Goal: Task Accomplishment & Management: Manage account settings

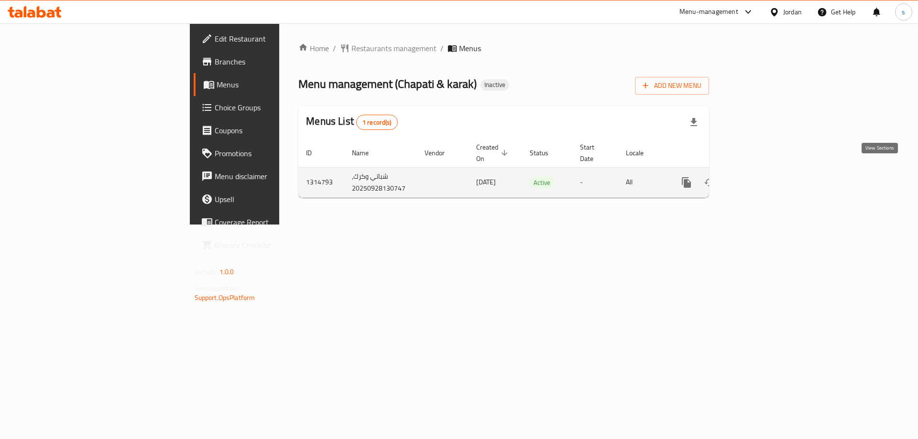
click at [761, 177] on icon "enhanced table" at bounding box center [754, 182] width 11 height 11
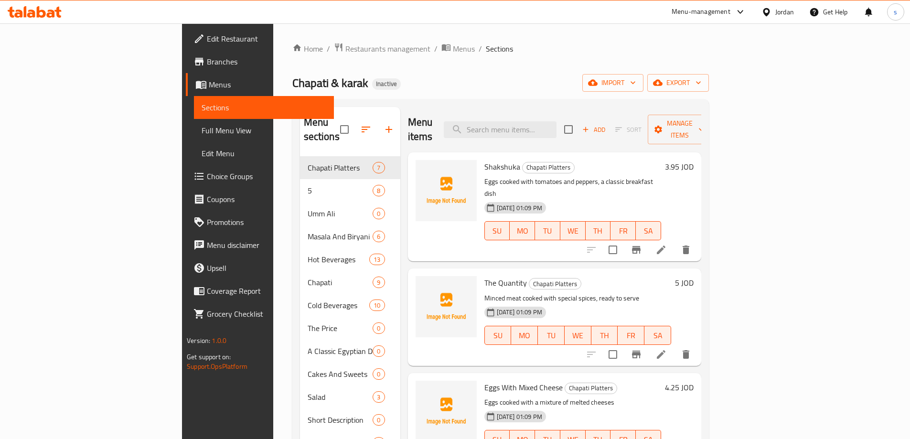
click at [186, 76] on link "Menus" at bounding box center [260, 84] width 148 height 23
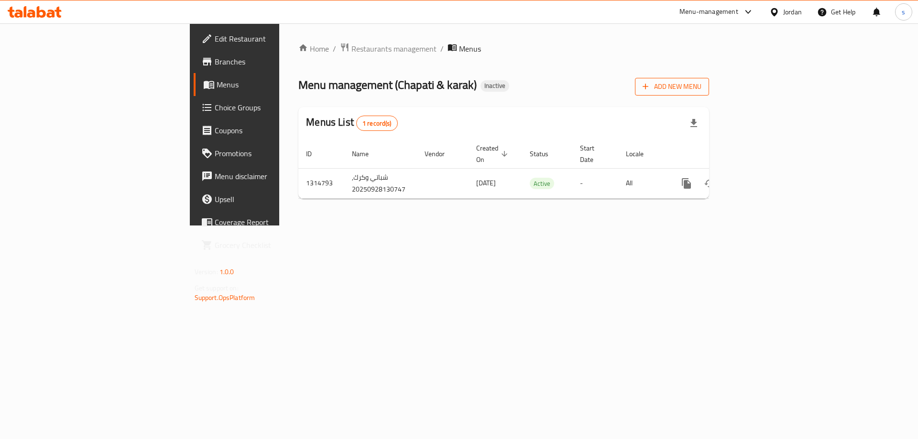
click at [701, 90] on span "Add New Menu" at bounding box center [671, 87] width 59 height 12
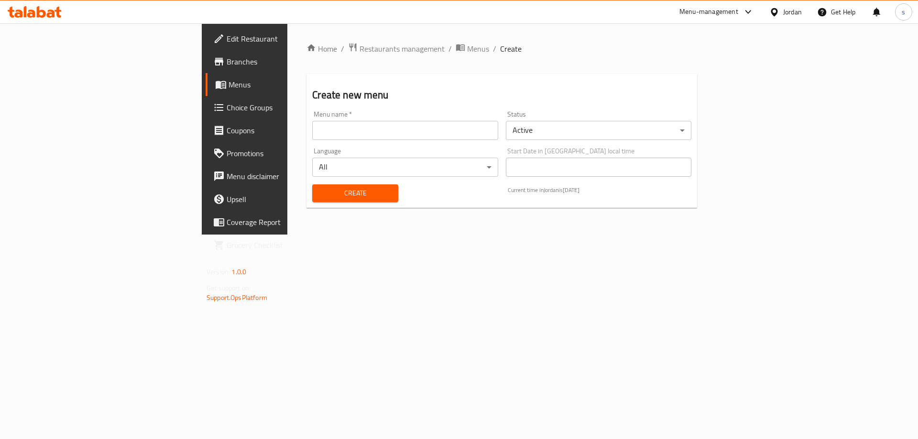
click at [312, 119] on div "Menu name   * Menu name *" at bounding box center [404, 125] width 185 height 29
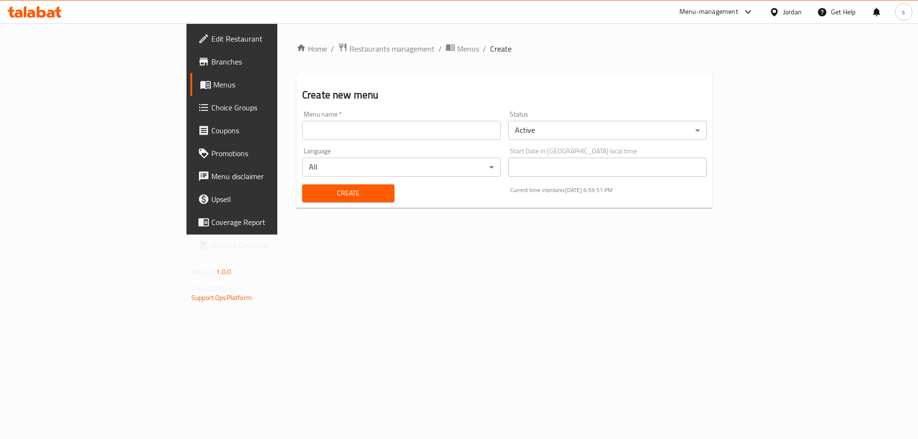
click at [302, 138] on input "text" at bounding box center [401, 130] width 198 height 19
type input "saraaa"
click at [310, 190] on span "Create" at bounding box center [348, 193] width 77 height 12
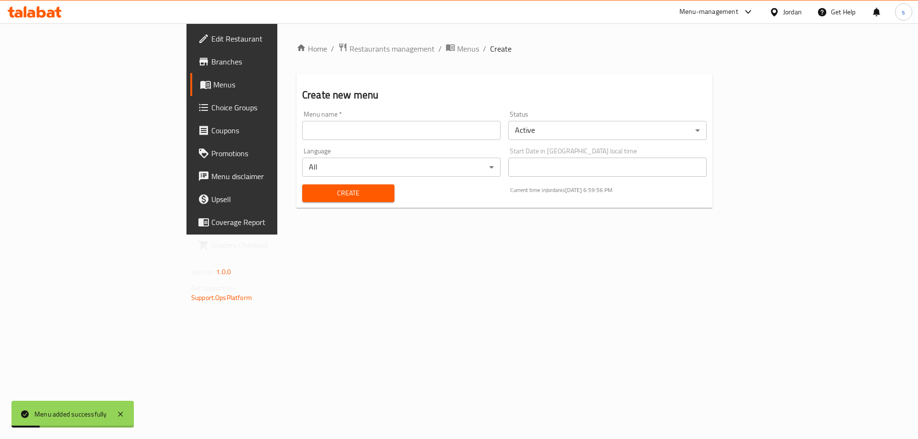
click at [213, 87] on span "Menus" at bounding box center [272, 84] width 119 height 11
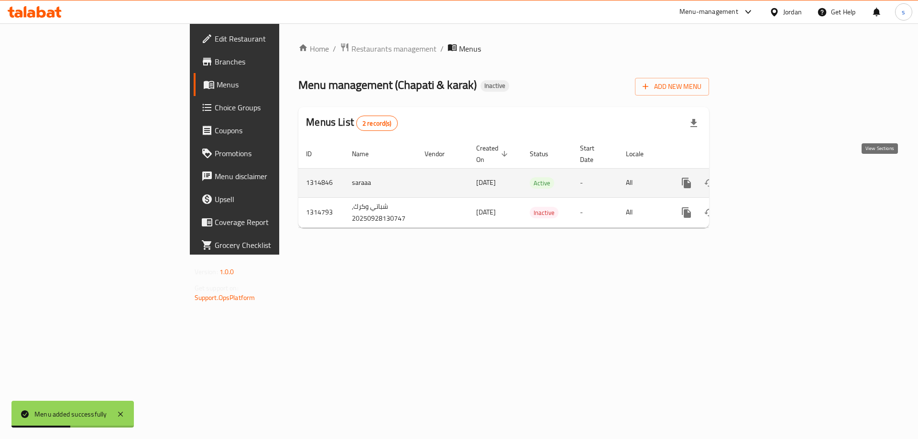
click at [761, 177] on icon "enhanced table" at bounding box center [754, 182] width 11 height 11
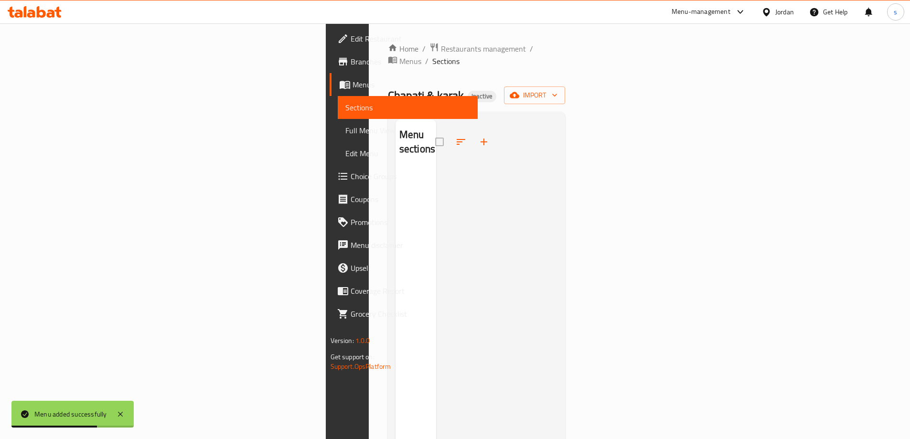
click at [566, 72] on div "Home / Restaurants management / Menus / Sections Chapati & karak Inactive impor…" at bounding box center [477, 305] width 178 height 524
click at [558, 89] on span "import" at bounding box center [535, 95] width 46 height 12
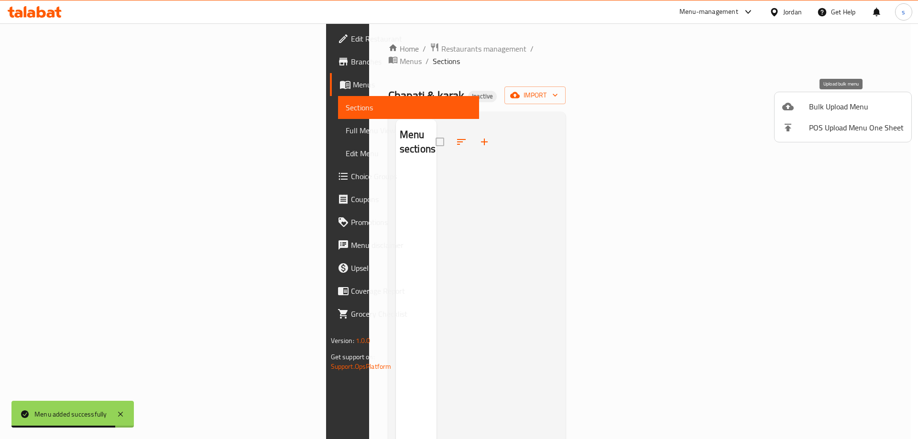
click at [816, 110] on span "Bulk Upload Menu" at bounding box center [856, 106] width 95 height 11
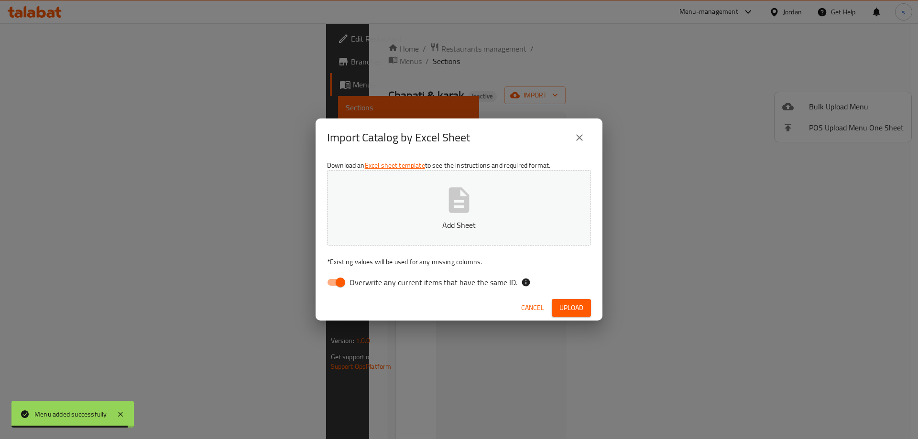
click at [384, 284] on span "Overwrite any current items that have the same ID." at bounding box center [433, 282] width 168 height 11
click at [367, 284] on input "Overwrite any current items that have the same ID." at bounding box center [340, 282] width 54 height 18
checkbox input "false"
click at [572, 312] on span "Upload" at bounding box center [571, 308] width 24 height 12
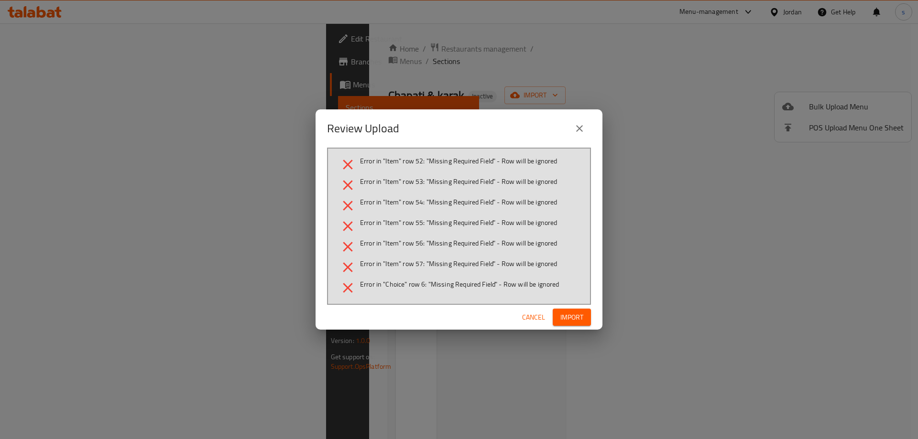
click at [528, 313] on span "Cancel" at bounding box center [533, 318] width 23 height 12
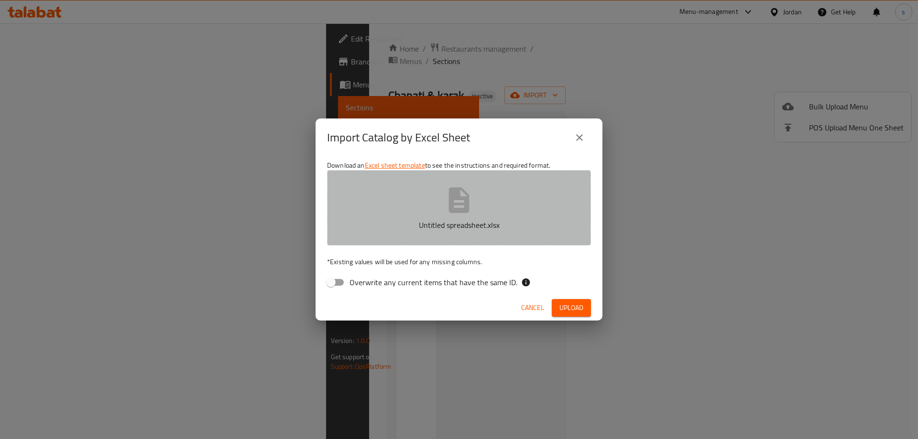
click at [459, 207] on icon "button" at bounding box center [458, 200] width 31 height 31
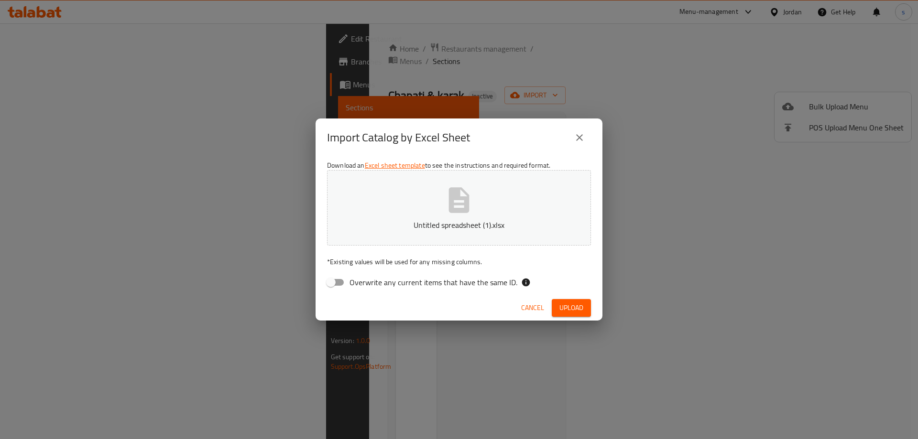
click at [556, 302] on button "Upload" at bounding box center [570, 308] width 39 height 18
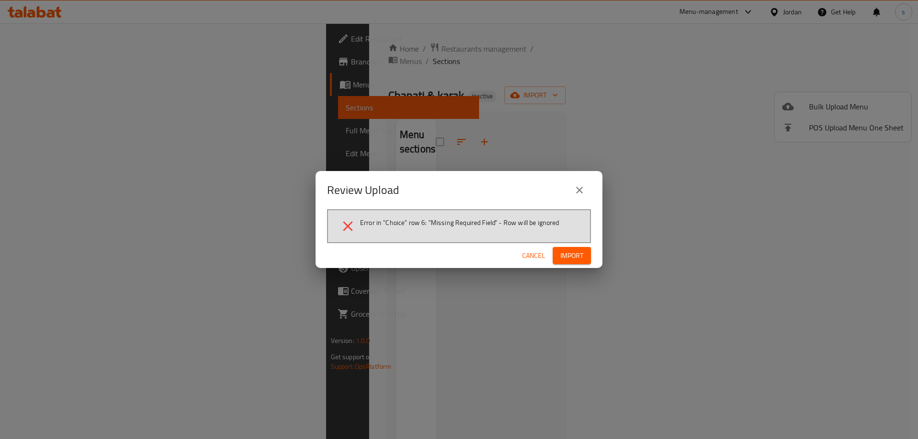
click at [565, 242] on div "Error in "Choice" row 6: "Missing Required Field" - Row will be ignored" at bounding box center [459, 226] width 264 height 34
click at [573, 248] on button "Import" at bounding box center [571, 256] width 38 height 18
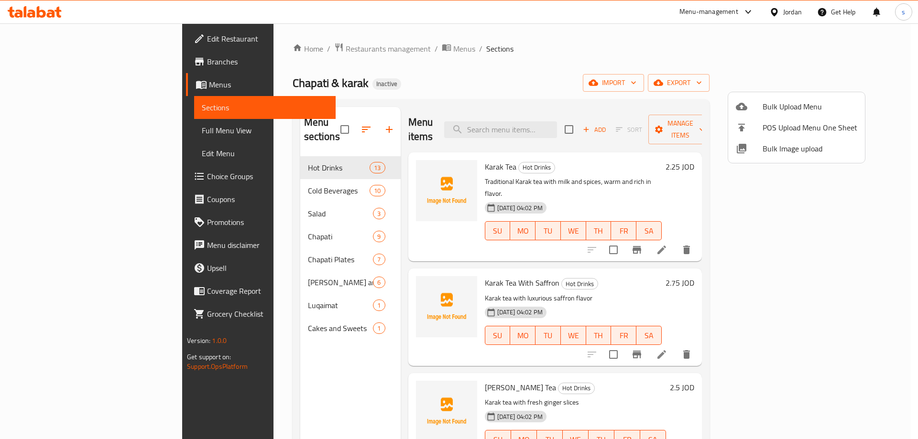
click at [260, 313] on div at bounding box center [459, 219] width 918 height 439
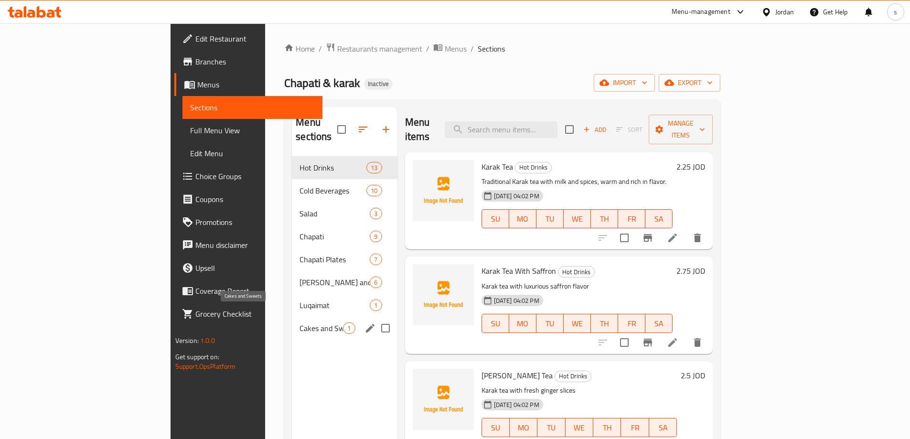
click at [300, 323] on span "Cakes and Sweets" at bounding box center [321, 328] width 43 height 11
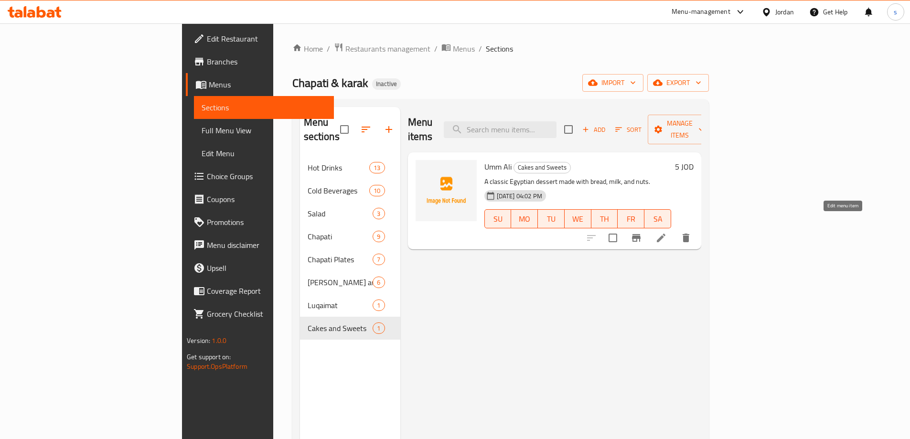
click at [667, 232] on icon at bounding box center [661, 237] width 11 height 11
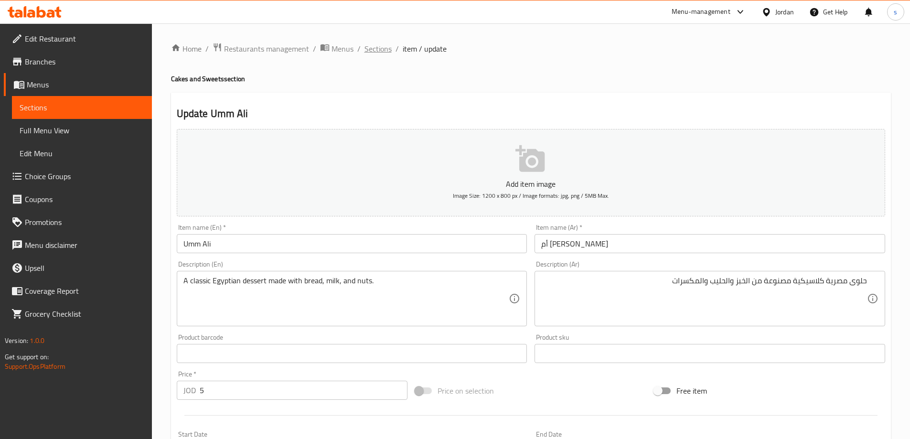
click at [375, 43] on span "Sections" at bounding box center [378, 48] width 27 height 11
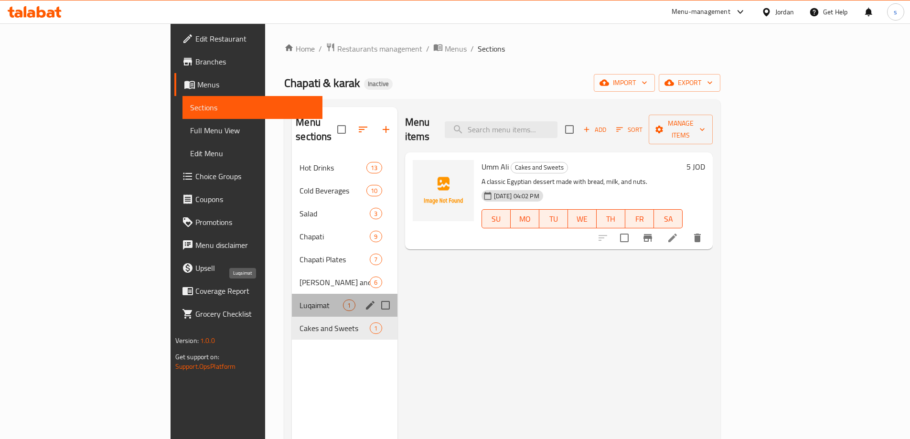
click at [300, 300] on span "Luqaimat" at bounding box center [321, 305] width 43 height 11
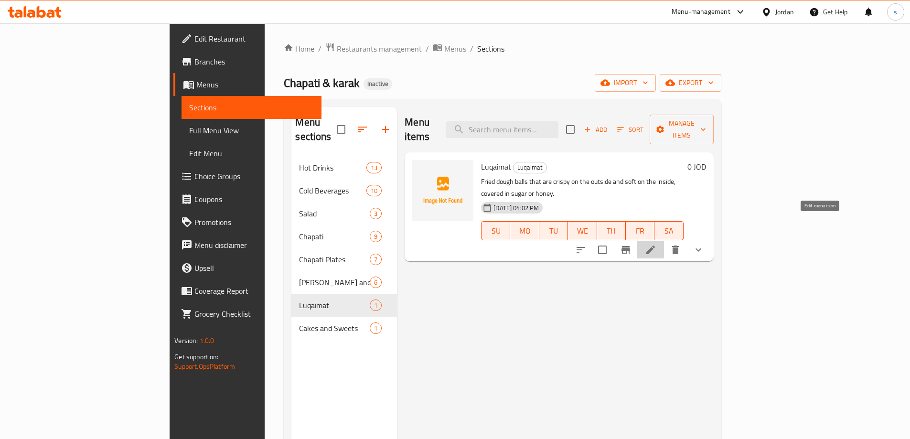
click at [655, 246] on icon at bounding box center [651, 250] width 9 height 9
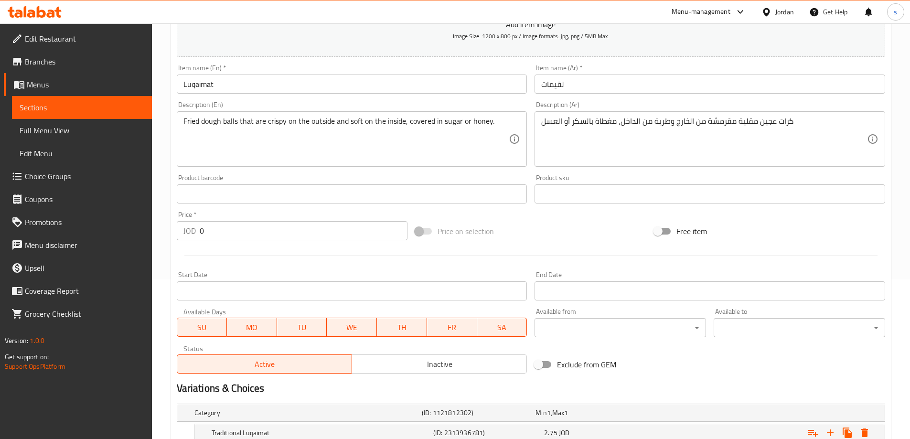
scroll to position [143, 0]
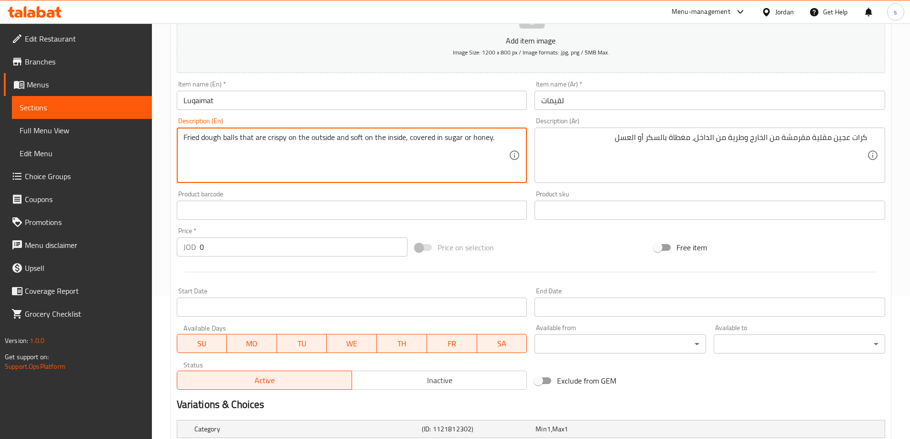
drag, startPoint x: 201, startPoint y: 138, endPoint x: 220, endPoint y: 137, distance: 19.1
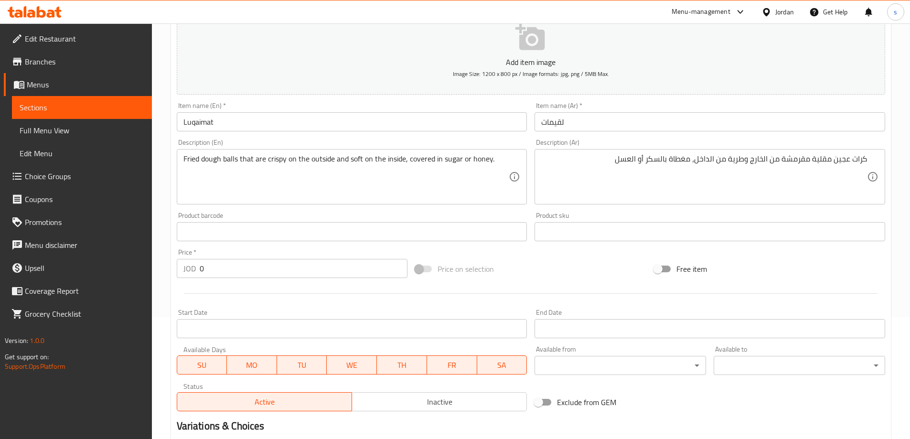
scroll to position [0, 0]
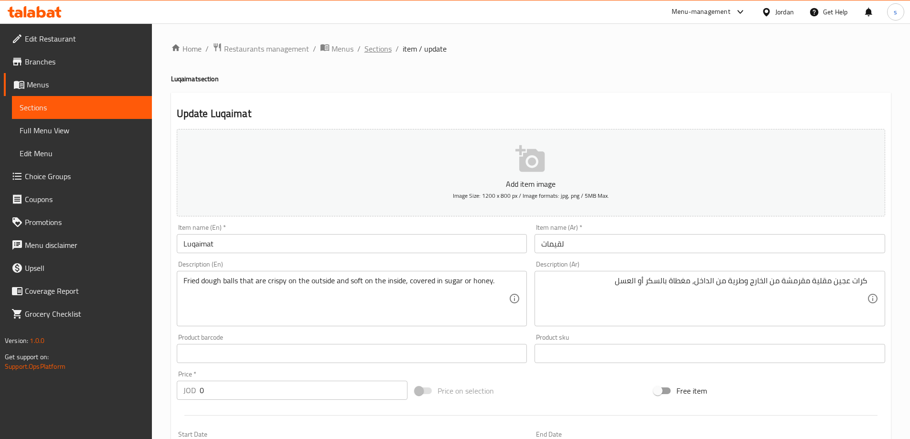
click at [372, 49] on span "Sections" at bounding box center [378, 48] width 27 height 11
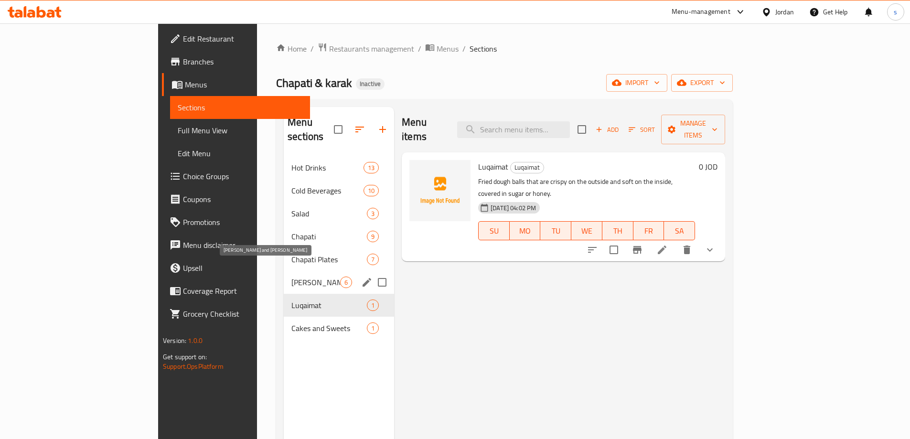
click at [292, 277] on span "[PERSON_NAME] and [PERSON_NAME]" at bounding box center [316, 282] width 49 height 11
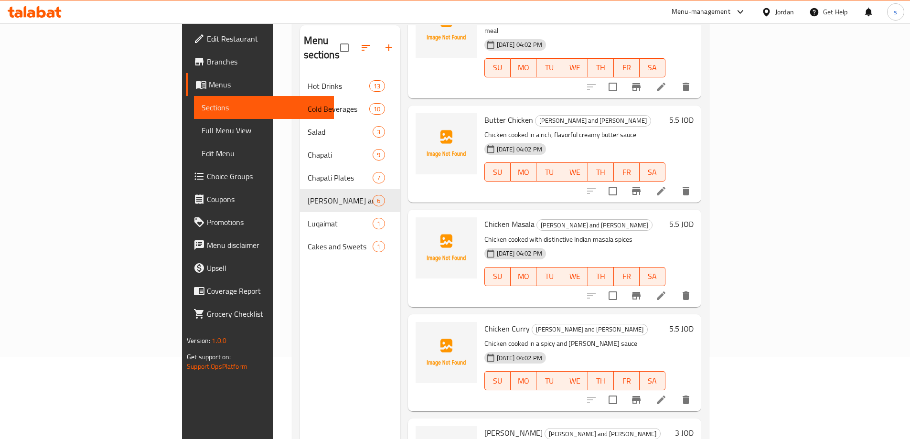
scroll to position [134, 0]
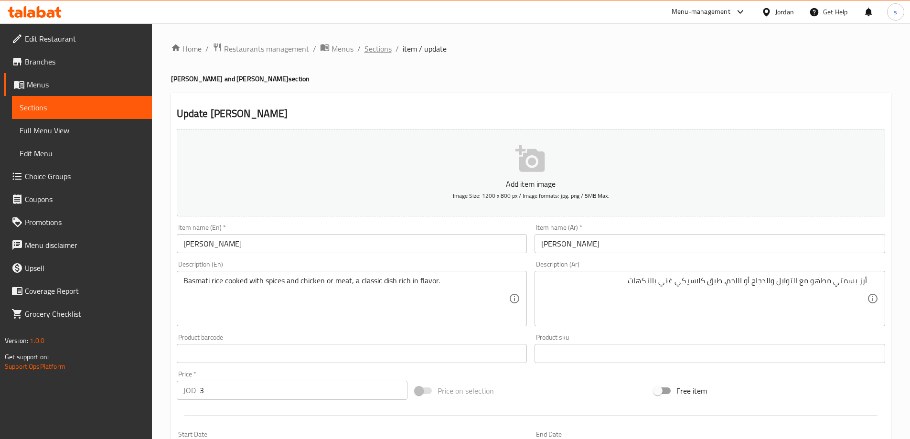
click at [377, 43] on span "Sections" at bounding box center [378, 48] width 27 height 11
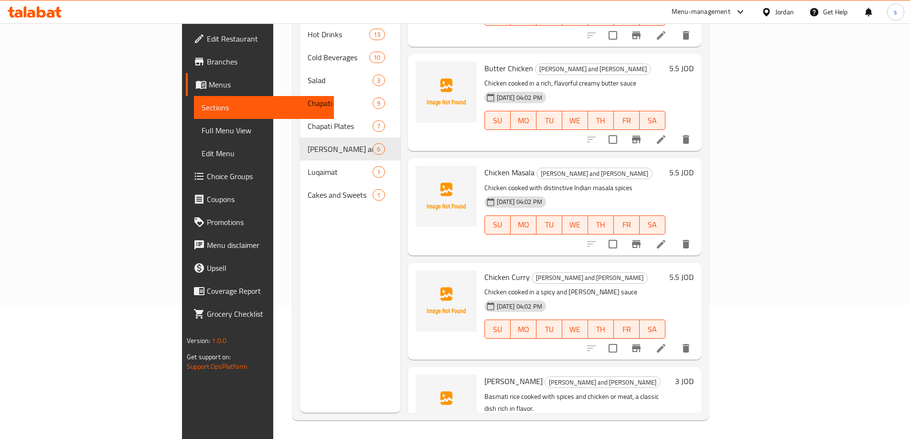
scroll to position [134, 0]
click at [667, 342] on icon at bounding box center [661, 347] width 11 height 11
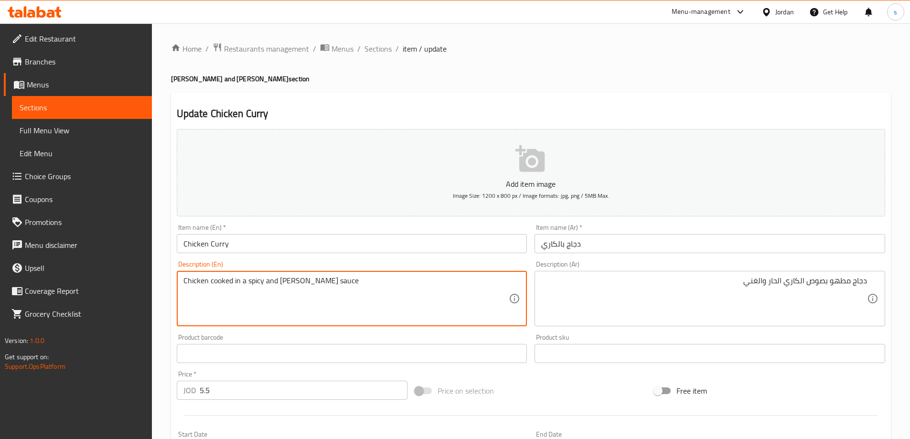
click at [335, 282] on textarea "Chicken cooked in a spicy and rich curry sauce" at bounding box center [347, 298] width 326 height 45
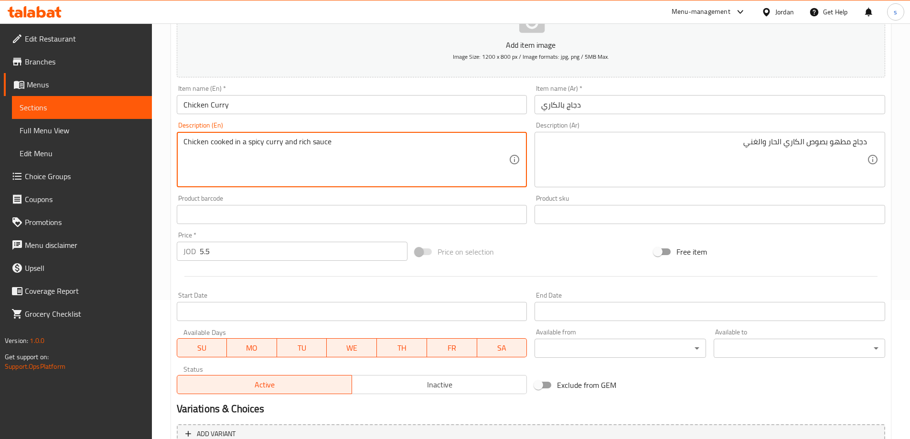
scroll to position [236, 0]
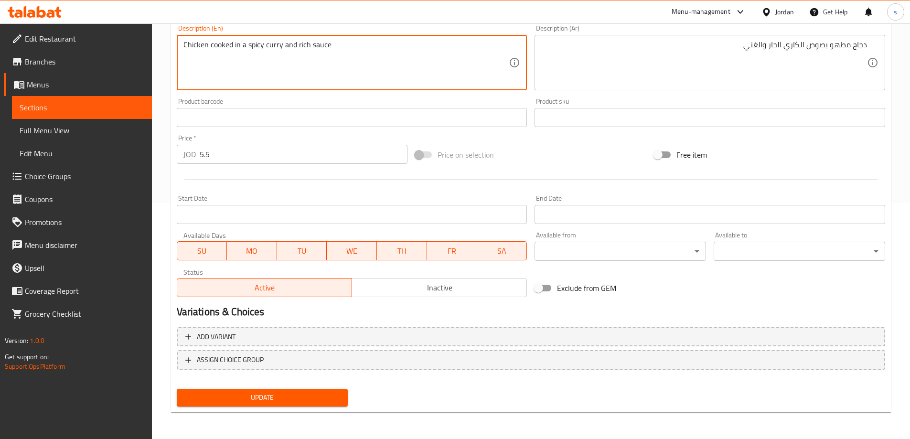
type textarea "Chicken cooked in a spicy curry and rich sauce"
click at [293, 392] on span "Update" at bounding box center [262, 398] width 156 height 12
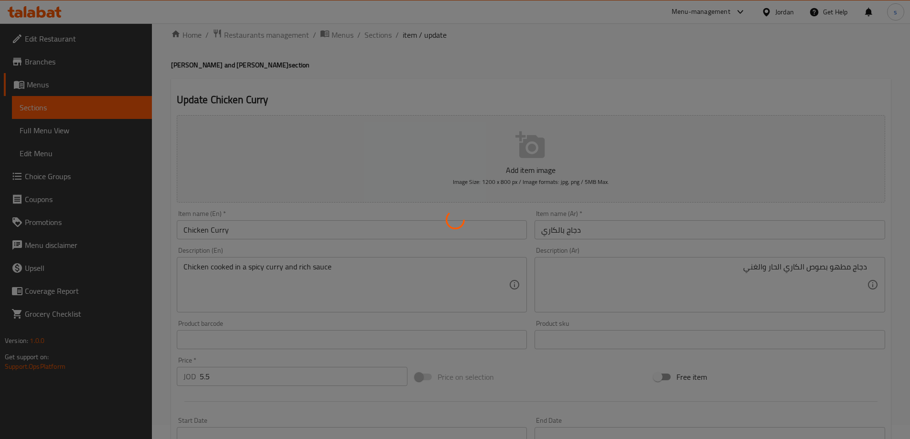
scroll to position [0, 0]
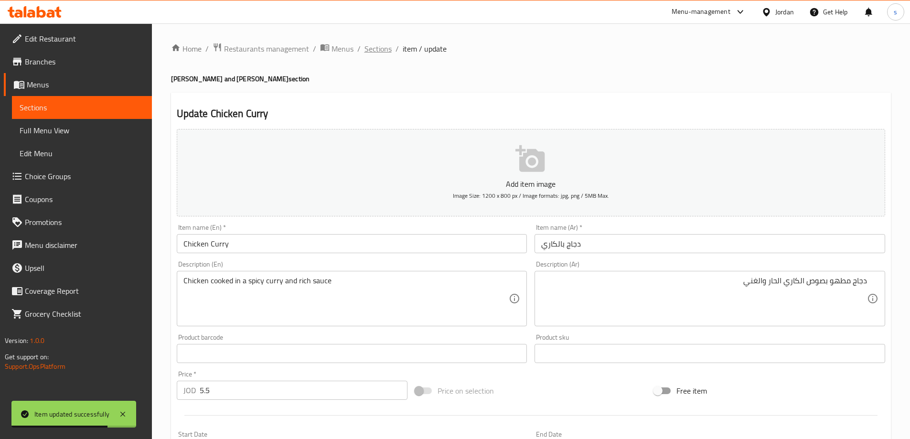
click at [373, 46] on span "Sections" at bounding box center [378, 48] width 27 height 11
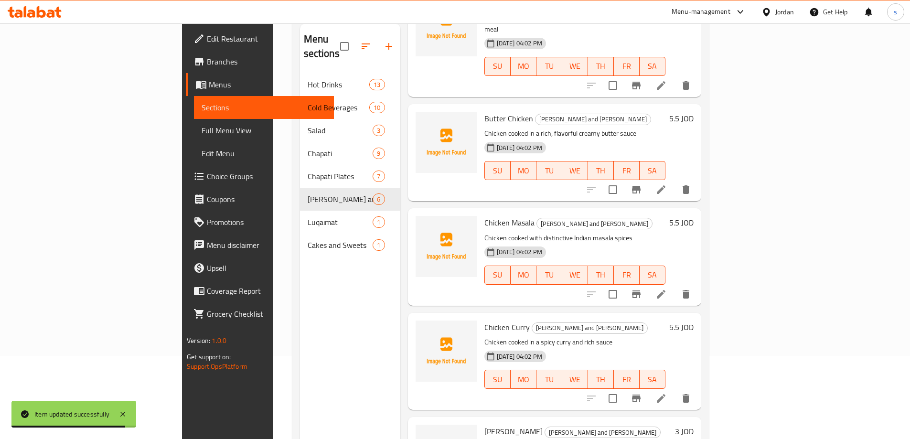
scroll to position [134, 0]
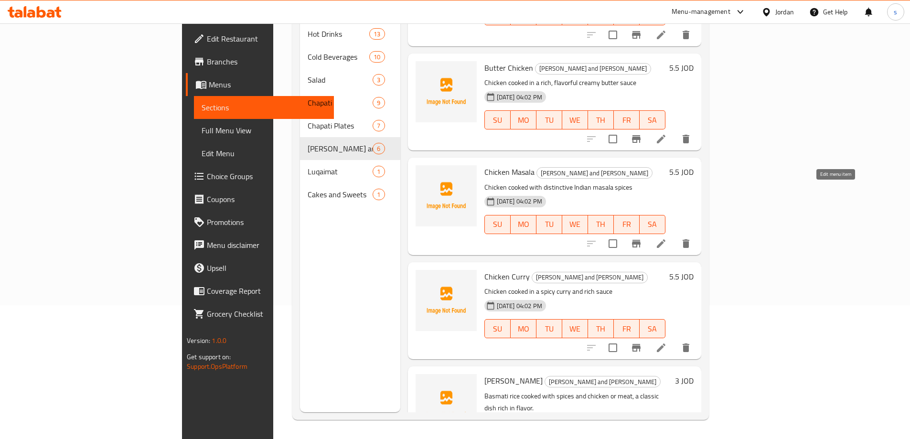
click at [667, 238] on icon at bounding box center [661, 243] width 11 height 11
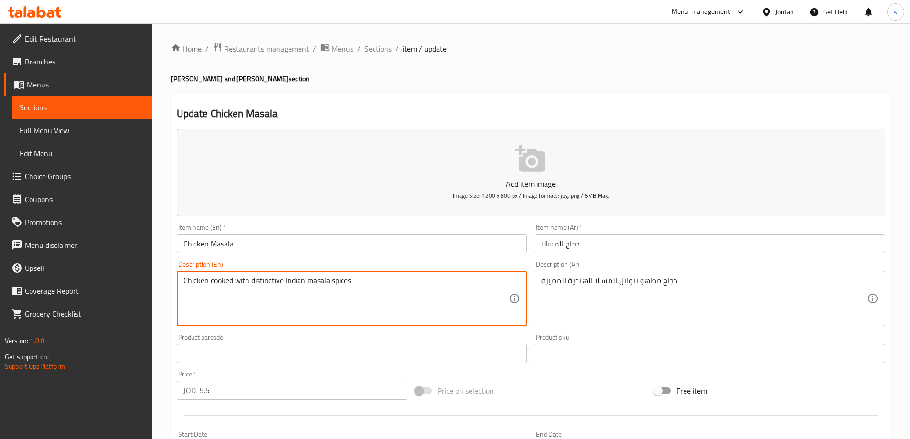
click at [281, 287] on textarea "Chicken cooked with distinctive Indian masala spices" at bounding box center [347, 298] width 326 height 45
click at [283, 280] on textarea "Chicken cooked with distinctive Indian masala spices" at bounding box center [347, 298] width 326 height 45
drag, startPoint x: 266, startPoint y: 281, endPoint x: 279, endPoint y: 297, distance: 20.7
click at [279, 297] on textarea "Chicken cooked with spicaia Indian masala spices" at bounding box center [347, 298] width 326 height 45
click at [272, 283] on textarea "Chicken cooked with spicaia Indian masala spices" at bounding box center [347, 298] width 326 height 45
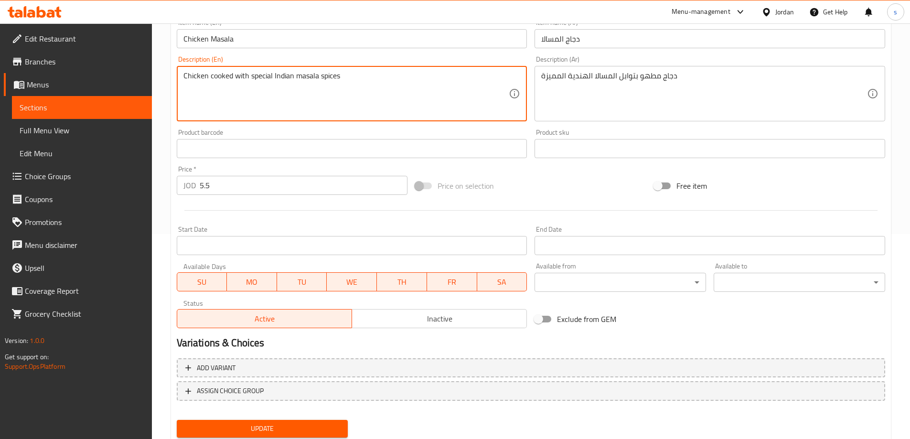
scroll to position [236, 0]
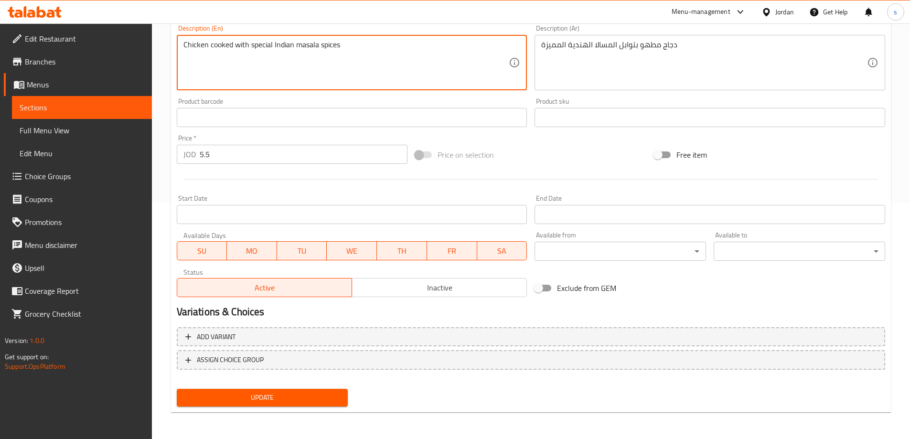
type textarea "Chicken cooked with special Indian masala spices"
click at [249, 398] on span "Update" at bounding box center [262, 398] width 156 height 12
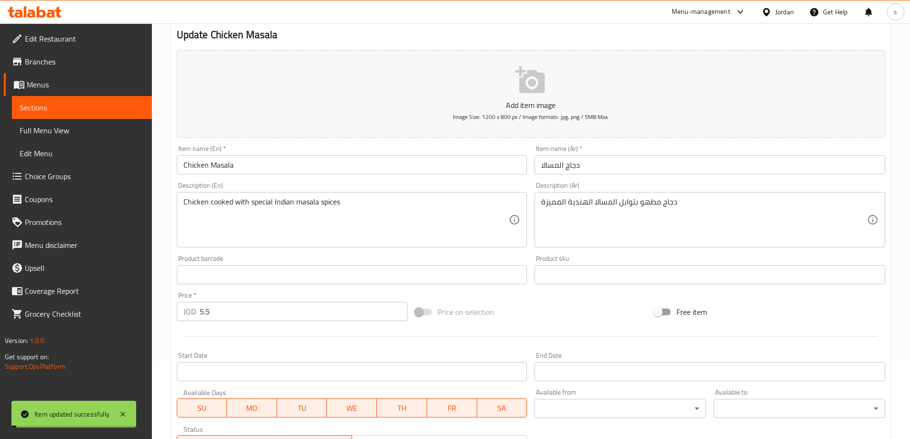
scroll to position [0, 0]
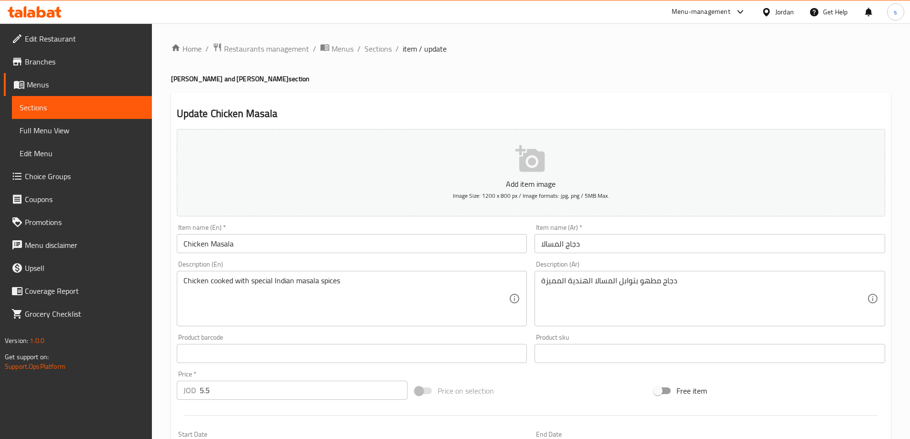
drag, startPoint x: 379, startPoint y: 43, endPoint x: 381, endPoint y: 65, distance: 22.5
click at [379, 43] on span "Sections" at bounding box center [378, 48] width 27 height 11
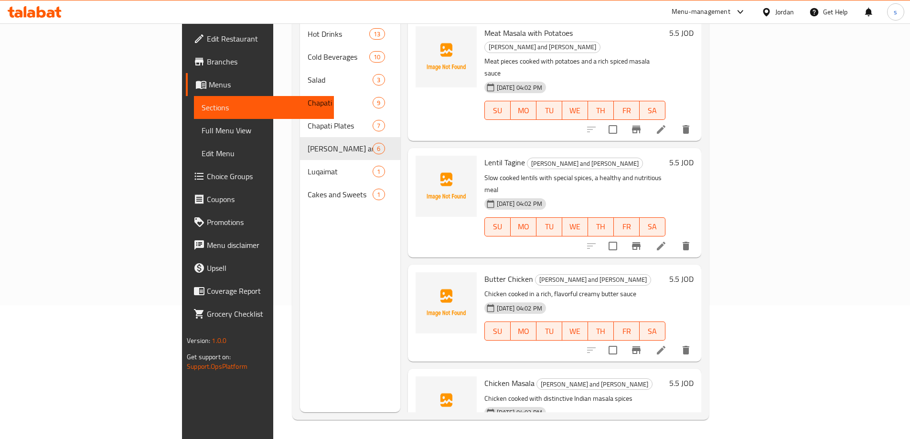
click at [675, 342] on li at bounding box center [661, 350] width 27 height 17
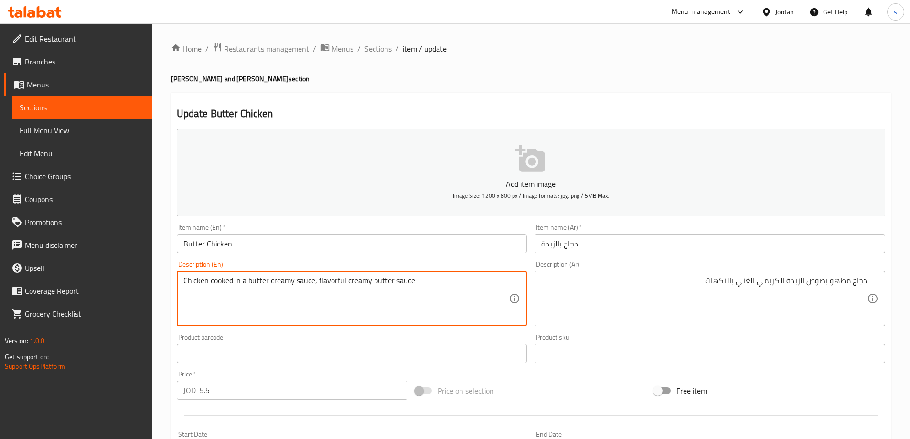
click at [292, 285] on textarea "Chicken cooked in a butter creamy sauce, flavorful creamy butter sauce" at bounding box center [347, 298] width 326 height 45
click at [309, 282] on textarea "Chicken cooked in creamy butter sauce, flavorful creamy butter sauce" at bounding box center [347, 298] width 326 height 45
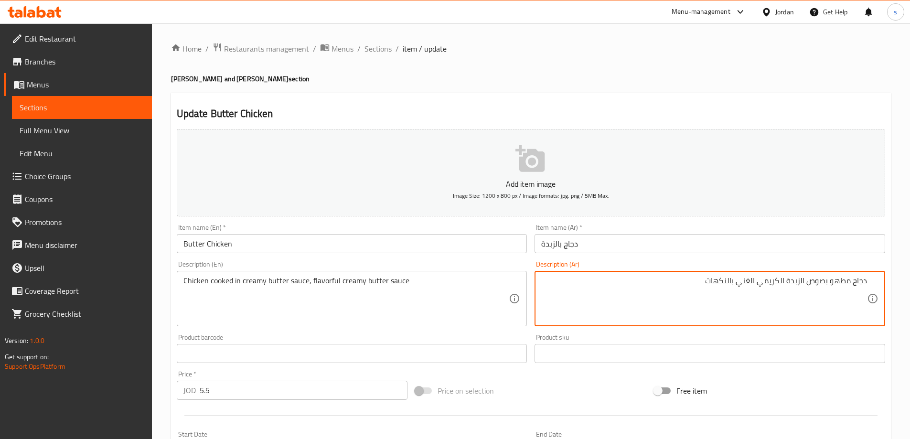
drag, startPoint x: 708, startPoint y: 284, endPoint x: 758, endPoint y: 281, distance: 50.3
click at [674, 283] on textarea "دجاج مطهو بصوص الزبدة الكريمي الغني بالنكهات" at bounding box center [704, 298] width 326 height 45
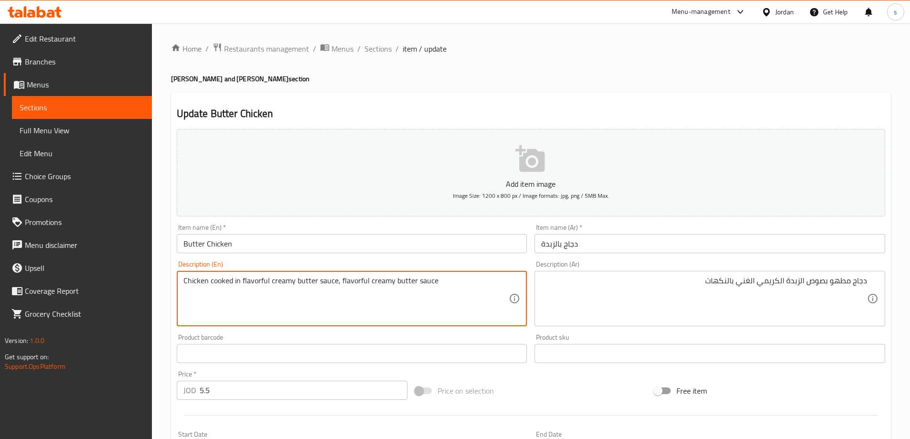
drag, startPoint x: 335, startPoint y: 280, endPoint x: 469, endPoint y: 268, distance: 134.4
click at [469, 268] on div "Description (En) Chicken cooked in flavorful creamy butter sauce, flavorful cre…" at bounding box center [352, 293] width 351 height 65
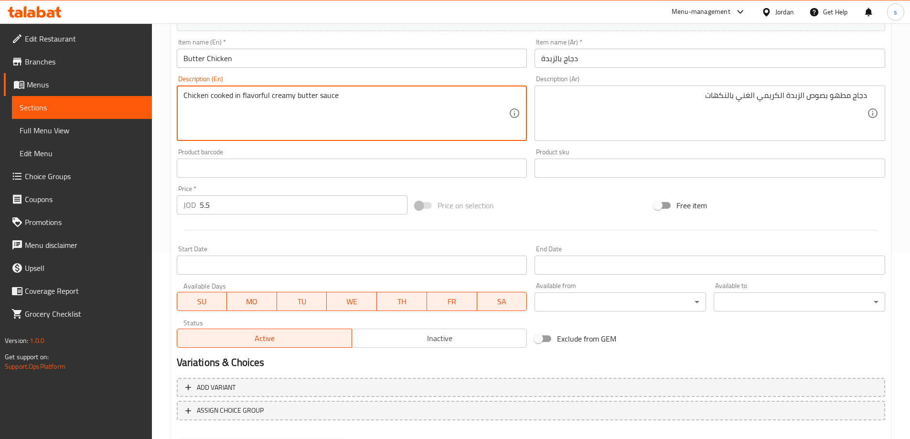
scroll to position [93, 0]
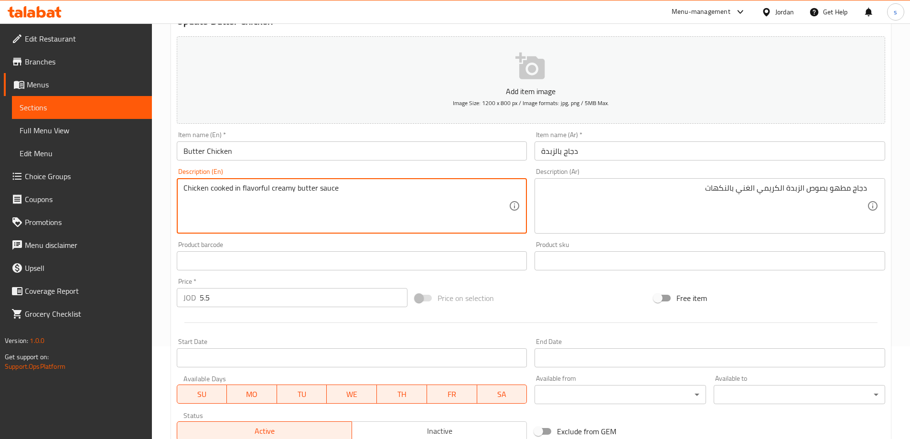
drag, startPoint x: 186, startPoint y: 187, endPoint x: 216, endPoint y: 186, distance: 29.2
click at [216, 186] on textarea "Chicken cooked in flavorful creamy butter sauce" at bounding box center [347, 206] width 326 height 45
click at [222, 199] on textarea "Chicken cooked in flavorful creamy butter sauce" at bounding box center [347, 206] width 326 height 45
drag, startPoint x: 183, startPoint y: 190, endPoint x: 366, endPoint y: 176, distance: 183.5
click at [366, 176] on div "Description (En) Chicken cooked in flavorful creamy butter sauce Description (E…" at bounding box center [352, 200] width 351 height 65
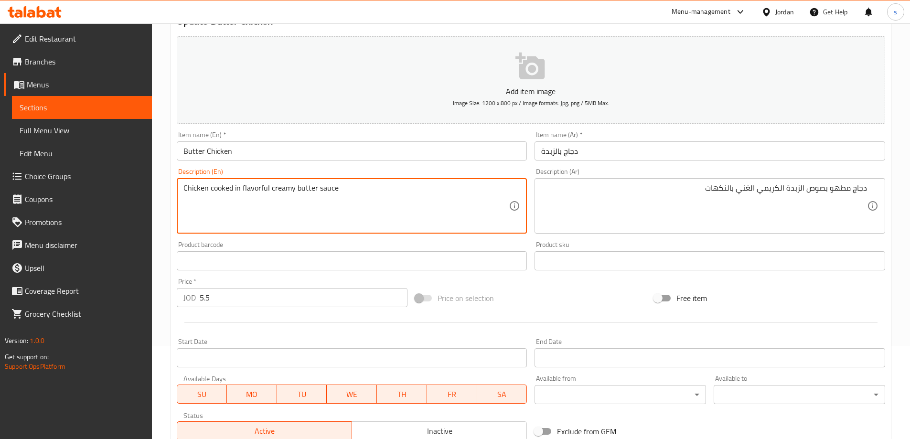
click at [410, 199] on textarea "Chicken cooked in flavorful creamy butter sauce" at bounding box center [347, 206] width 326 height 45
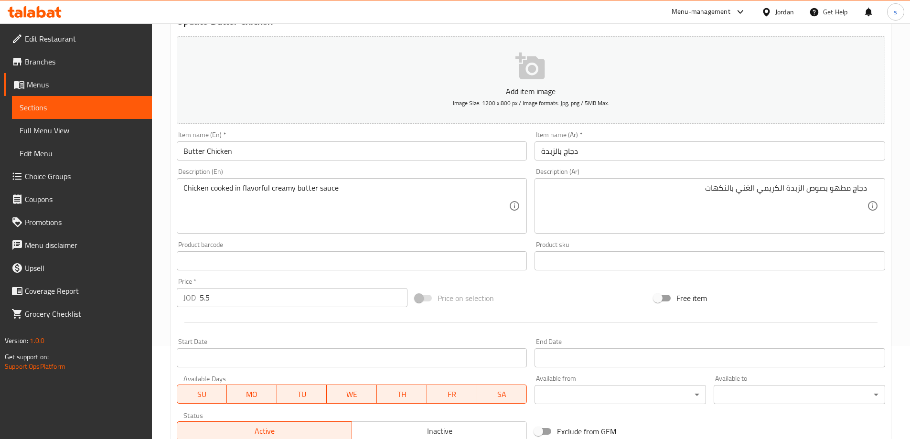
click at [241, 189] on textarea "Chicken cooked in flavorful creamy butter sauce" at bounding box center [347, 206] width 326 height 45
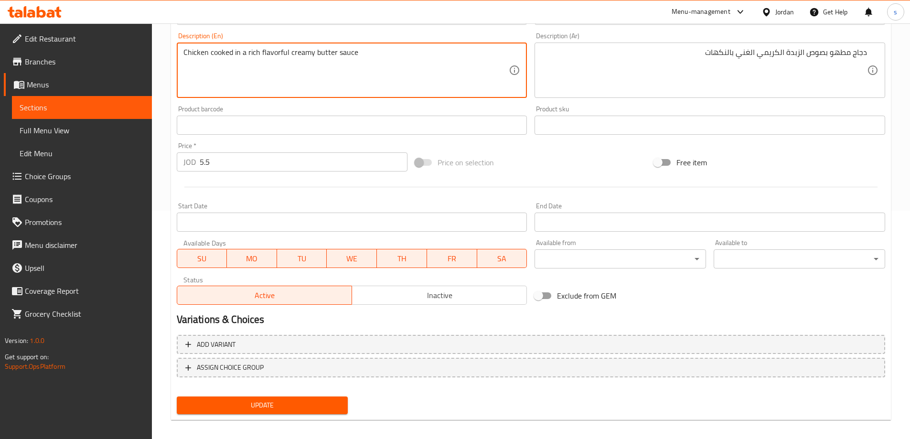
scroll to position [236, 0]
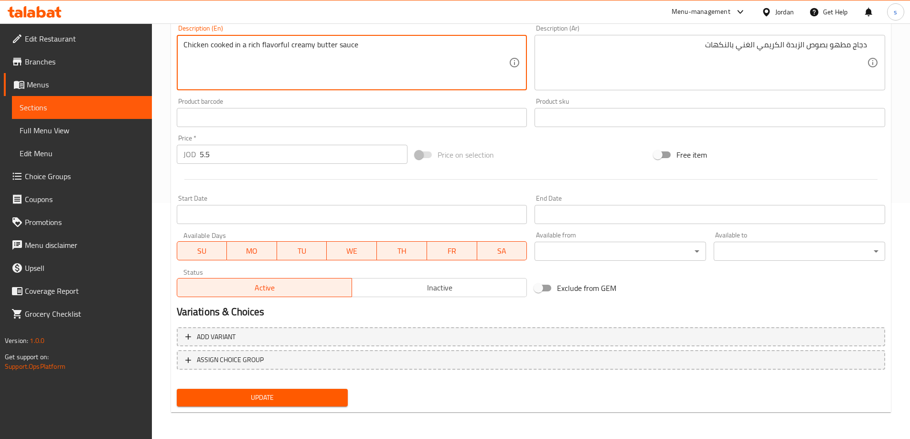
type textarea "Chicken cooked in a rich flavorful creamy butter sauce"
click at [302, 401] on span "Update" at bounding box center [262, 398] width 156 height 12
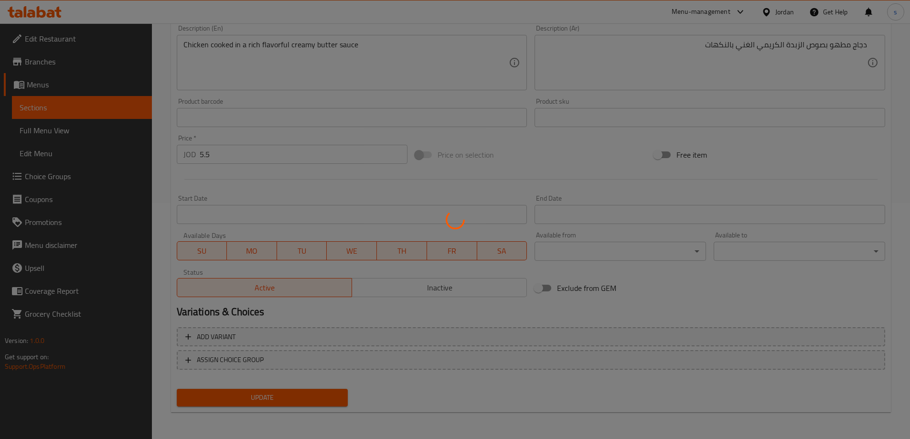
scroll to position [0, 0]
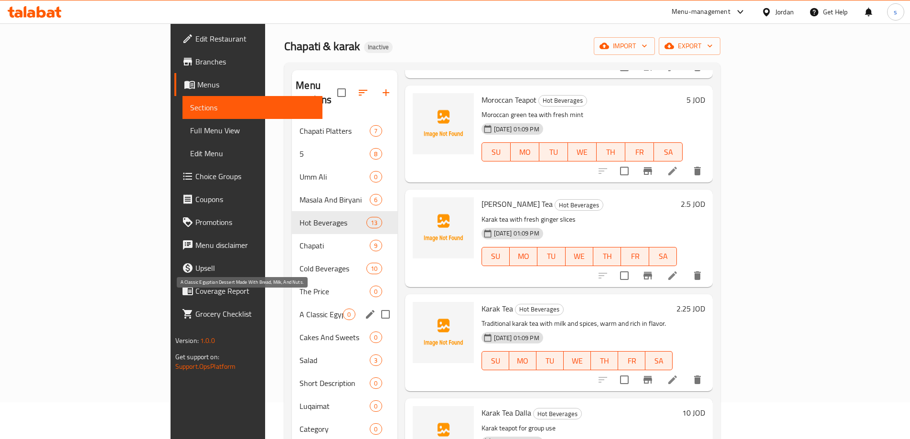
scroll to position [48, 0]
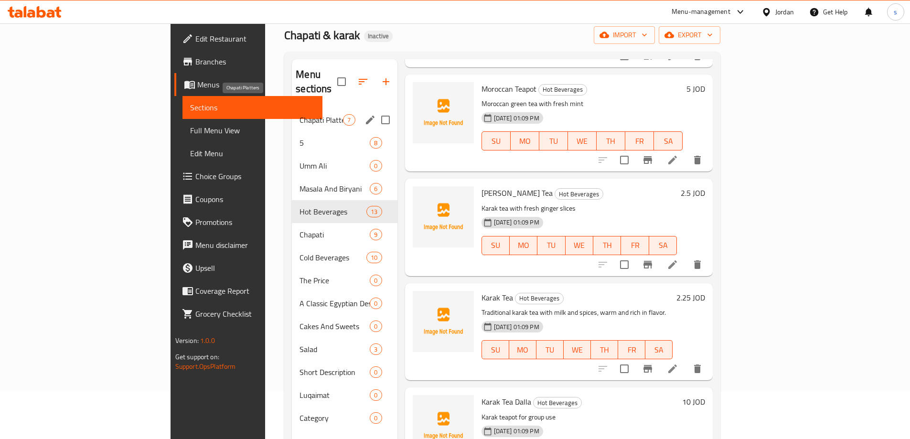
click at [300, 114] on span "Chapati Platters" at bounding box center [321, 119] width 43 height 11
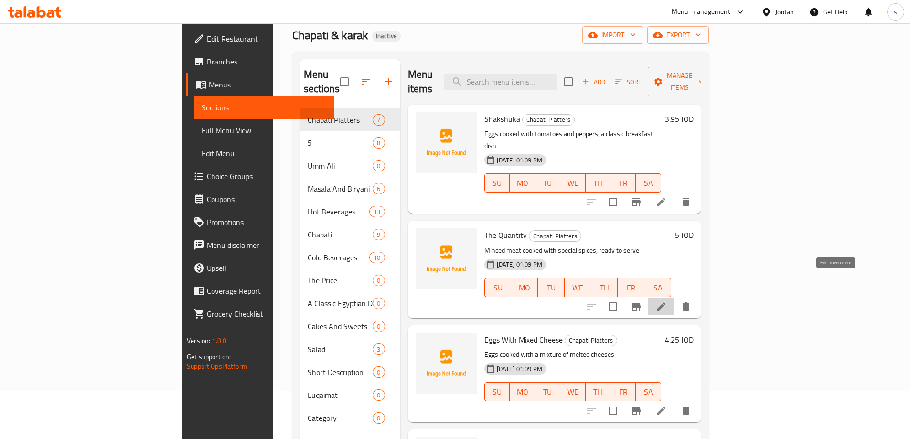
click at [666, 302] on icon at bounding box center [661, 306] width 9 height 9
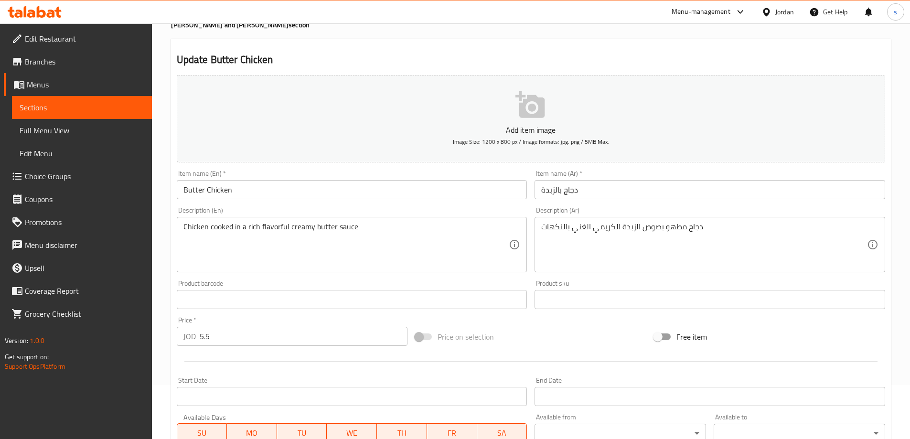
scroll to position [236, 0]
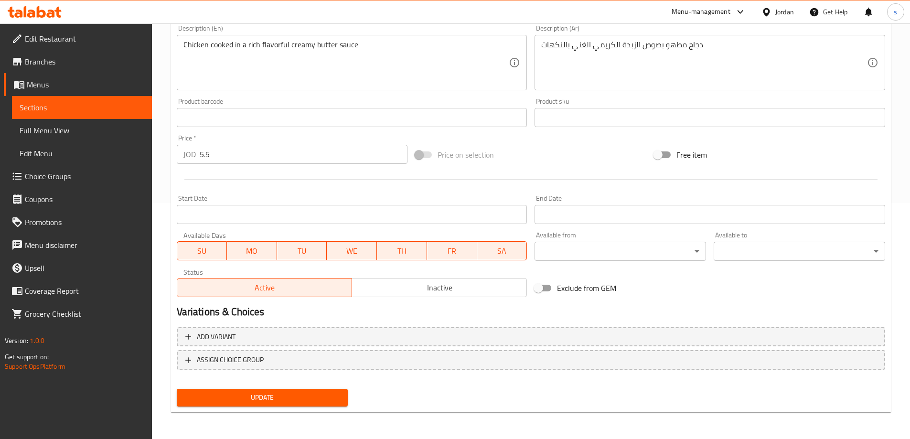
click at [285, 397] on span "Update" at bounding box center [262, 398] width 156 height 12
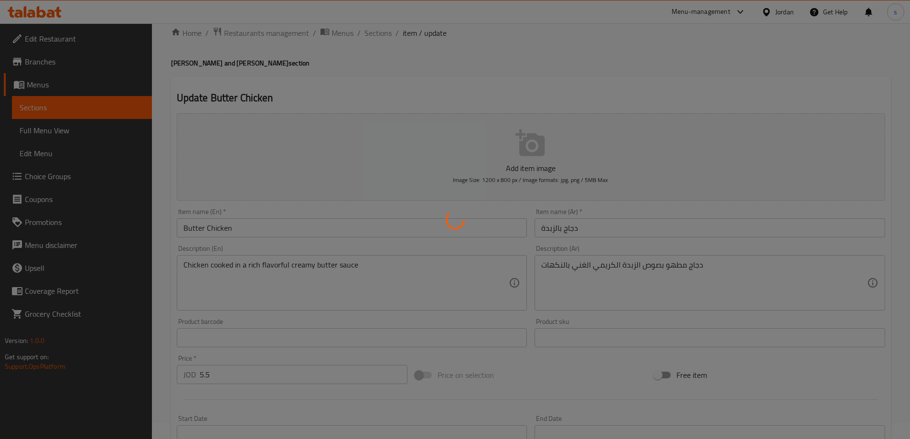
scroll to position [0, 0]
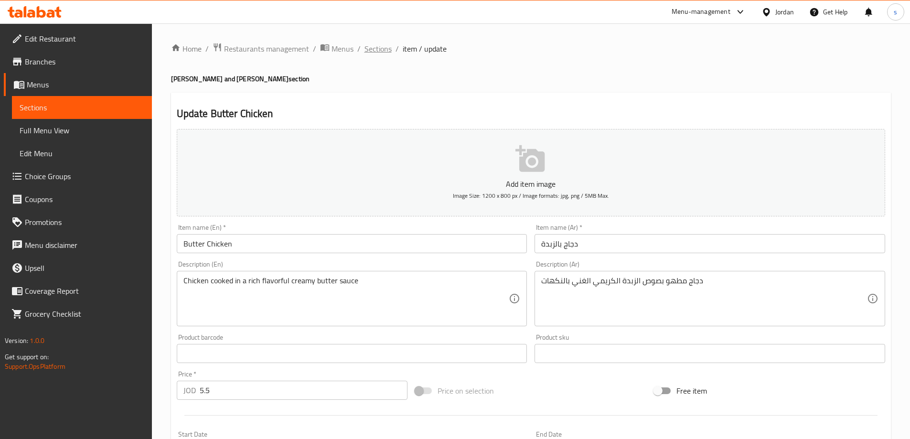
click at [383, 46] on span "Sections" at bounding box center [378, 48] width 27 height 11
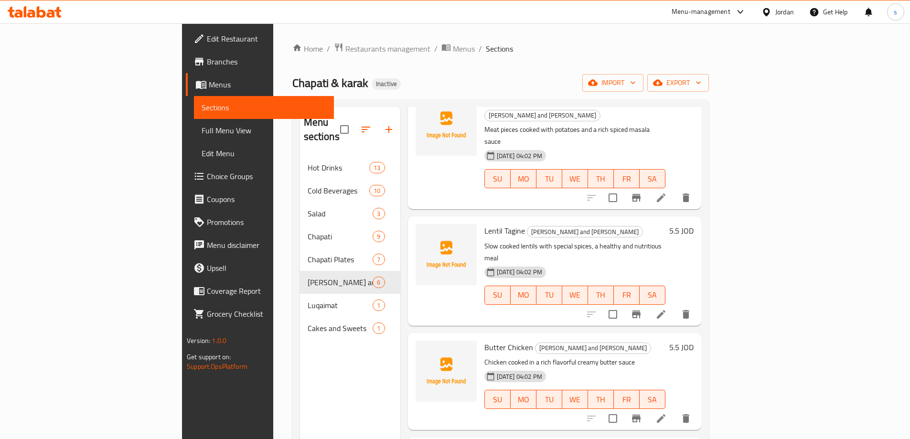
scroll to position [20, 0]
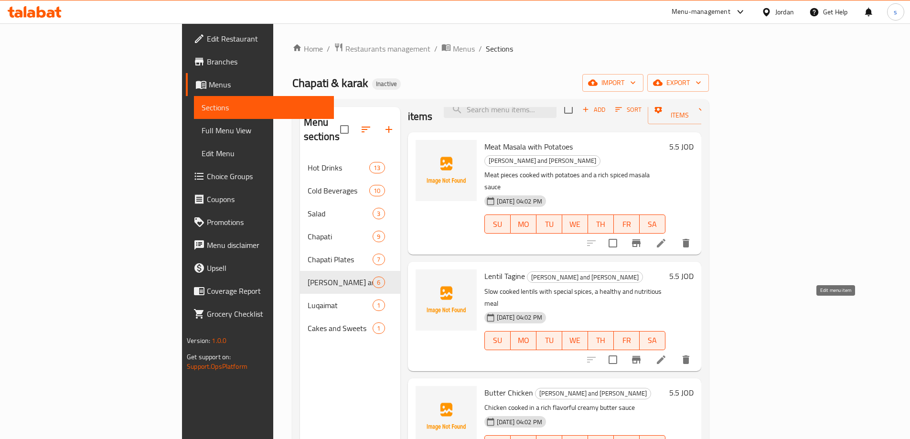
click at [667, 354] on icon at bounding box center [661, 359] width 11 height 11
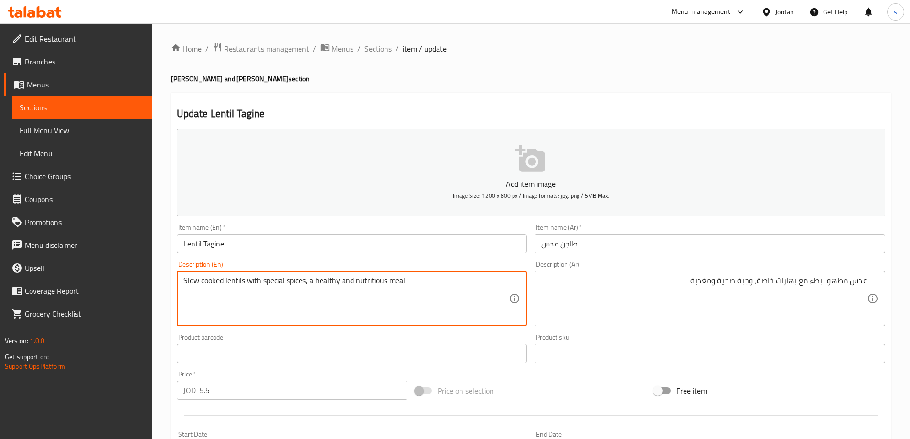
drag, startPoint x: 222, startPoint y: 281, endPoint x: 166, endPoint y: 283, distance: 56.0
paste textarea "Braised / Stewing"
click at [213, 279] on textarea "Braised / Stewing lentils with special spices, a healthy and nutritious meal" at bounding box center [347, 298] width 326 height 45
click at [215, 279] on textarea "Braised / Stewing lentils with special spices, a healthy and nutritious meal" at bounding box center [347, 298] width 326 height 45
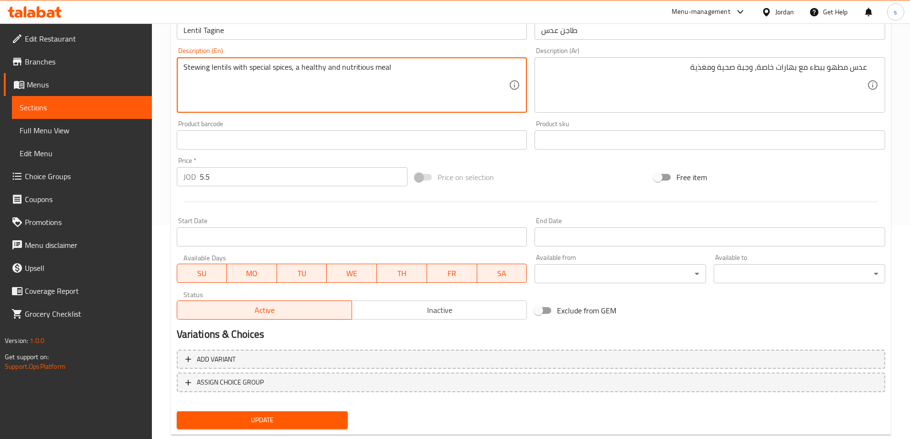
scroll to position [236, 0]
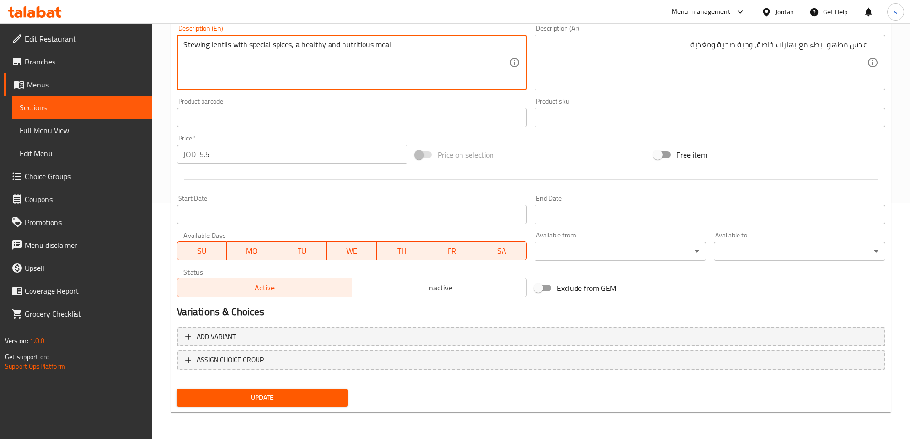
type textarea "Stewing lentils with special spices, a healthy and nutritious meal"
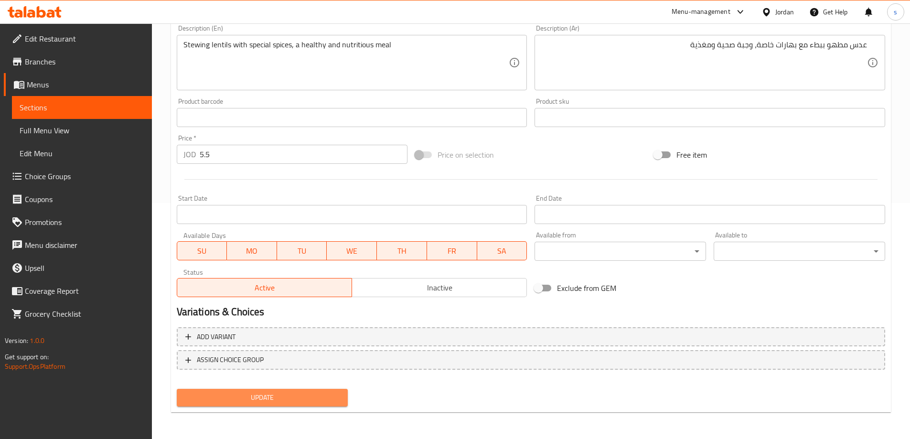
click at [241, 403] on span "Update" at bounding box center [262, 398] width 156 height 12
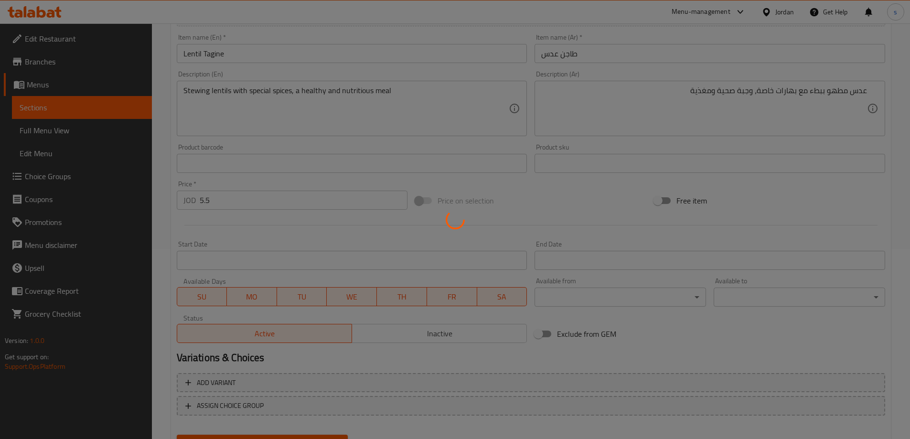
scroll to position [0, 0]
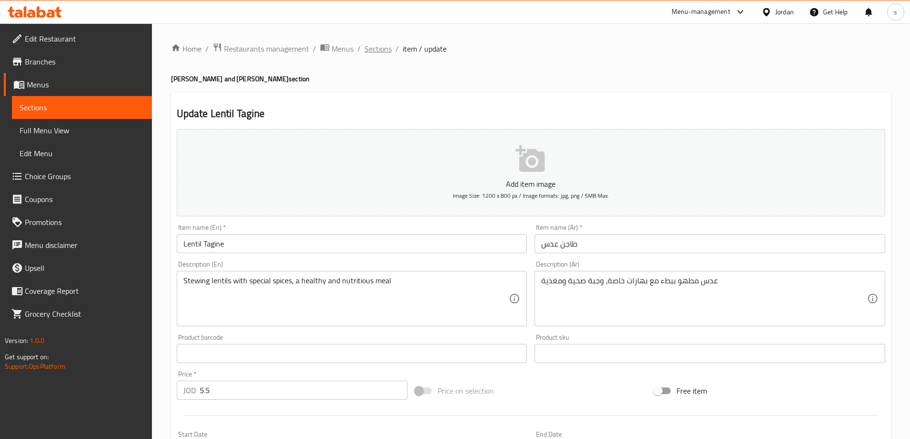
click at [381, 46] on span "Sections" at bounding box center [378, 48] width 27 height 11
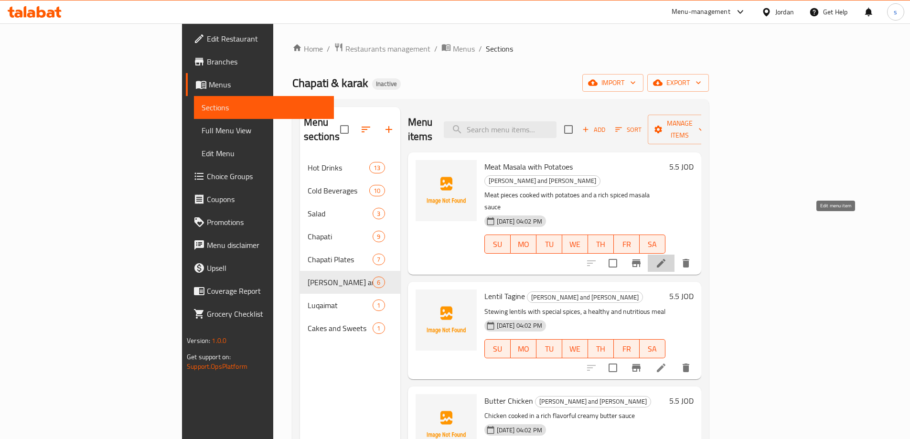
click at [667, 258] on icon at bounding box center [661, 263] width 11 height 11
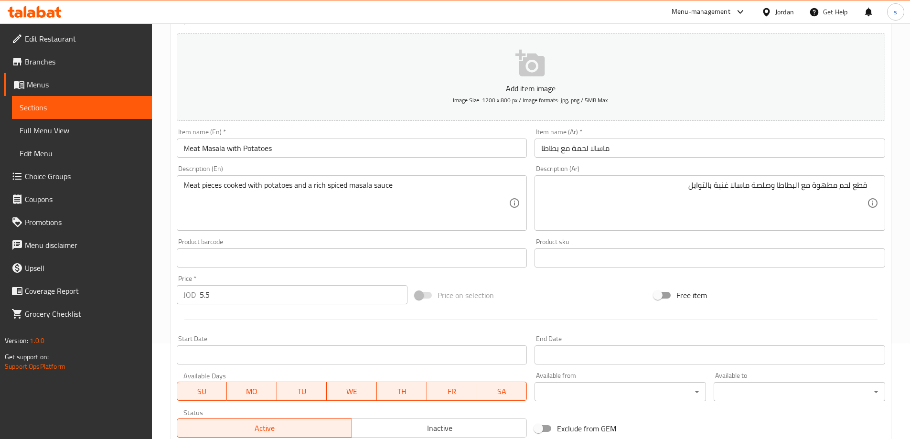
scroll to position [236, 0]
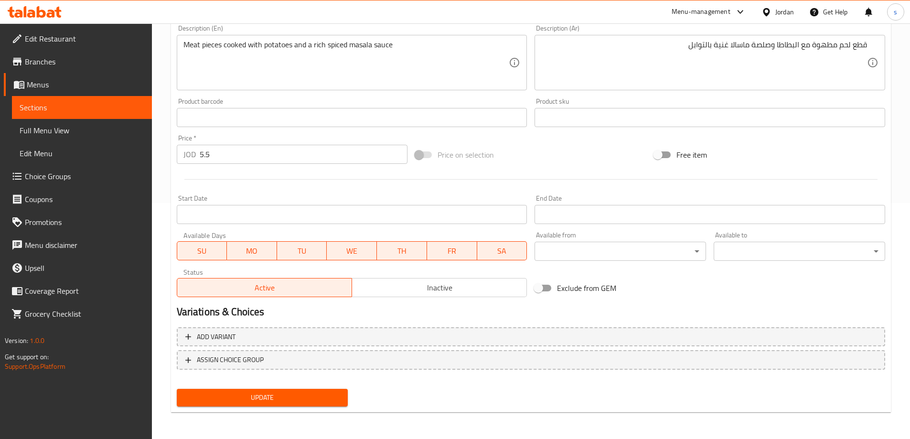
click at [282, 405] on button "Update" at bounding box center [263, 398] width 172 height 18
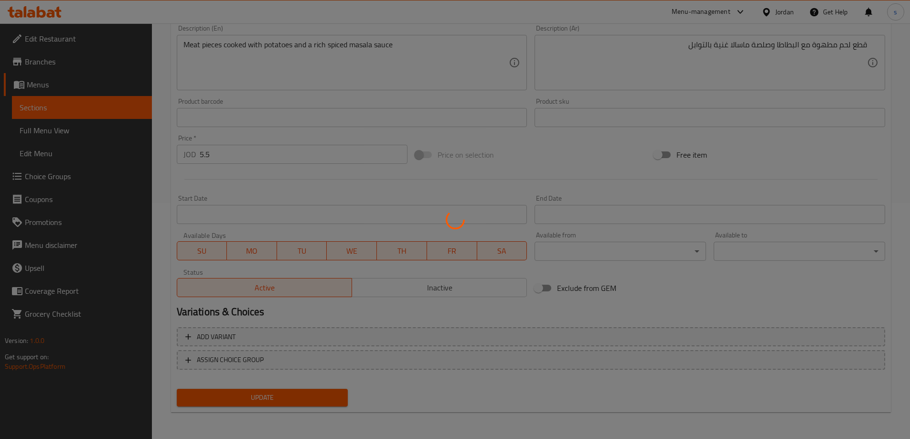
scroll to position [0, 0]
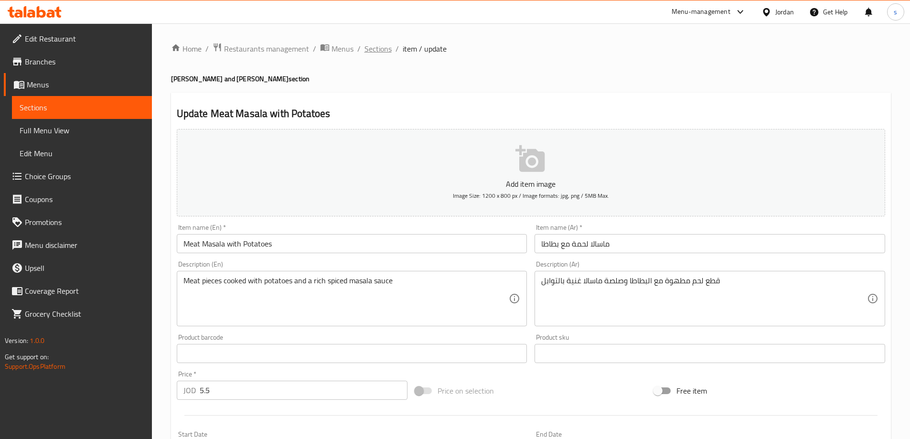
click at [379, 43] on span "Sections" at bounding box center [378, 48] width 27 height 11
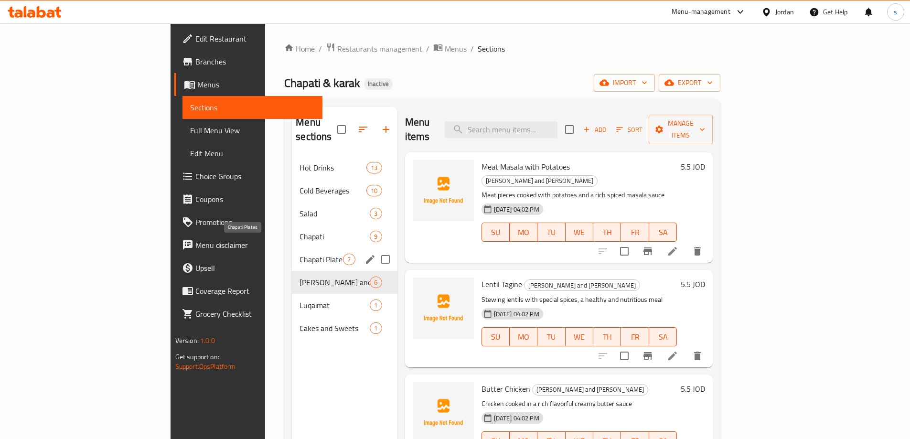
click at [300, 254] on span "Chapati Plates" at bounding box center [321, 259] width 43 height 11
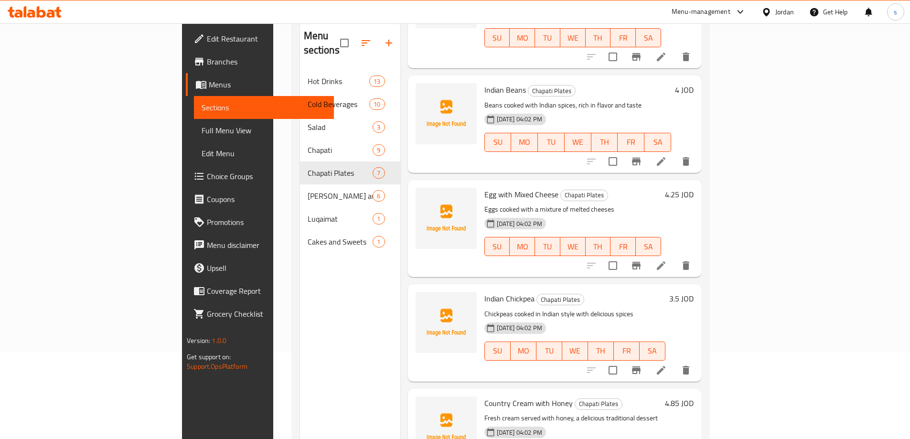
scroll to position [134, 0]
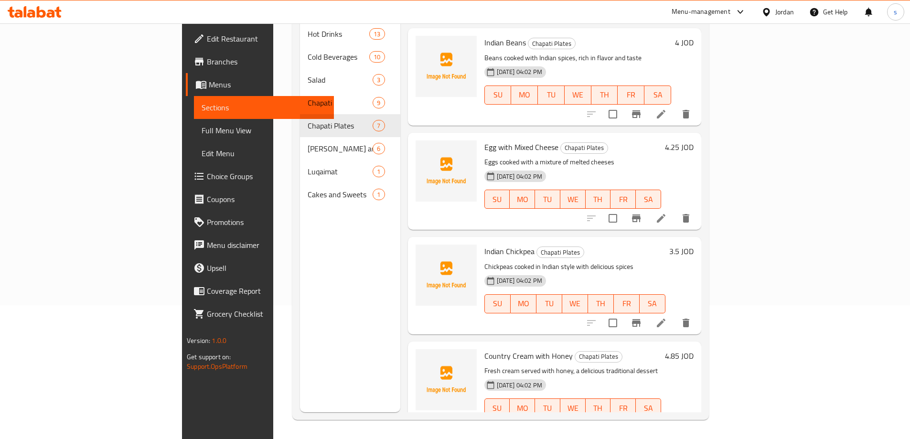
click at [675, 419] on li at bounding box center [661, 427] width 27 height 17
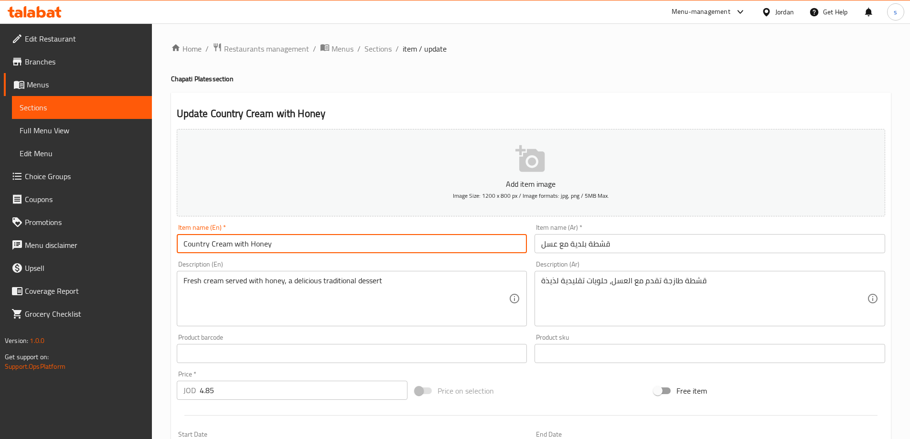
click at [210, 244] on input "Country Cream with Honey" at bounding box center [352, 243] width 351 height 19
click at [203, 243] on input "Cream with Honey" at bounding box center [352, 243] width 351 height 19
type input "Cream baladi with Honey"
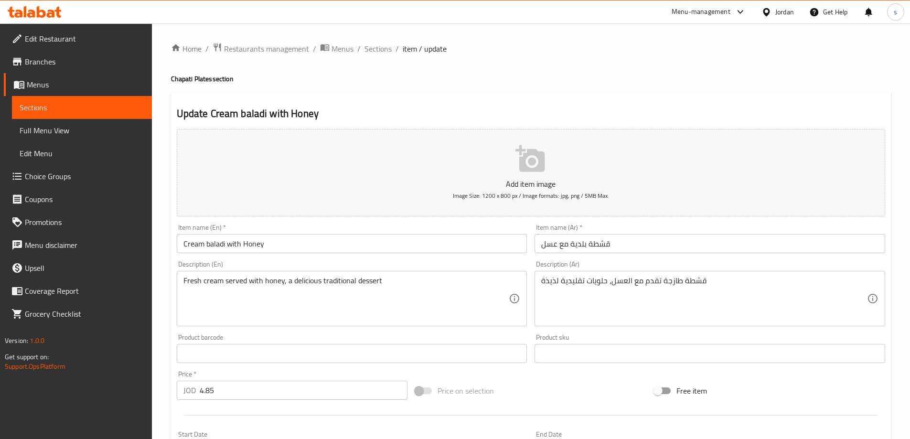
click at [386, 222] on div "Item name (En)   * Cream baladi with Honey Item name (En) *" at bounding box center [352, 238] width 358 height 37
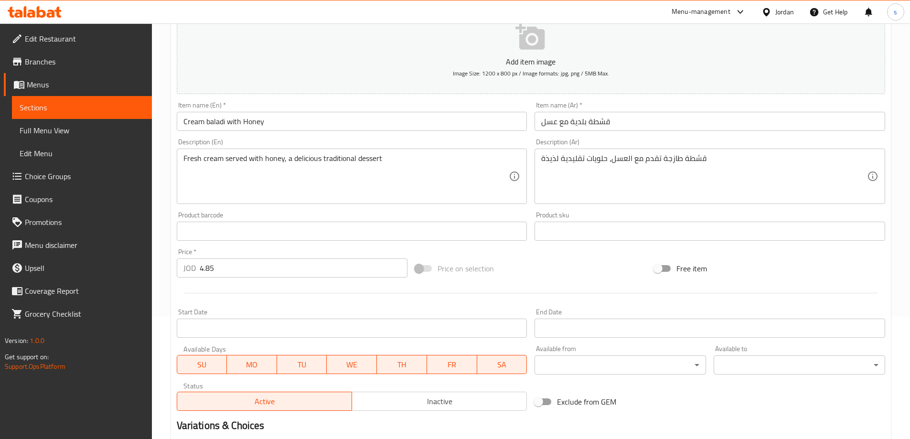
scroll to position [236, 0]
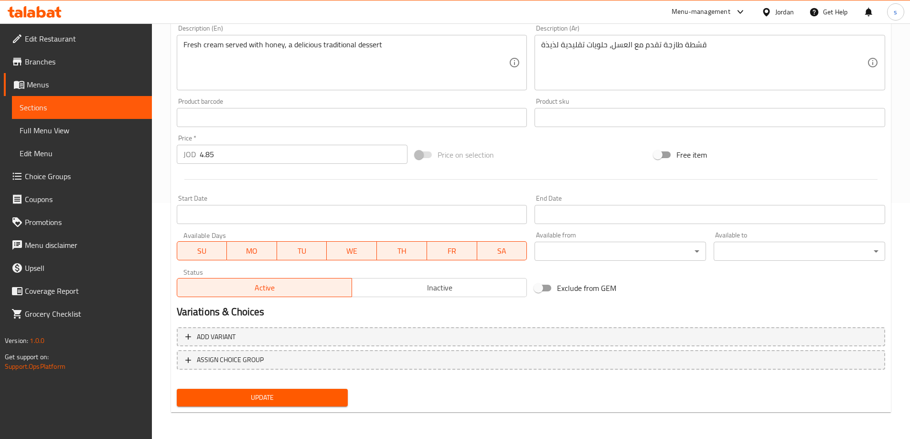
click at [249, 397] on span "Update" at bounding box center [262, 398] width 156 height 12
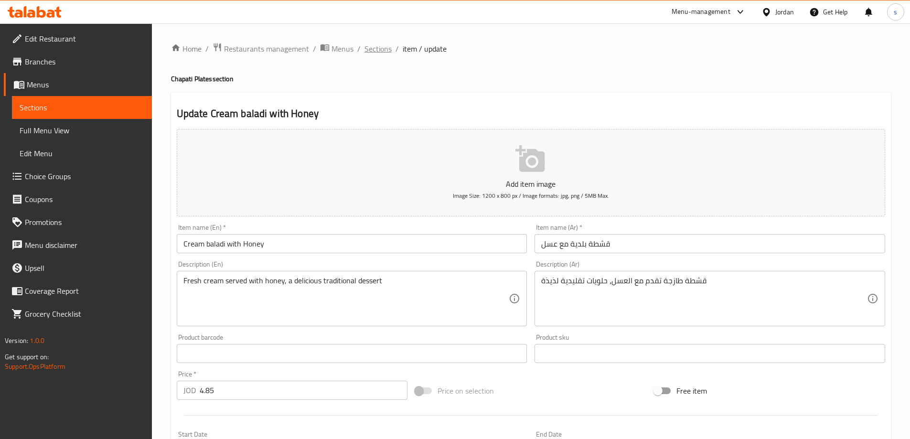
click at [375, 48] on span "Sections" at bounding box center [378, 48] width 27 height 11
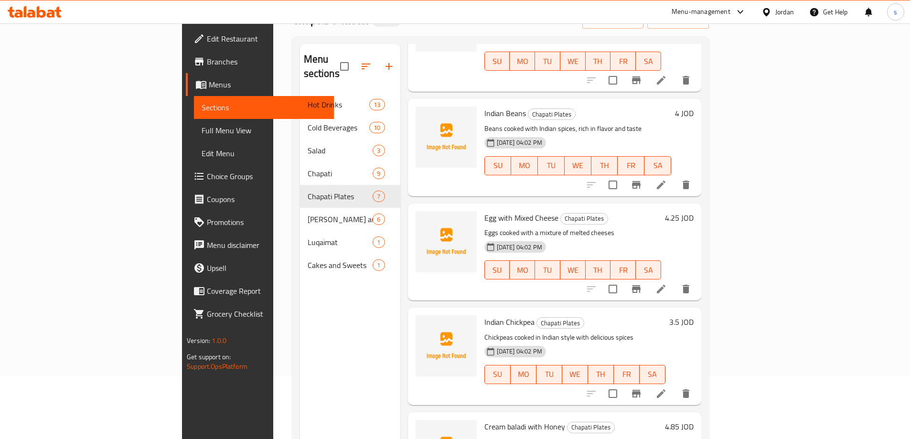
scroll to position [134, 0]
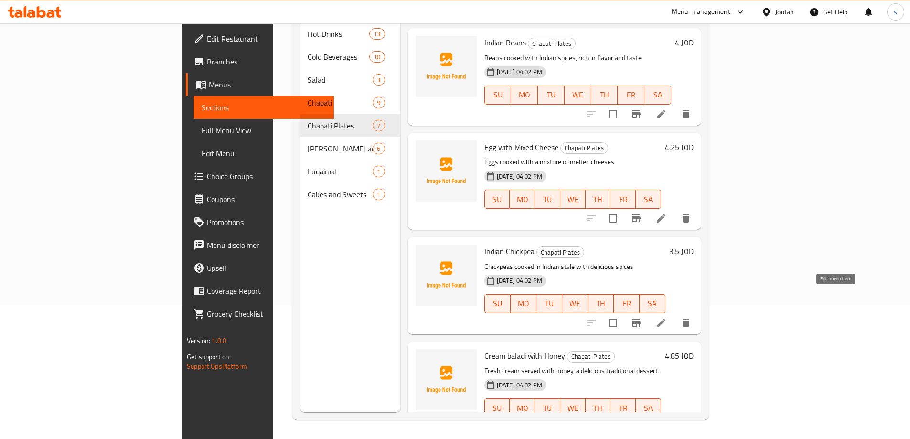
click at [666, 319] on icon at bounding box center [661, 323] width 9 height 9
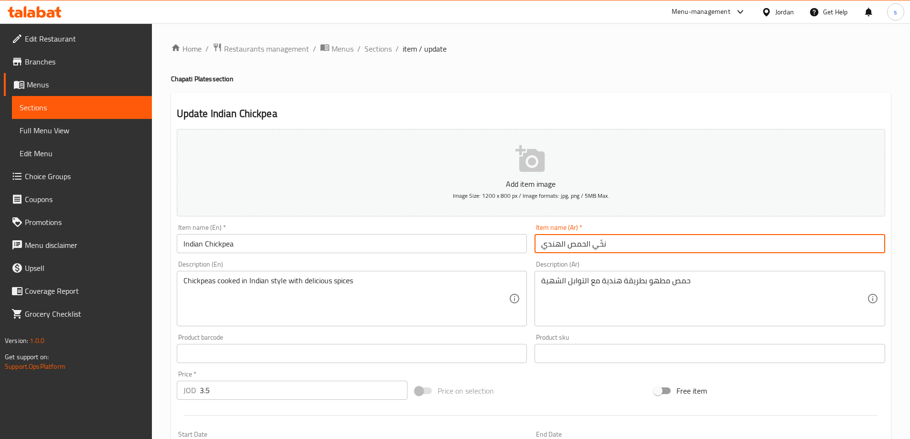
drag, startPoint x: 591, startPoint y: 244, endPoint x: 629, endPoint y: 242, distance: 37.8
click at [629, 242] on input "نخّي الحمص الهندي" at bounding box center [710, 243] width 351 height 19
click at [367, 246] on input "Indian Chickpea" at bounding box center [352, 243] width 351 height 19
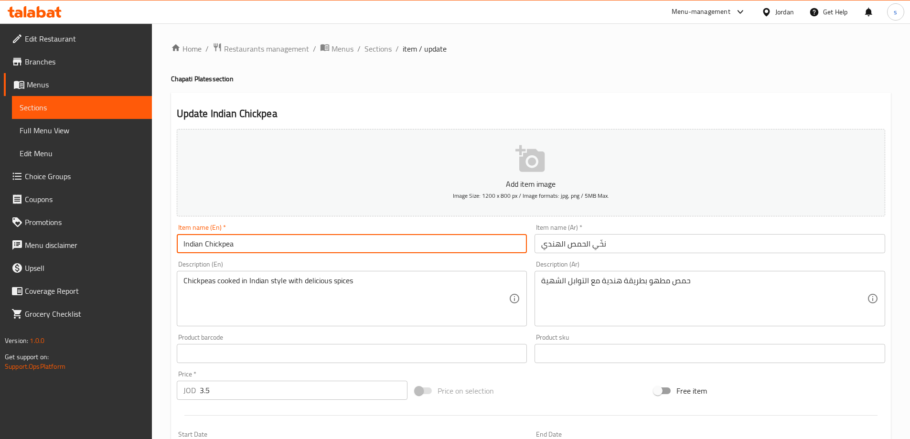
click at [182, 244] on input "Indian Chickpea" at bounding box center [352, 243] width 351 height 19
paste input "Nakhi"
type input "Nakhi Indian Chickpea"
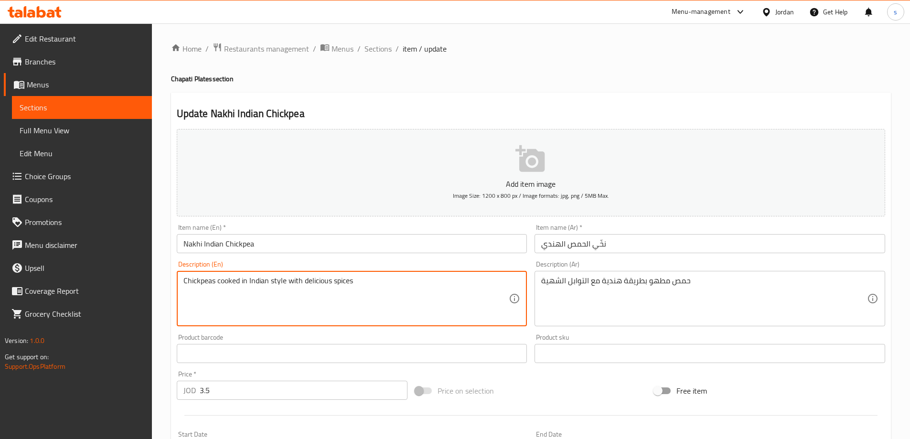
scroll to position [236, 0]
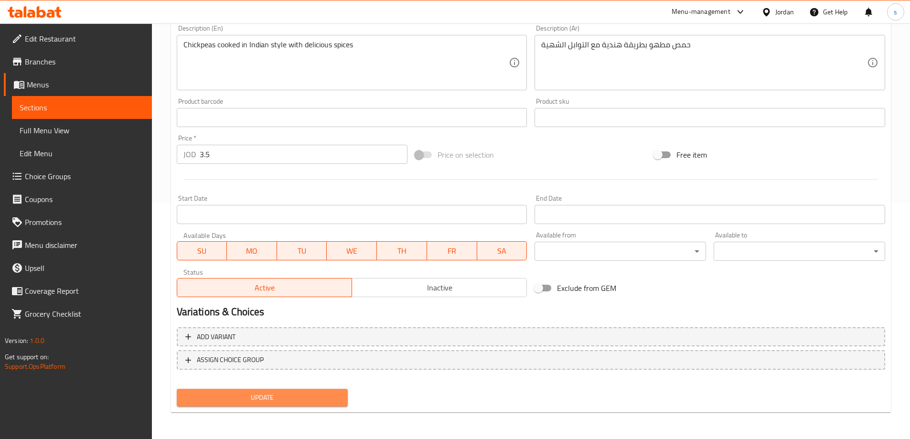
click at [245, 391] on button "Update" at bounding box center [263, 398] width 172 height 18
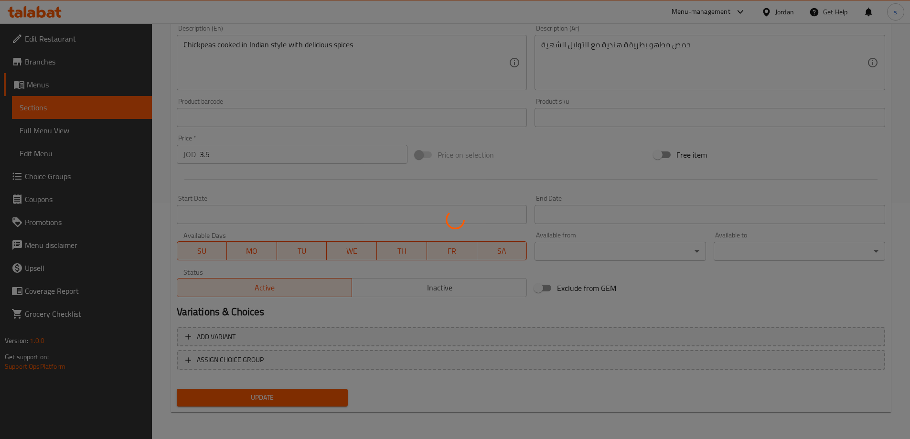
scroll to position [0, 0]
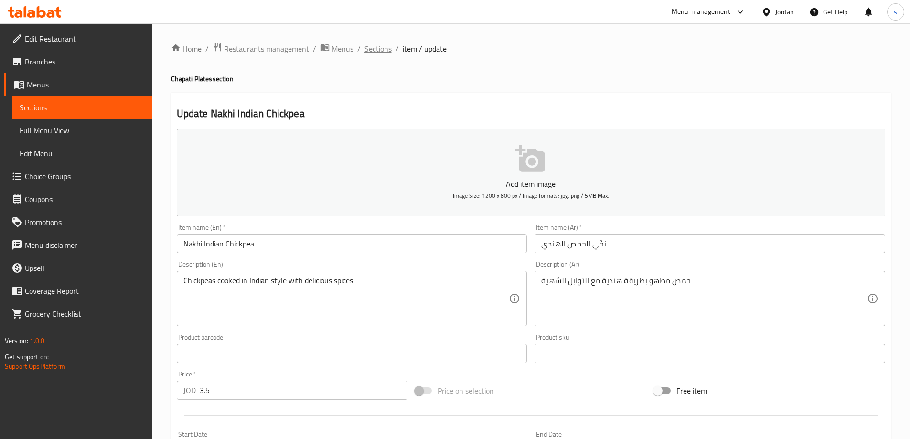
click at [377, 45] on span "Sections" at bounding box center [378, 48] width 27 height 11
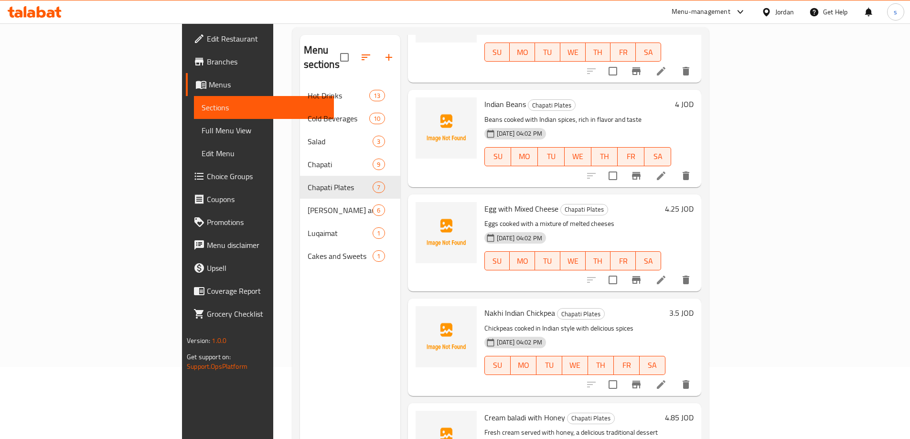
scroll to position [134, 0]
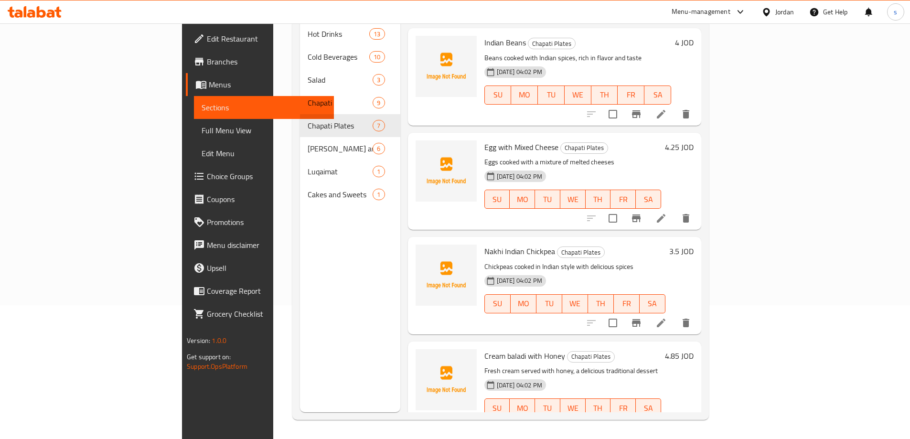
click at [675, 210] on li at bounding box center [661, 218] width 27 height 17
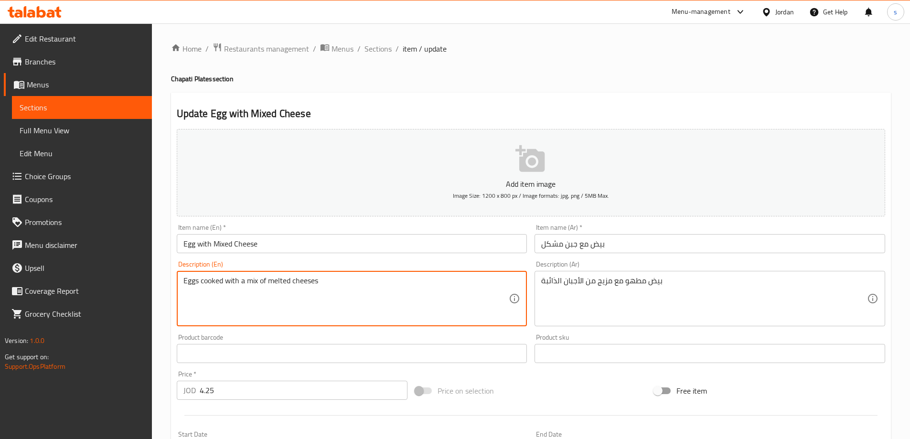
scroll to position [236, 0]
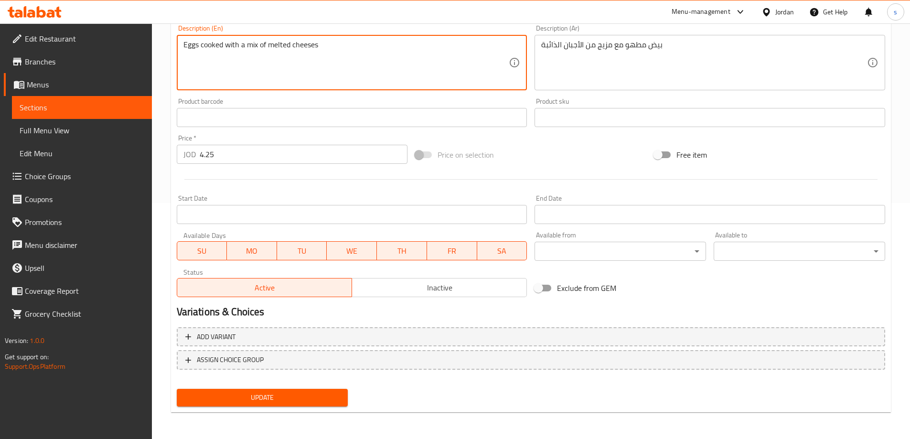
type textarea "Eggs cooked with a mix of melted cheeses"
click at [289, 399] on span "Update" at bounding box center [262, 398] width 156 height 12
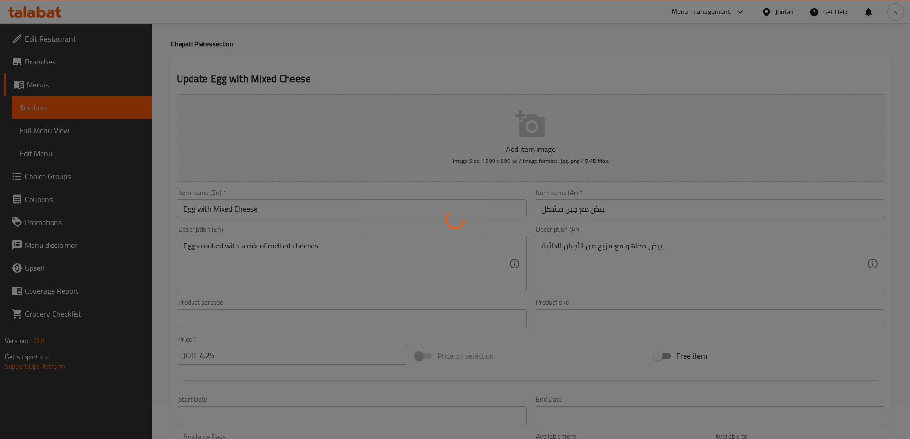
scroll to position [0, 0]
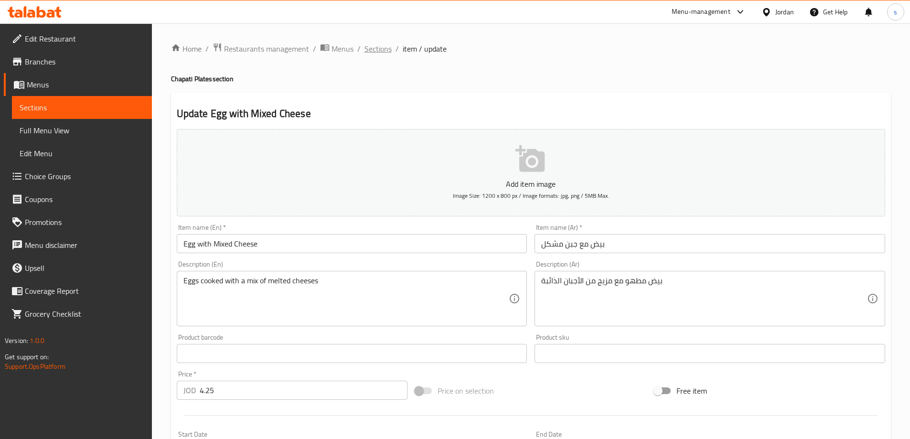
click at [377, 49] on span "Sections" at bounding box center [378, 48] width 27 height 11
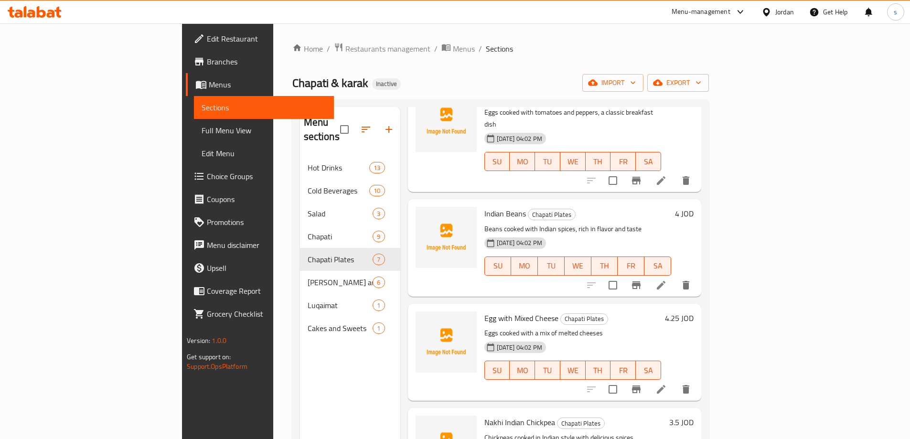
scroll to position [287, 0]
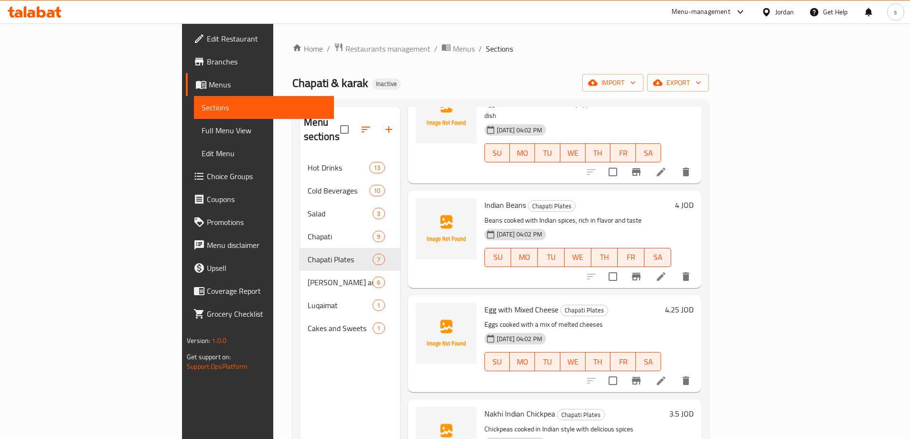
click at [667, 271] on icon at bounding box center [661, 276] width 11 height 11
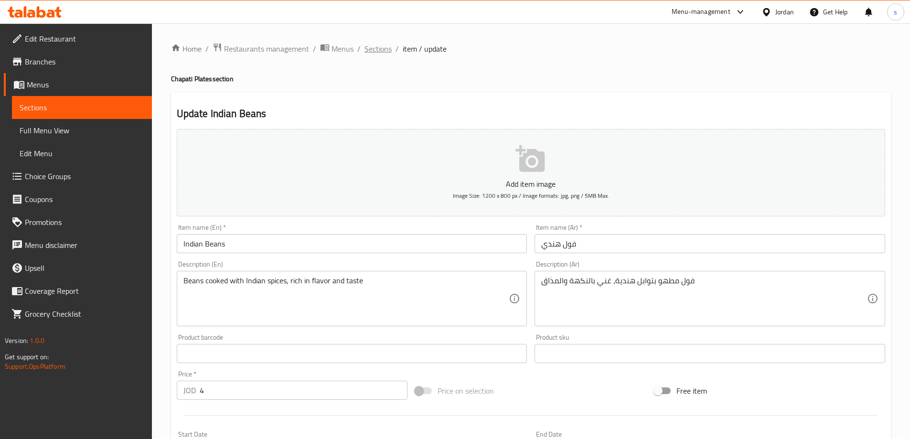
click at [384, 54] on span "Sections" at bounding box center [378, 48] width 27 height 11
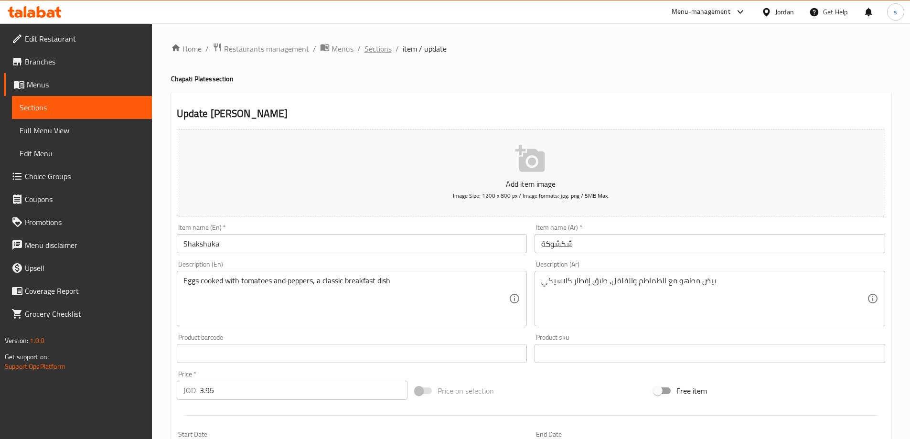
click at [376, 48] on span "Sections" at bounding box center [378, 48] width 27 height 11
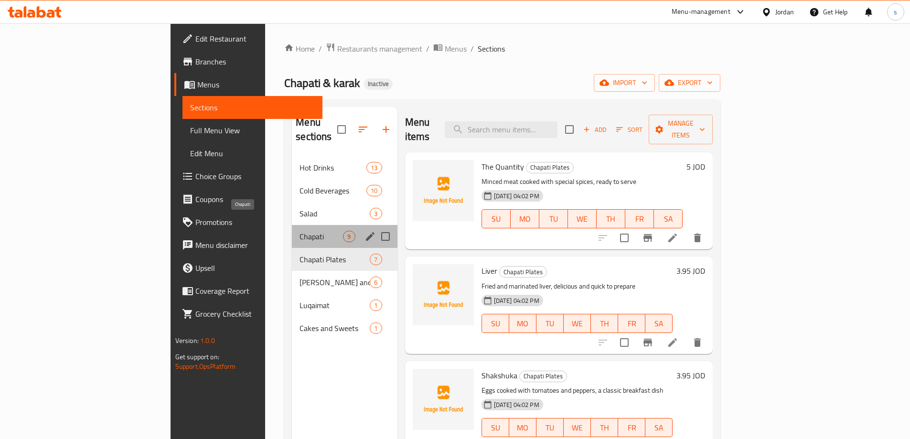
click at [300, 231] on span "Chapati" at bounding box center [321, 236] width 43 height 11
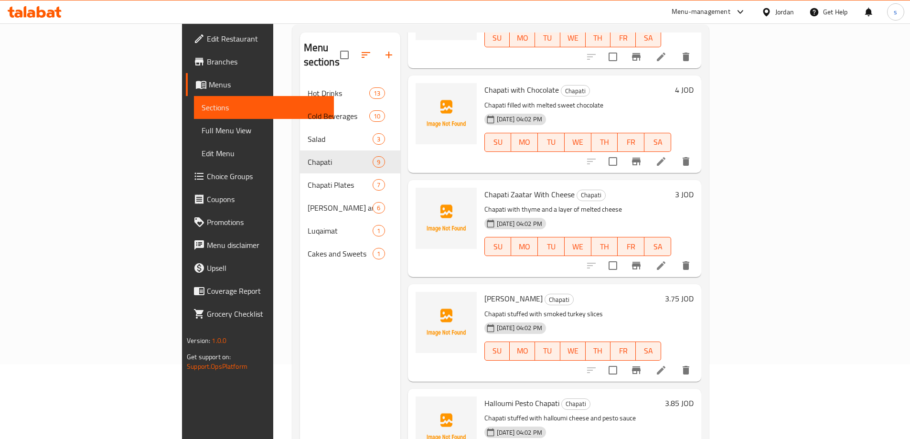
scroll to position [134, 0]
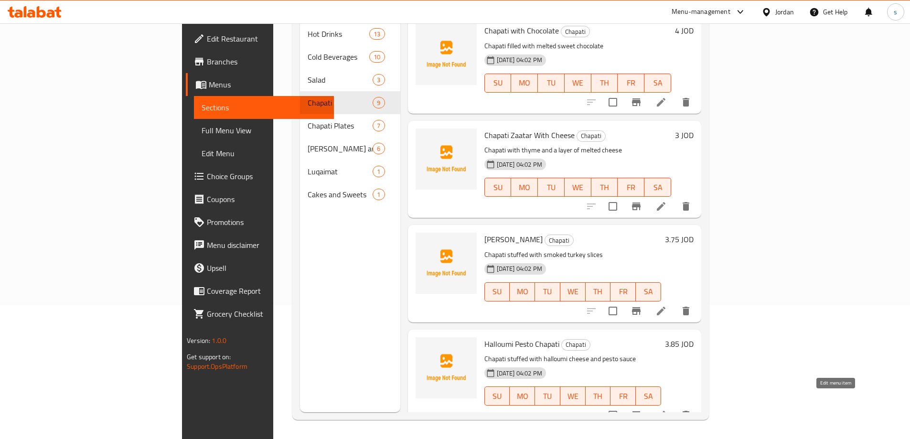
click at [667, 410] on icon at bounding box center [661, 415] width 11 height 11
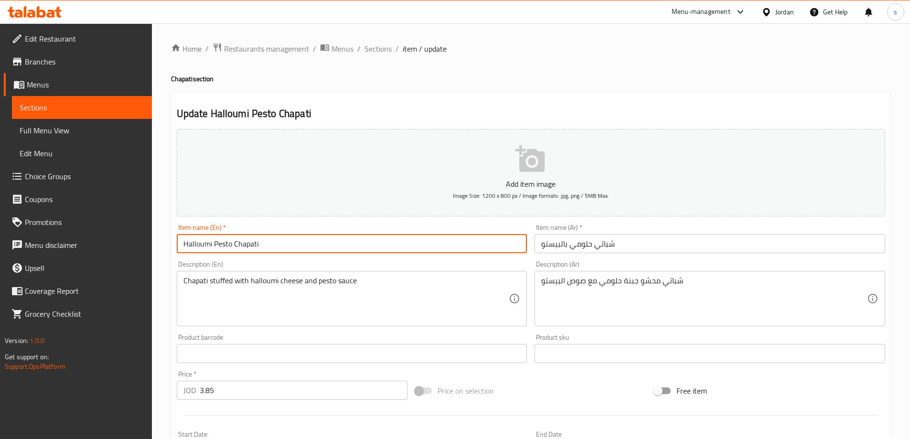
click at [280, 248] on input "Halloumi Pesto Chapati" at bounding box center [352, 243] width 351 height 19
drag, startPoint x: 211, startPoint y: 243, endPoint x: 149, endPoint y: 241, distance: 62.2
click at [149, 241] on div "Edit Restaurant Branches Menus Sections Full Menu View Edit Menu Choice Groups …" at bounding box center [455, 349] width 910 height 652
click at [245, 242] on input "Pesto Chapati" at bounding box center [352, 243] width 351 height 19
paste input "Halloumi"
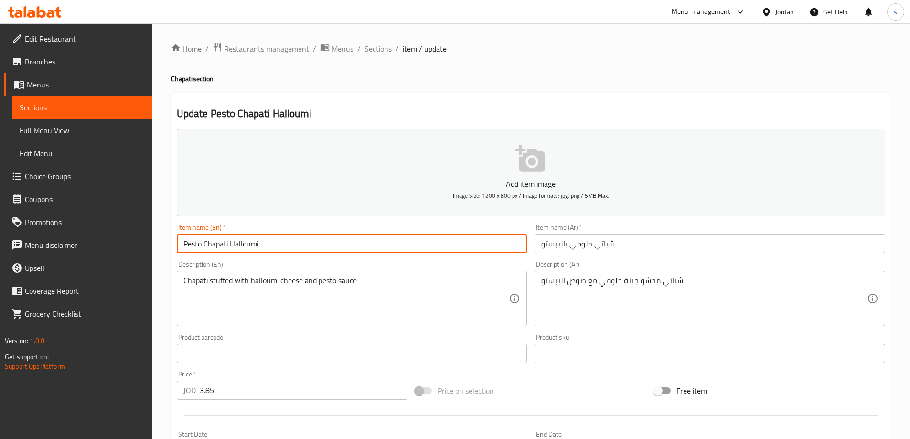
click at [205, 245] on input "Pesto Chapati Halloumi" at bounding box center [352, 243] width 351 height 19
click at [251, 243] on input "Chapati Halloumi" at bounding box center [352, 243] width 351 height 19
type input "Chapati Halloumi pesto"
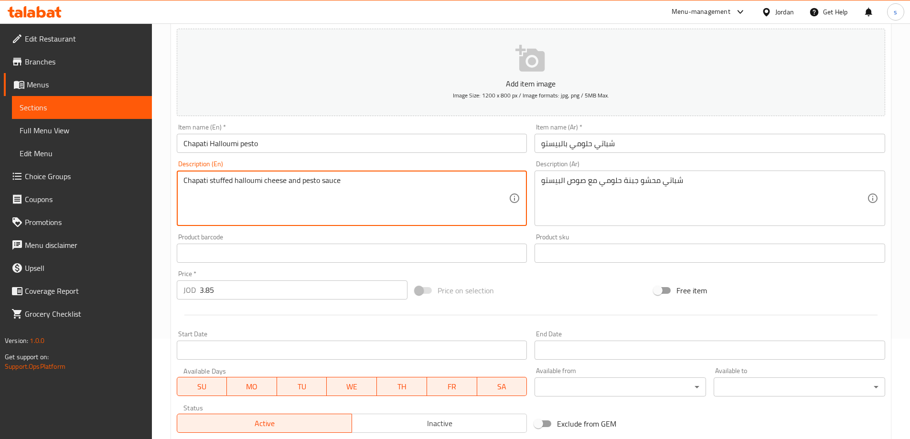
scroll to position [236, 0]
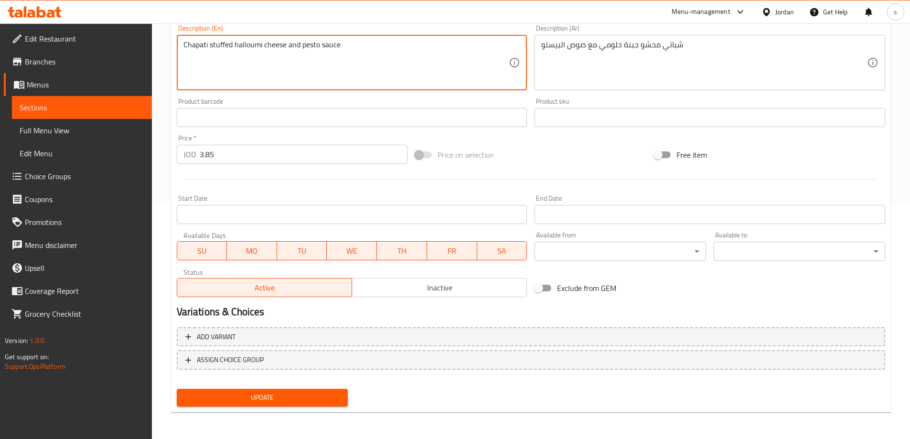
type textarea "Chapati stuffed halloumi cheese and pesto sauce"
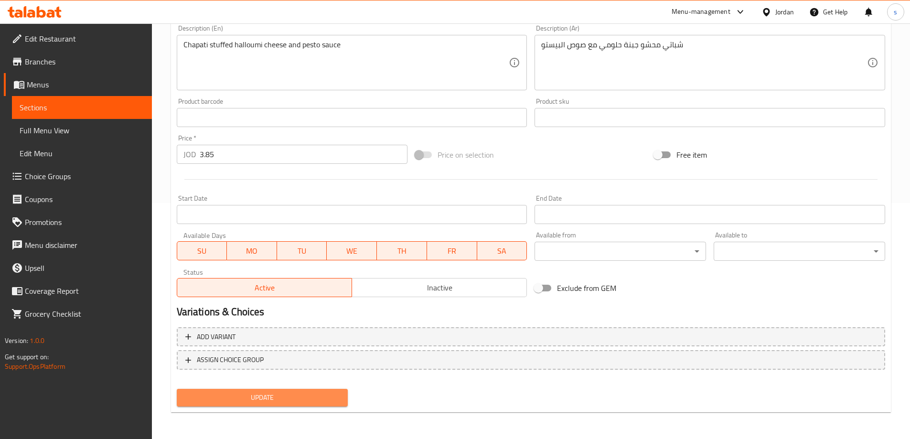
click at [294, 403] on span "Update" at bounding box center [262, 398] width 156 height 12
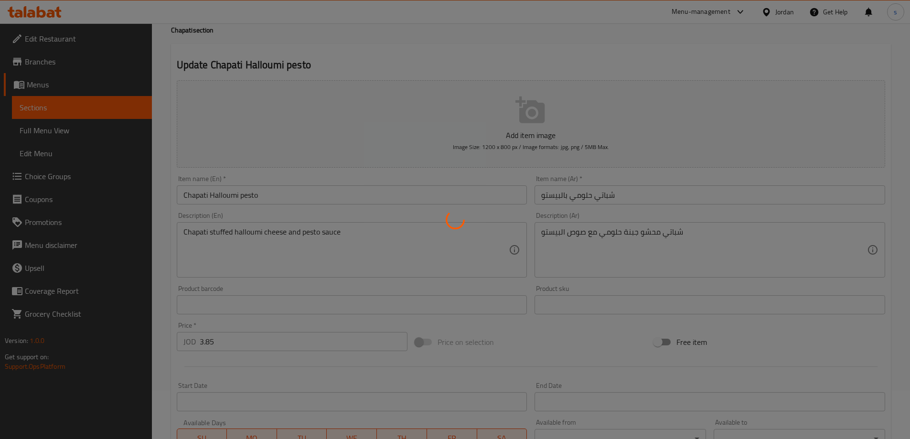
scroll to position [0, 0]
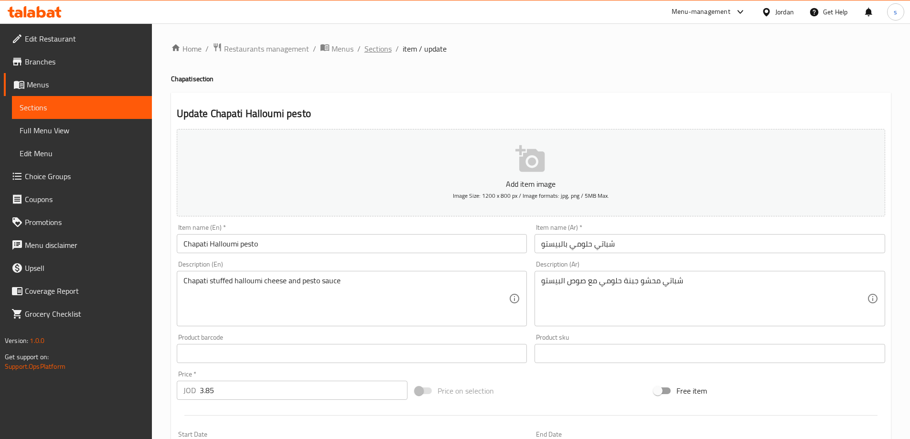
click at [386, 43] on span "Sections" at bounding box center [378, 48] width 27 height 11
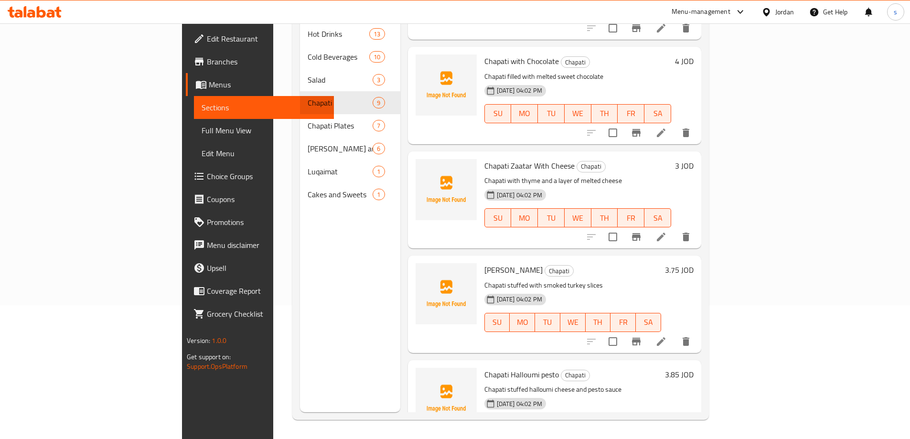
scroll to position [476, 0]
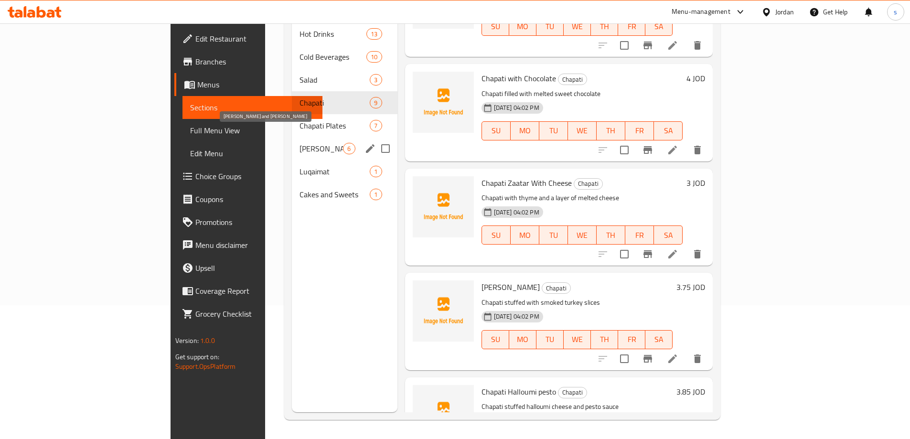
click at [300, 143] on span "[PERSON_NAME] and [PERSON_NAME]" at bounding box center [321, 148] width 43 height 11
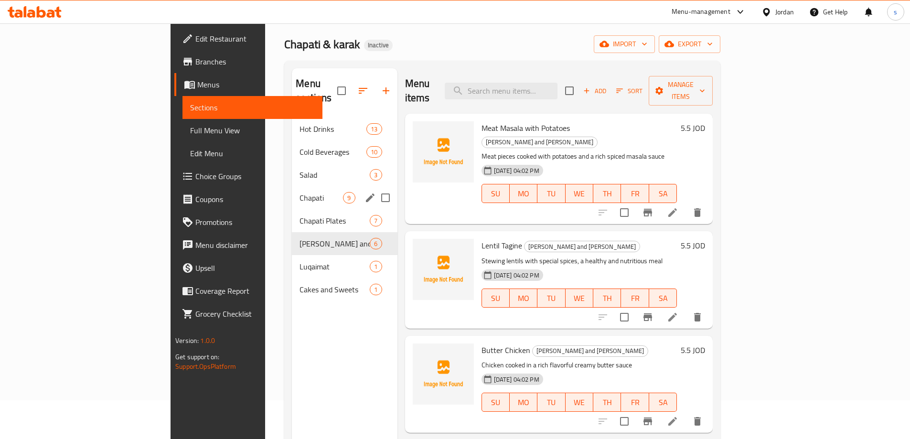
scroll to position [38, 0]
click at [292, 210] on div "Chapati Plates 7" at bounding box center [344, 221] width 105 height 23
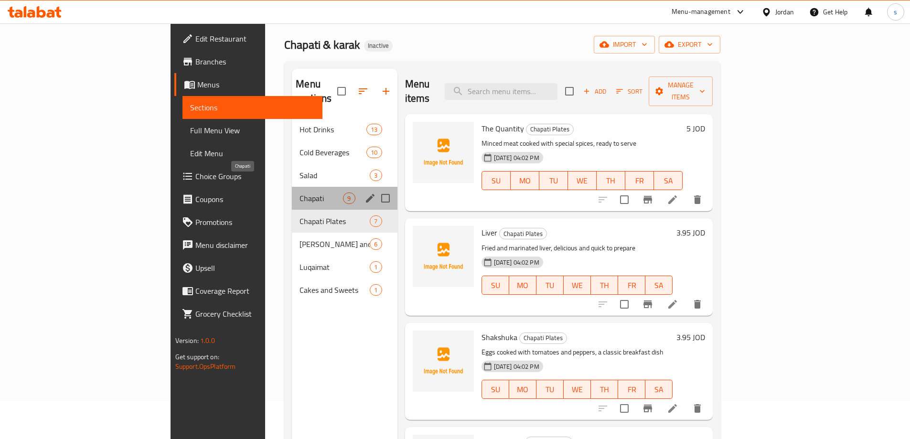
click at [300, 193] on span "Chapati" at bounding box center [321, 198] width 43 height 11
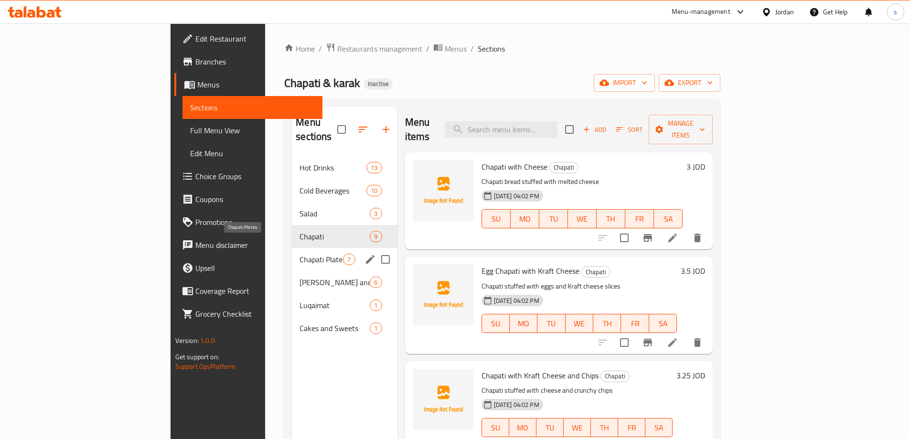
click at [300, 254] on span "Chapati Plates" at bounding box center [321, 259] width 43 height 11
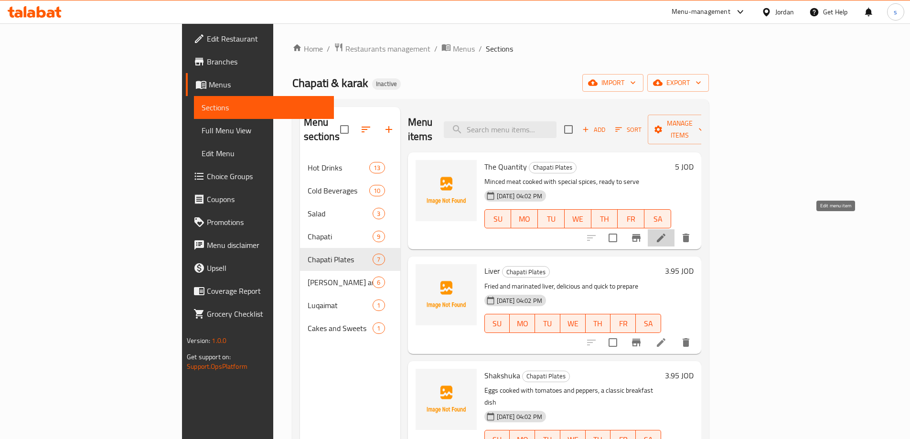
click at [667, 232] on icon at bounding box center [661, 237] width 11 height 11
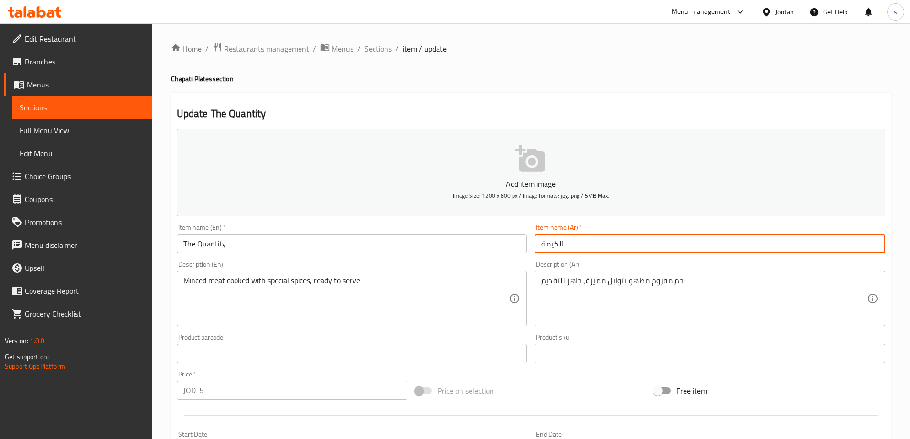
drag, startPoint x: 580, startPoint y: 247, endPoint x: 518, endPoint y: 248, distance: 62.6
click at [515, 248] on div "Add item image Image Size: 1200 x 800 px / Image formats: jpg, png / 5MB Max. I…" at bounding box center [531, 331] width 716 height 412
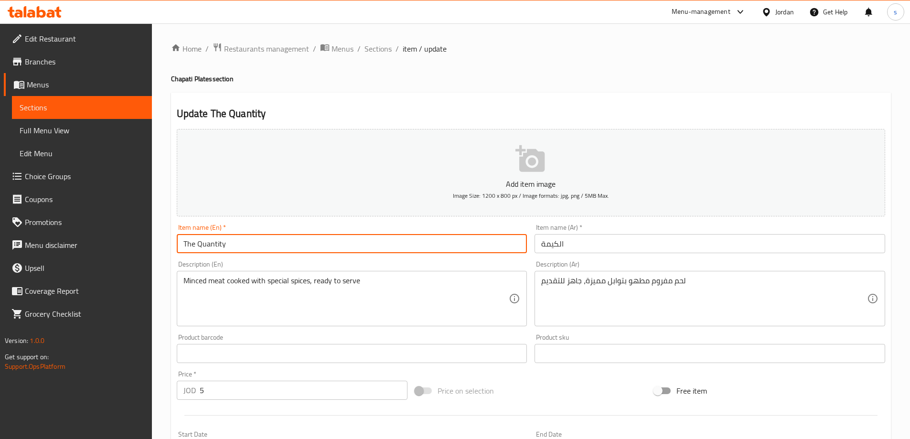
click at [377, 244] on input "The Quantity" at bounding box center [352, 243] width 351 height 19
type input "T"
type input "ث"
type input "e"
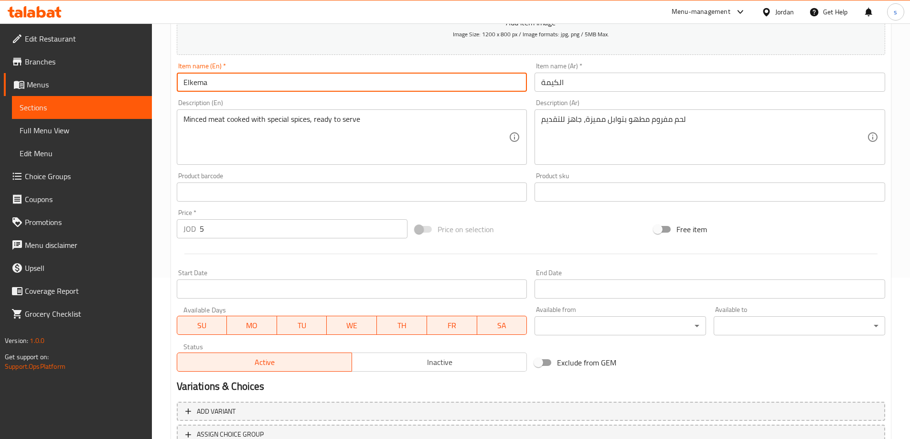
scroll to position [236, 0]
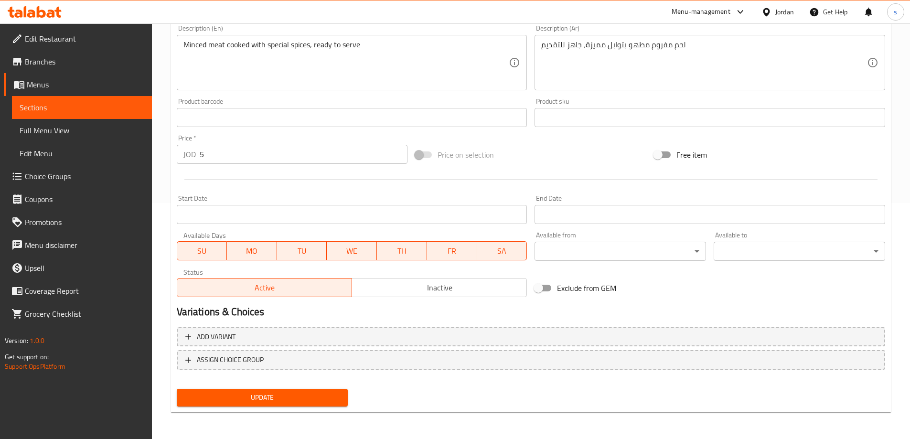
type input "Elkema"
click at [255, 396] on span "Update" at bounding box center [262, 398] width 156 height 12
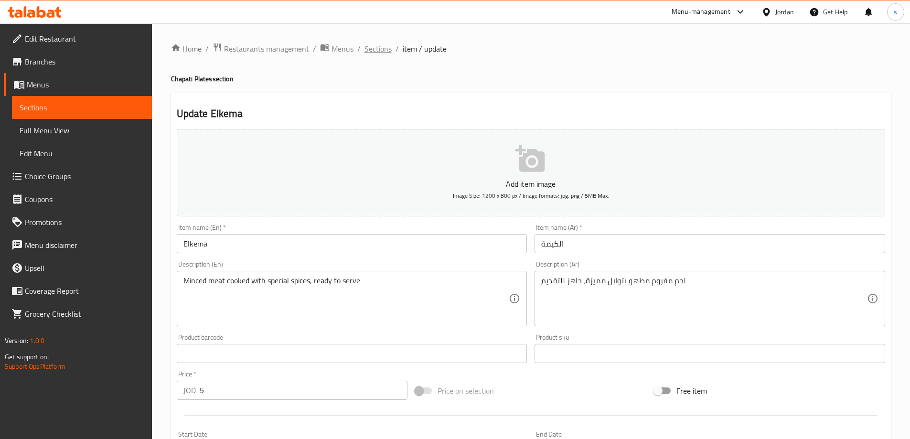
click at [377, 47] on span "Sections" at bounding box center [378, 48] width 27 height 11
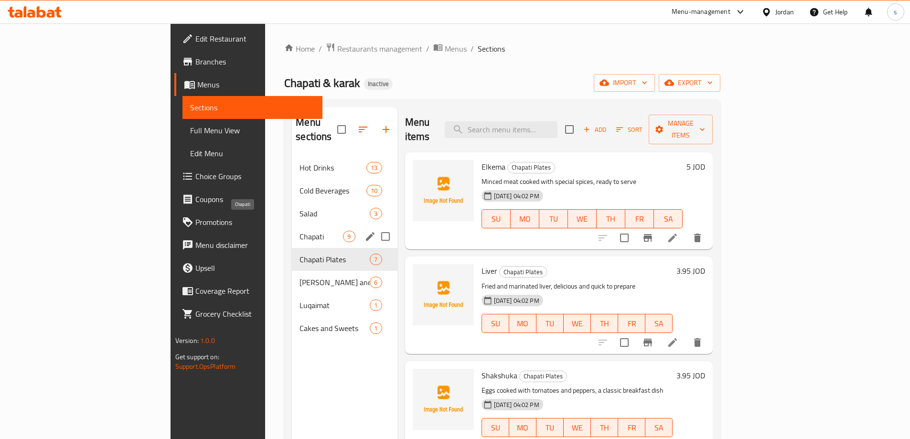
click at [300, 231] on span "Chapati" at bounding box center [321, 236] width 43 height 11
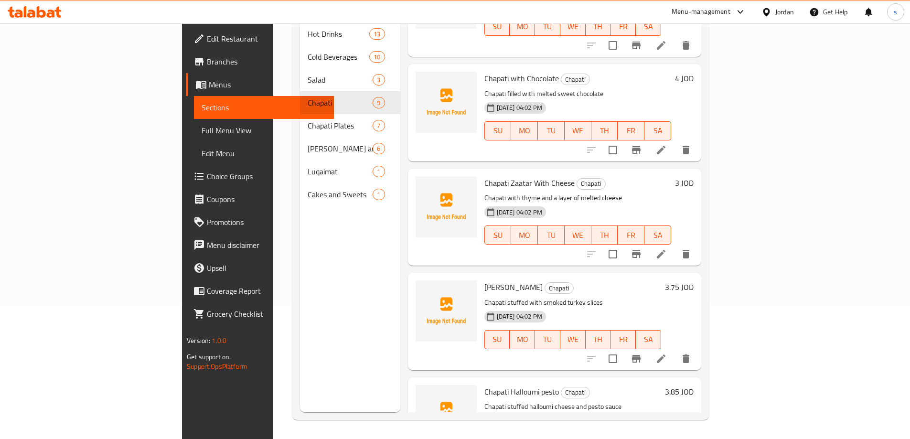
scroll to position [524, 0]
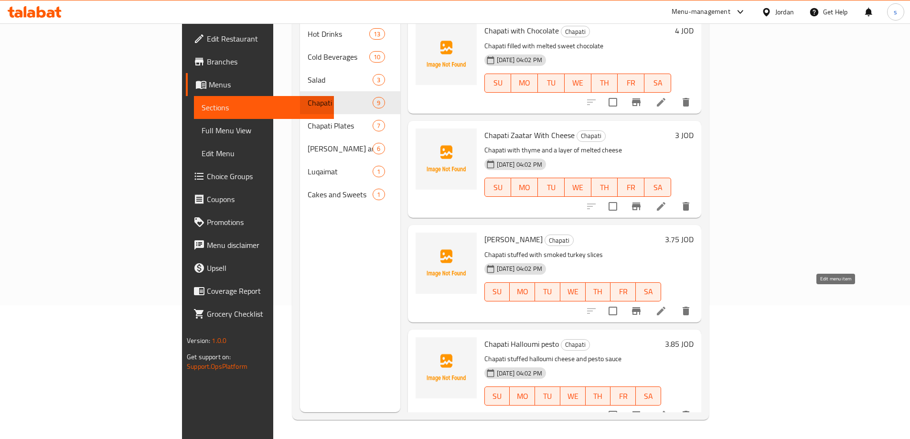
click at [667, 305] on icon at bounding box center [661, 310] width 11 height 11
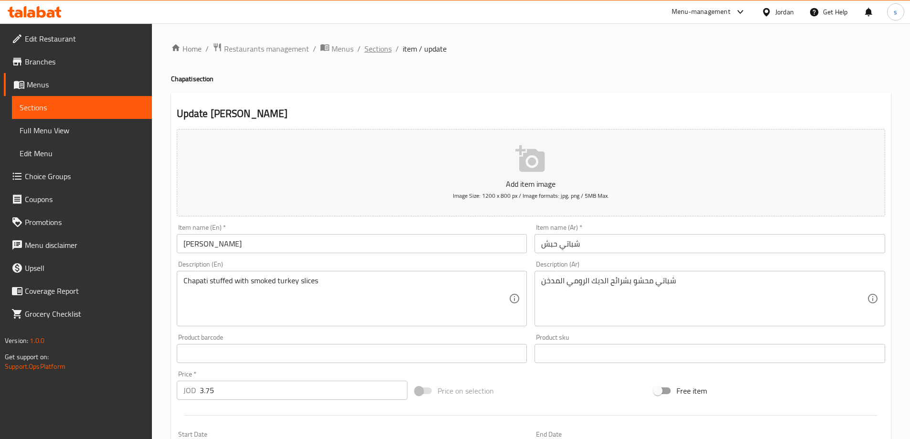
click at [380, 47] on span "Sections" at bounding box center [378, 48] width 27 height 11
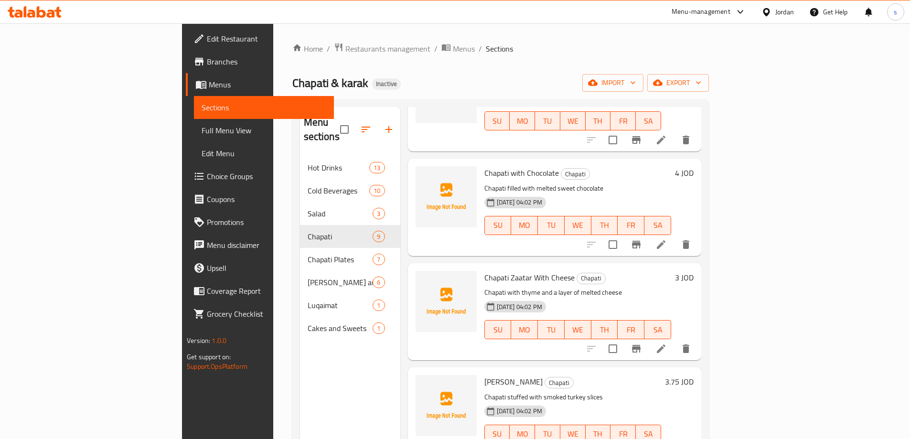
scroll to position [524, 0]
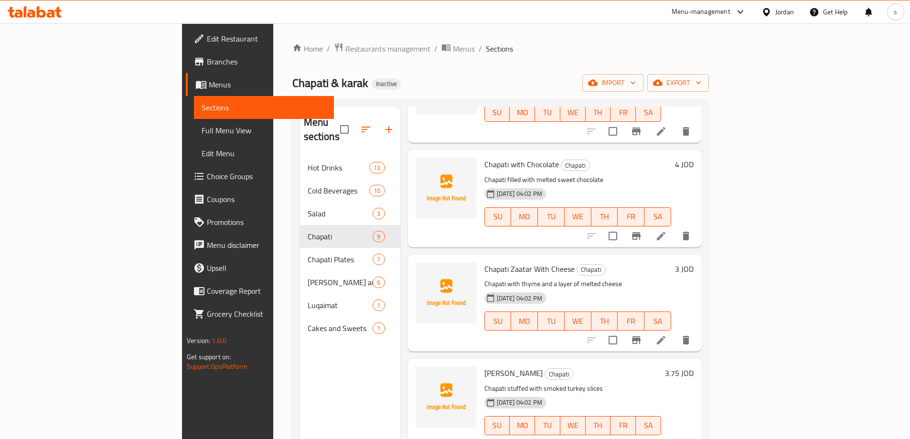
click at [667, 335] on icon at bounding box center [661, 340] width 11 height 11
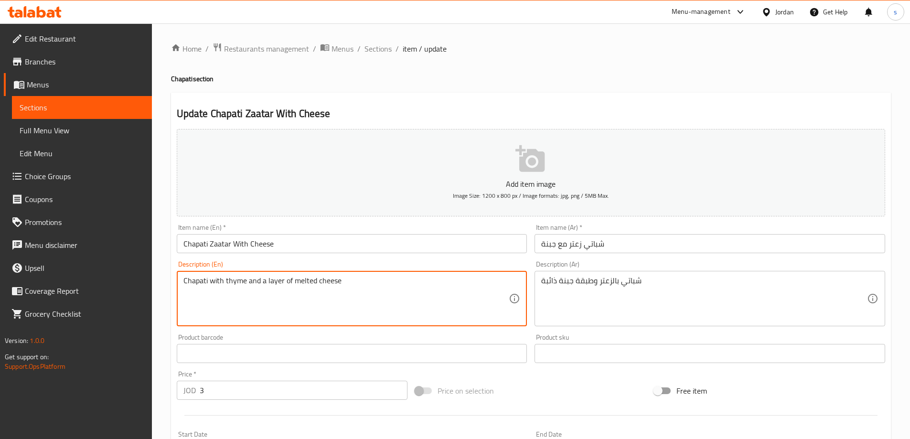
drag, startPoint x: 230, startPoint y: 281, endPoint x: 238, endPoint y: 283, distance: 7.8
click at [240, 293] on textarea "Chapati with thyme and a layer of melted cheese" at bounding box center [347, 298] width 326 height 45
drag, startPoint x: 225, startPoint y: 281, endPoint x: 245, endPoint y: 281, distance: 20.5
click at [245, 281] on textarea "Chapati with thyme and a layer of melted cheese" at bounding box center [347, 298] width 326 height 45
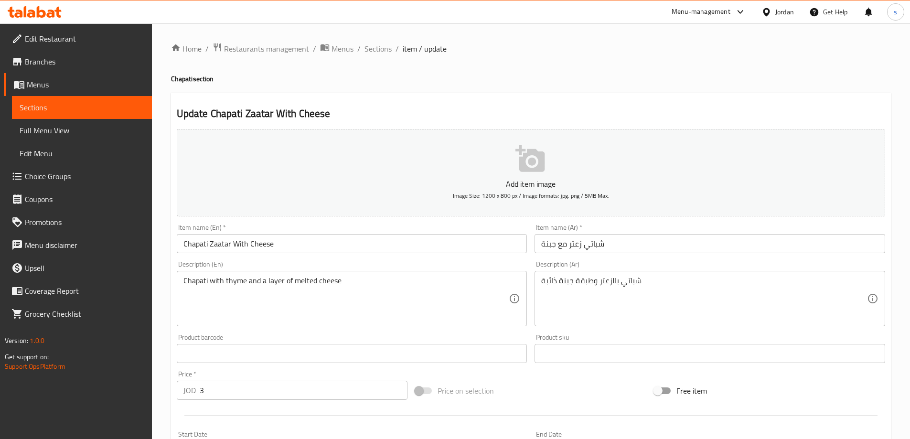
drag, startPoint x: 379, startPoint y: 47, endPoint x: 32, endPoint y: 92, distance: 350.2
click at [379, 47] on span "Sections" at bounding box center [378, 48] width 27 height 11
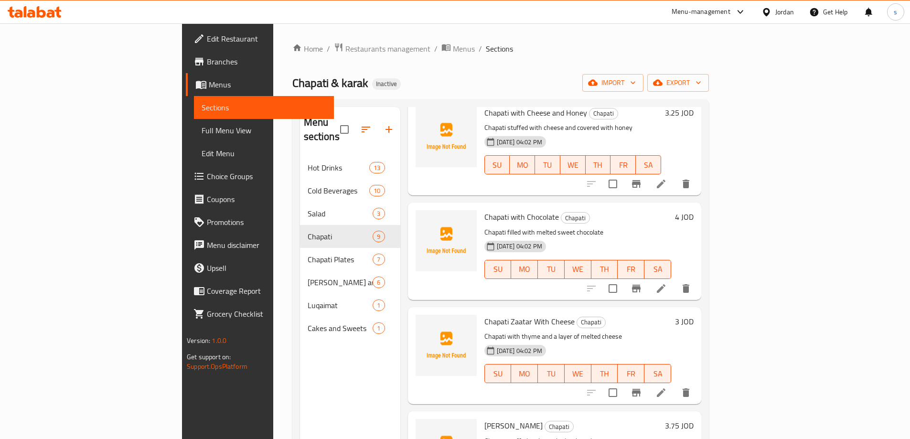
scroll to position [524, 0]
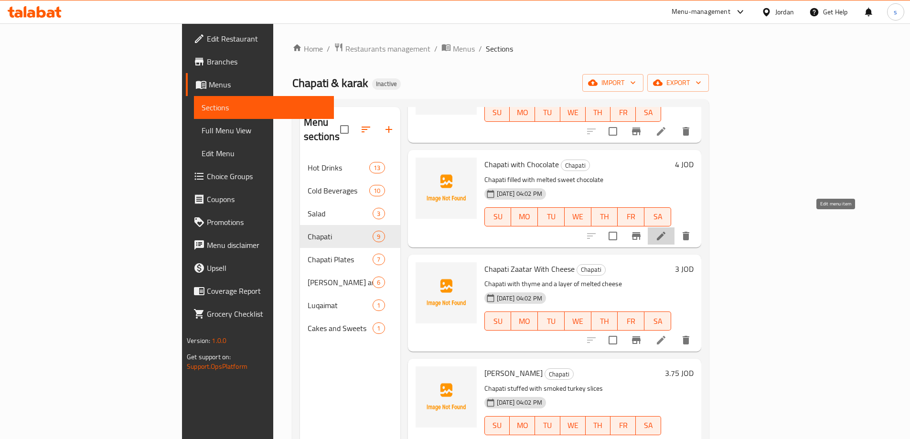
click at [666, 232] on icon at bounding box center [661, 236] width 9 height 9
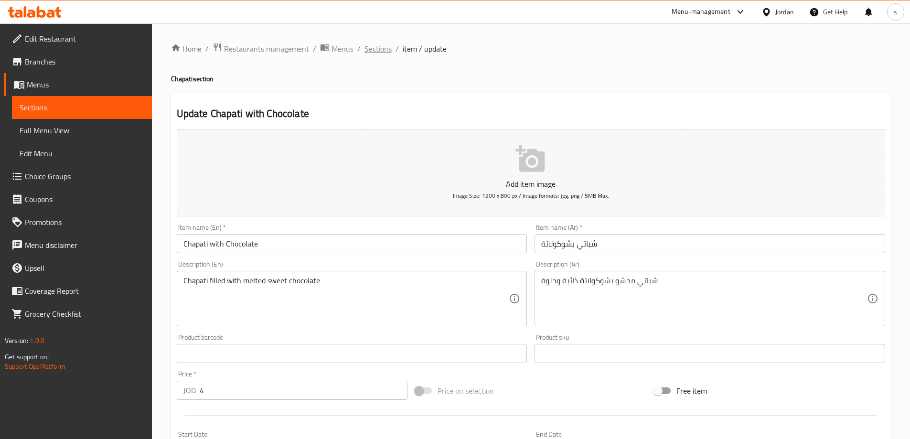
click at [380, 50] on span "Sections" at bounding box center [378, 48] width 27 height 11
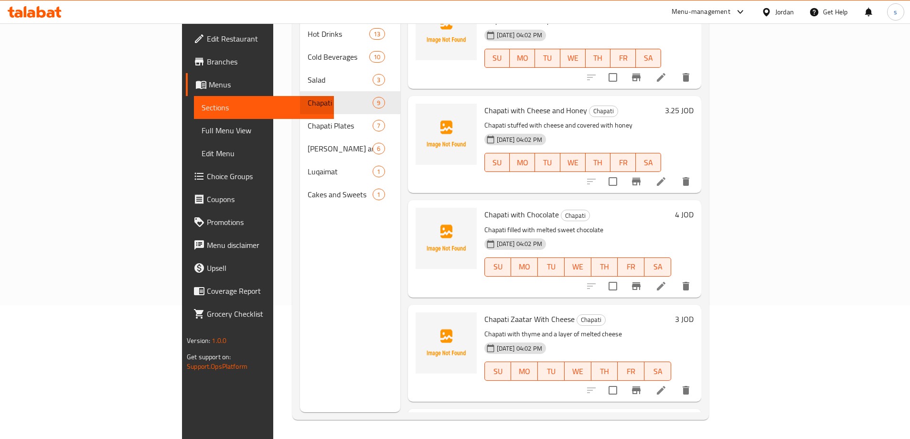
scroll to position [333, 0]
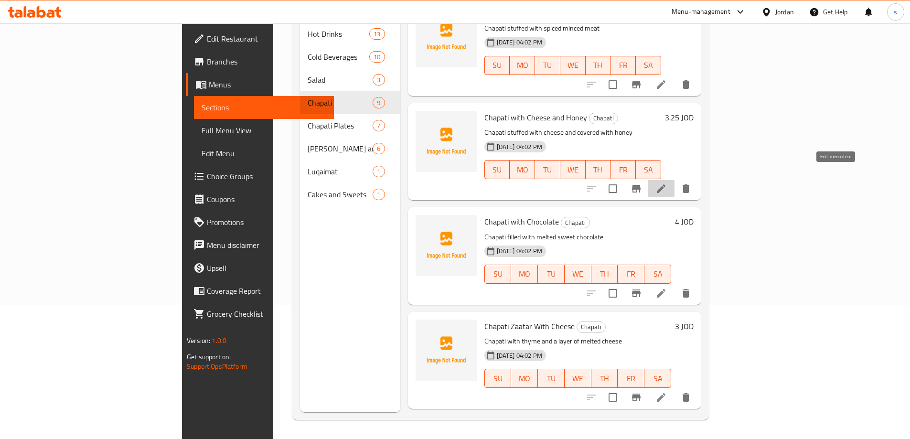
click at [667, 183] on icon at bounding box center [661, 188] width 11 height 11
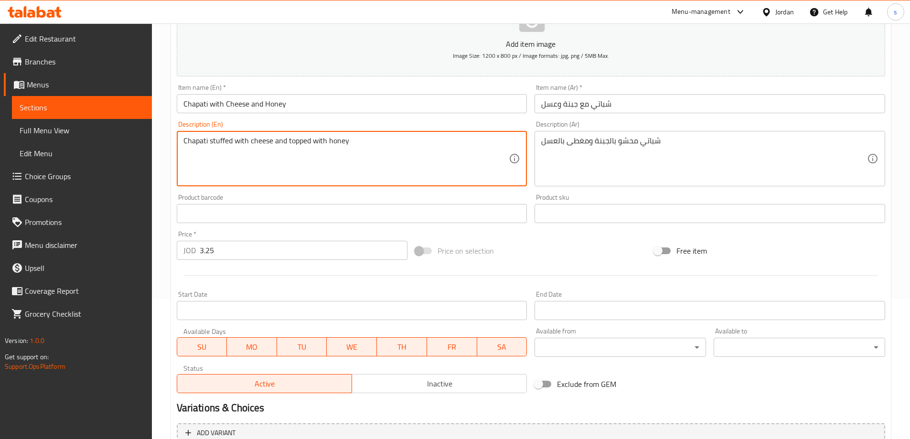
scroll to position [236, 0]
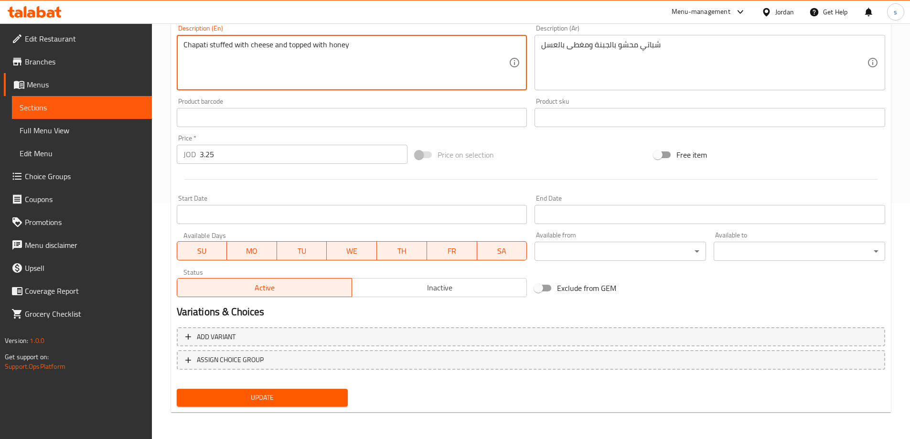
type textarea "Chapati stuffed with cheese and topped with honey"
click at [274, 395] on span "Update" at bounding box center [262, 398] width 156 height 12
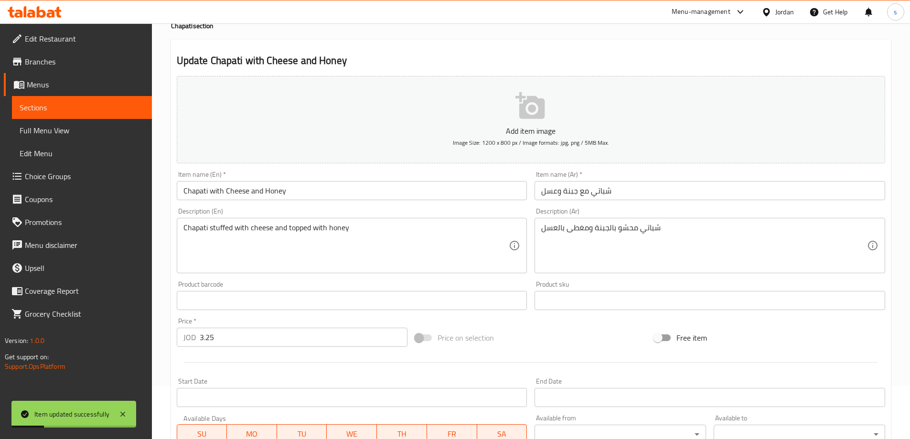
scroll to position [0, 0]
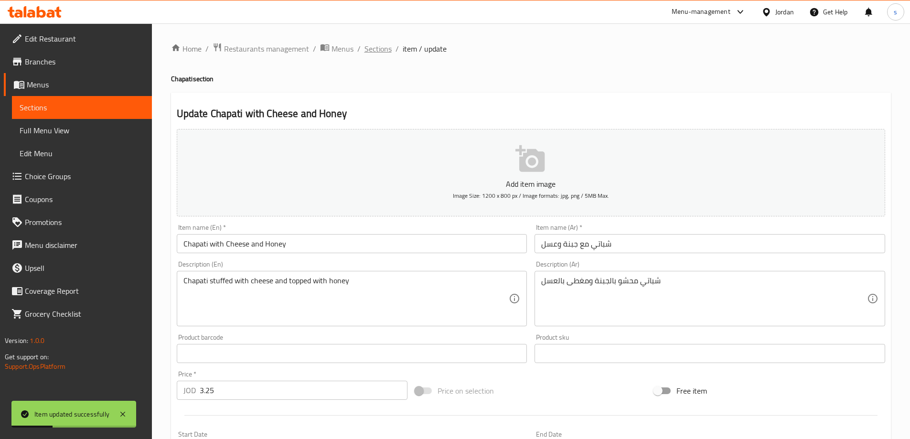
click at [385, 52] on span "Sections" at bounding box center [378, 48] width 27 height 11
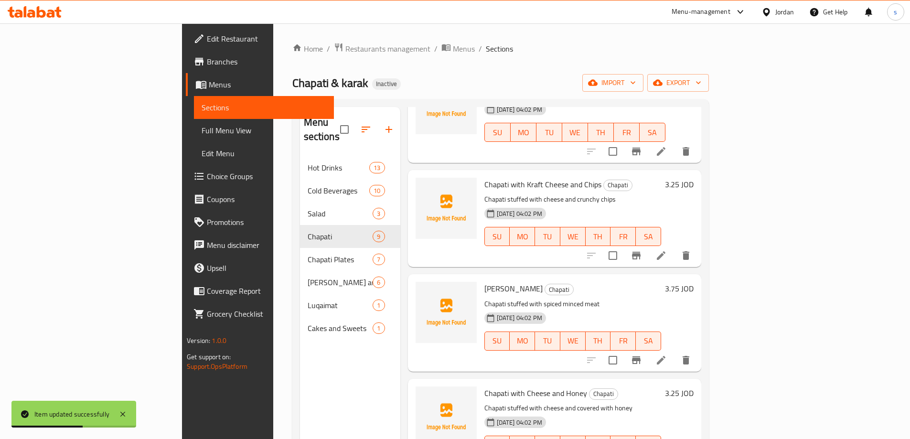
scroll to position [287, 0]
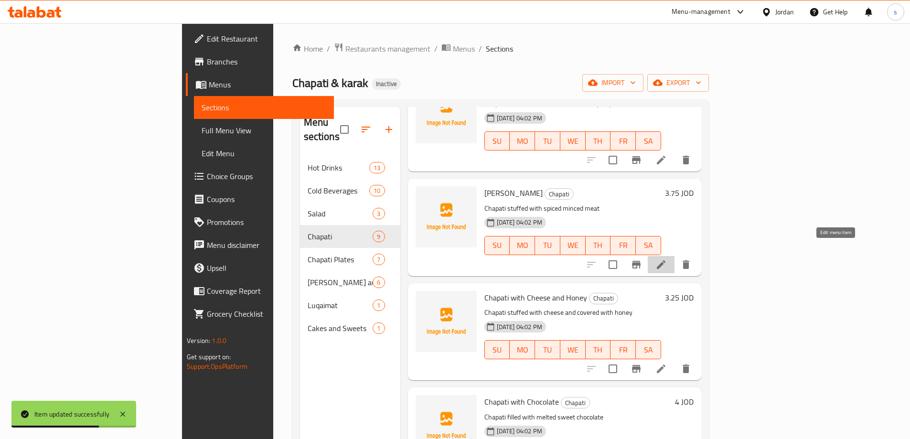
click at [667, 259] on icon at bounding box center [661, 264] width 11 height 11
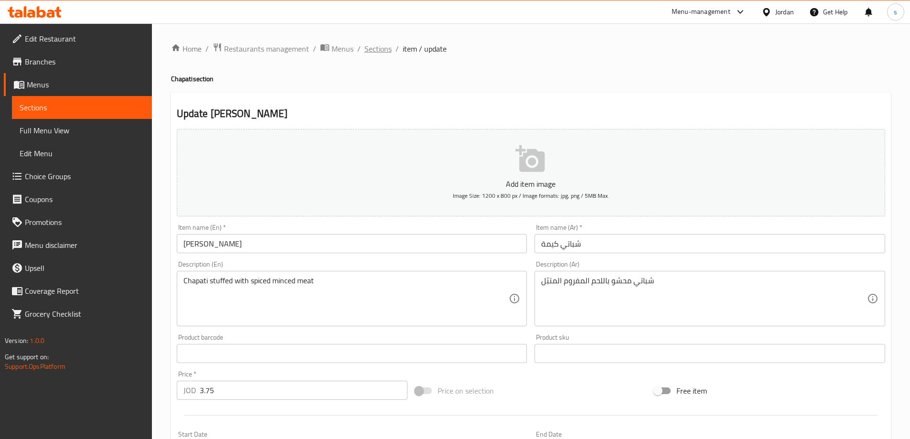
click at [373, 49] on span "Sections" at bounding box center [378, 48] width 27 height 11
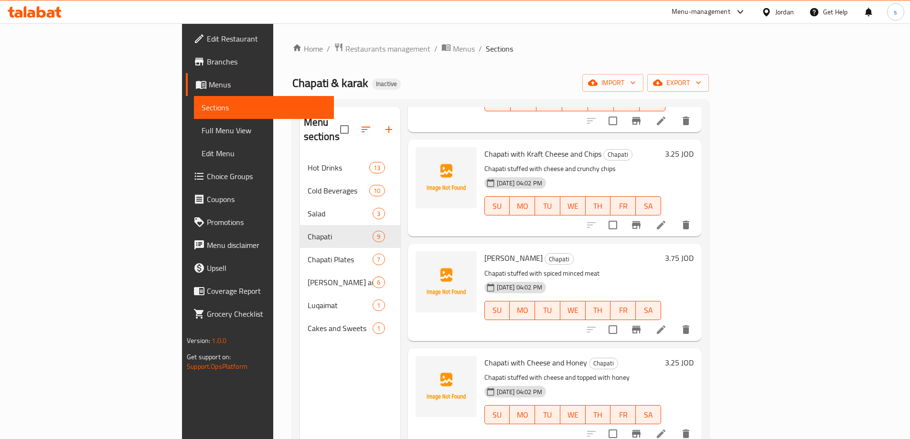
scroll to position [239, 0]
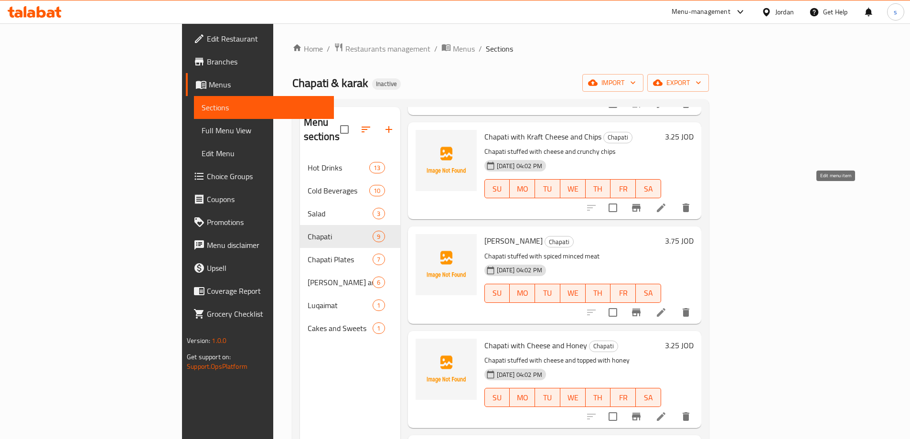
click at [667, 202] on icon at bounding box center [661, 207] width 11 height 11
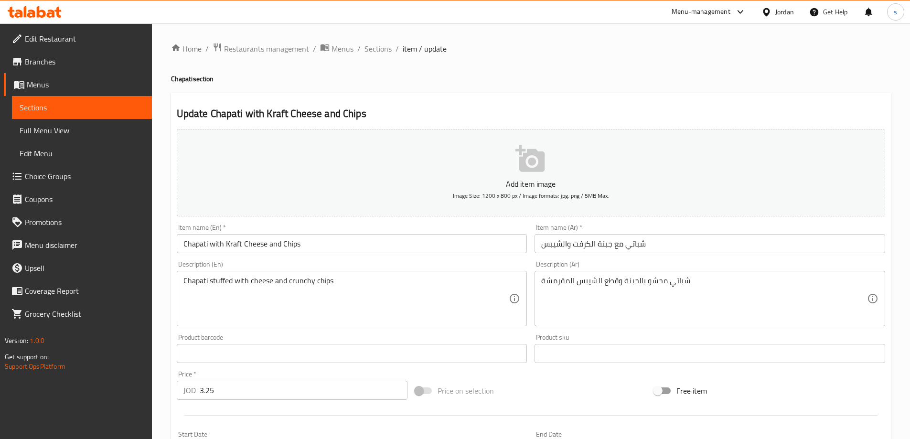
click at [542, 249] on input "شباتي مع جبنة الكرفت والشيبس" at bounding box center [710, 243] width 351 height 19
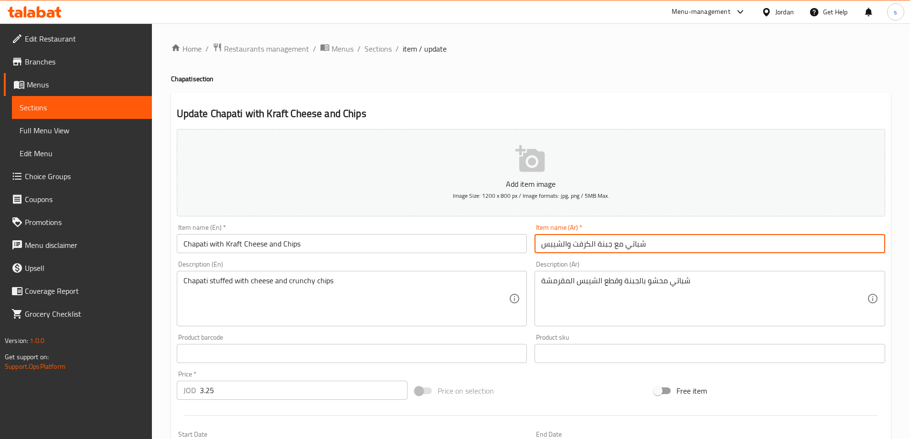
click at [651, 241] on input "شباتي مع جبنة الكرفت والشيبس" at bounding box center [710, 243] width 351 height 19
type input "شباتي مع جبنة الكرفت والشيبسي"
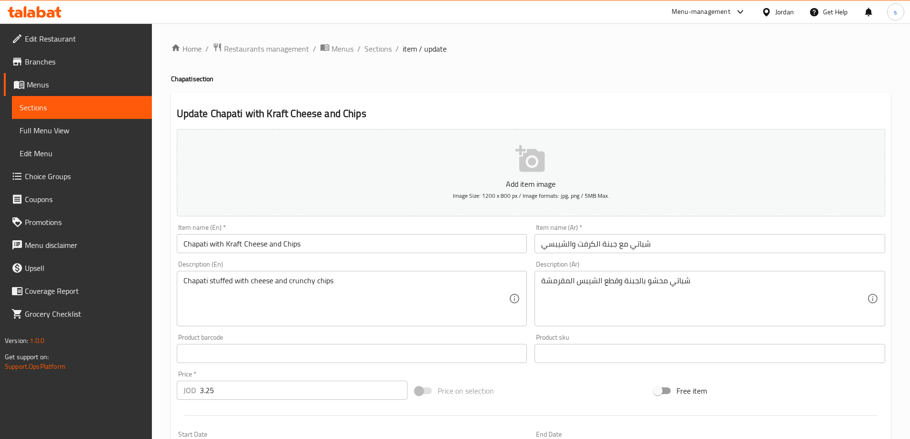
click at [738, 274] on div "شباتي محشو بالجبنة وقطع الشيبس المقرمشة Description (Ar)" at bounding box center [710, 298] width 351 height 55
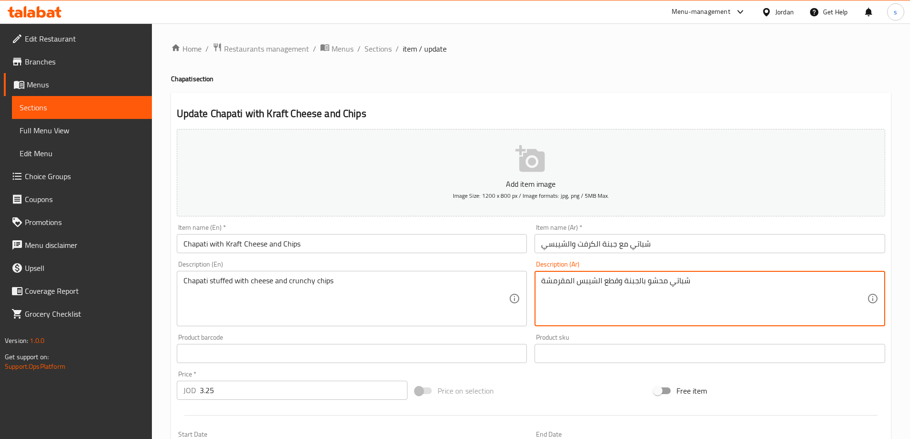
click at [737, 282] on textarea "شباتي محشو بالجبنة وقطع الشيبس المقرمشة" at bounding box center [704, 298] width 326 height 45
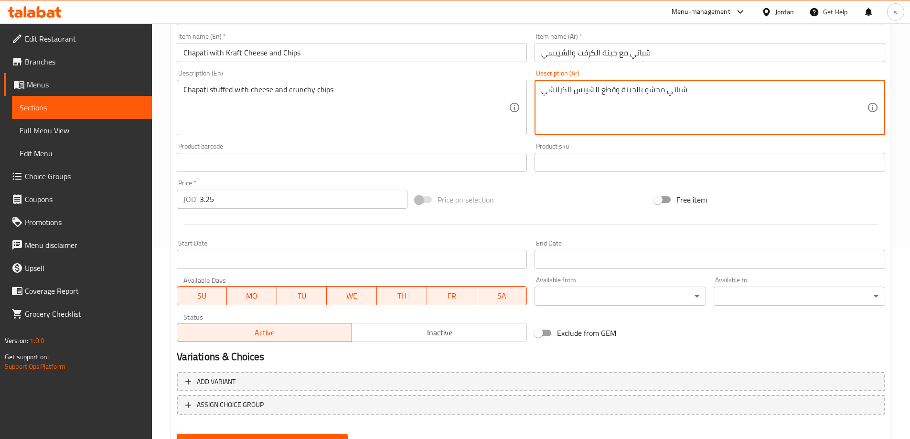
scroll to position [236, 0]
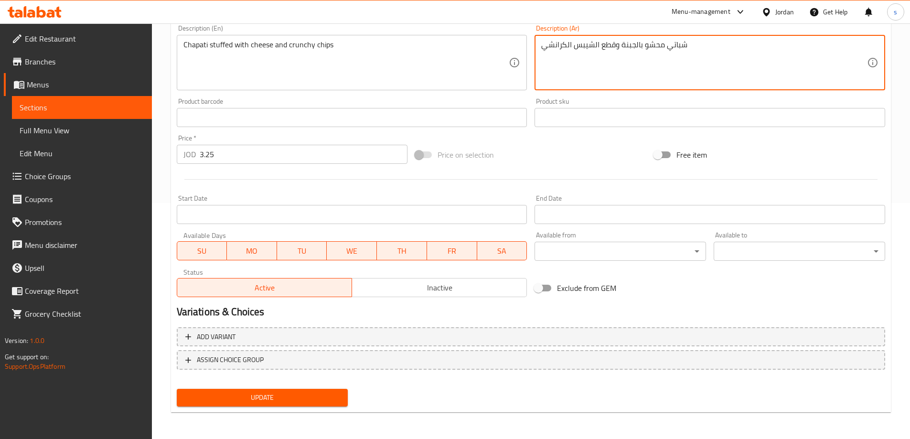
type textarea "شباتي محشو بالجبنة وقطع الشيبس الكرانشي"
click at [316, 393] on span "Update" at bounding box center [262, 398] width 156 height 12
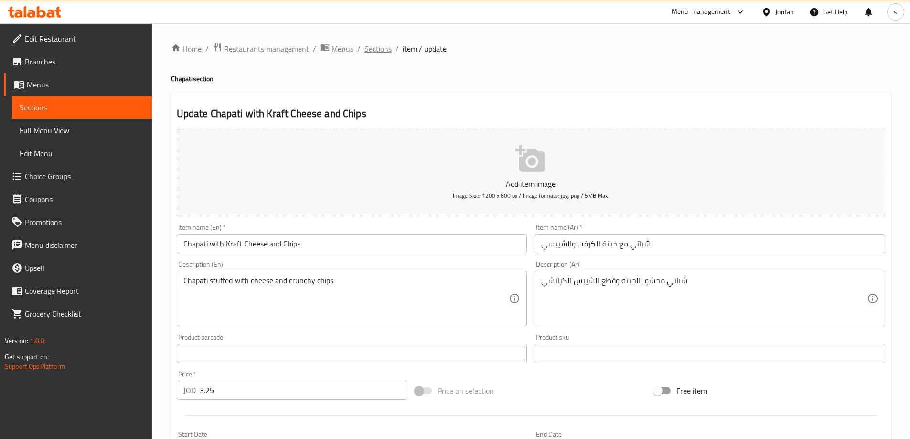
click at [374, 47] on span "Sections" at bounding box center [378, 48] width 27 height 11
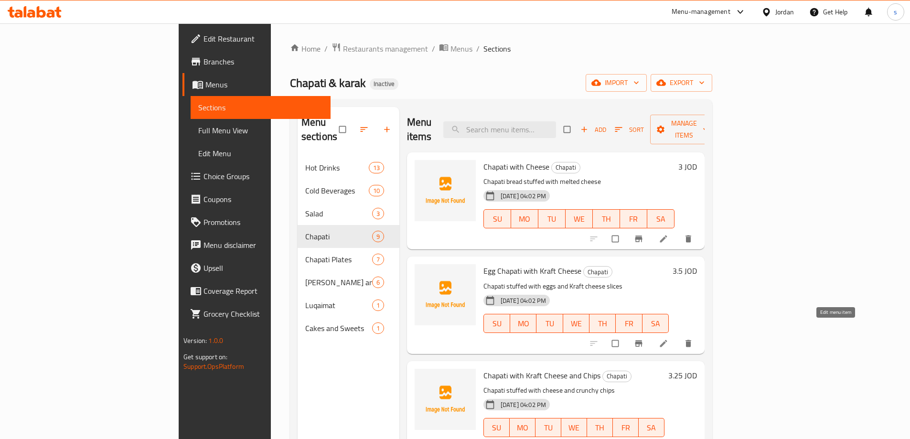
click at [669, 339] on icon at bounding box center [664, 344] width 10 height 10
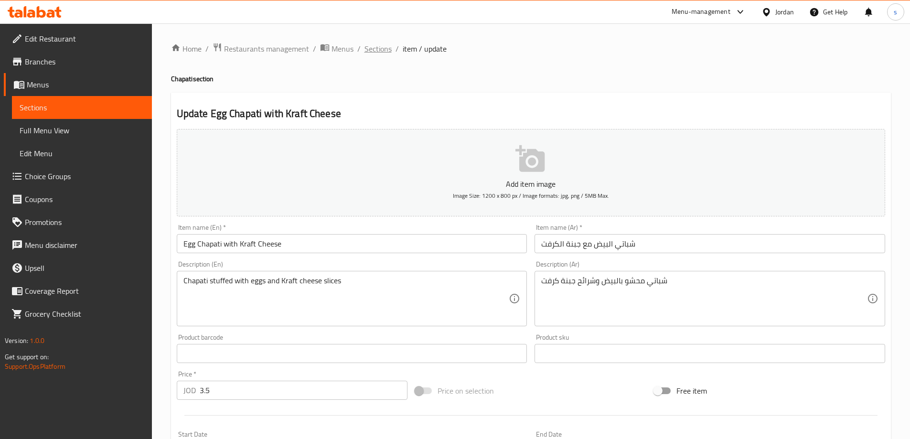
click at [378, 48] on span "Sections" at bounding box center [378, 48] width 27 height 11
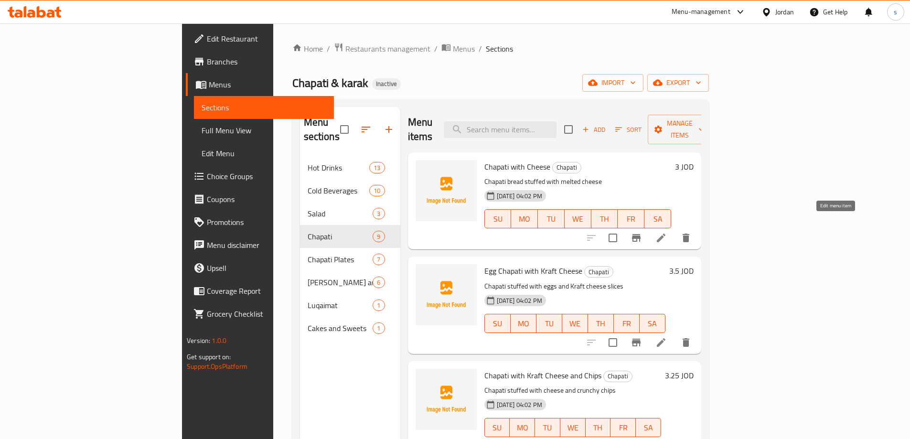
click at [667, 232] on icon at bounding box center [661, 237] width 11 height 11
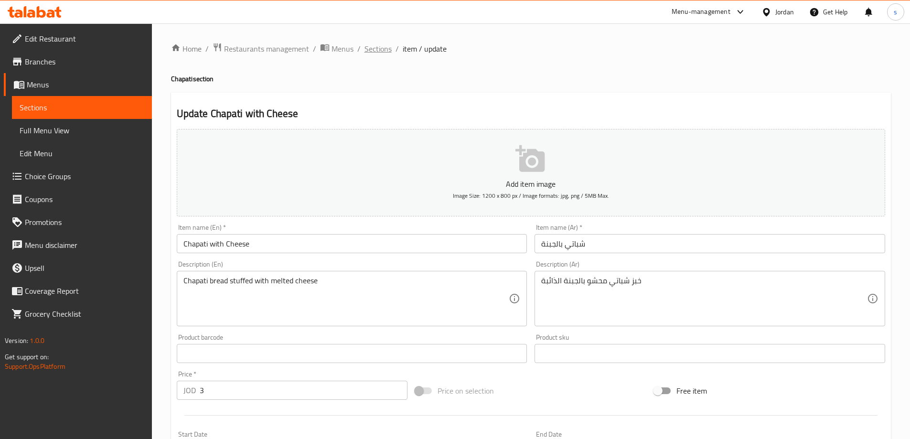
click at [374, 49] on span "Sections" at bounding box center [378, 48] width 27 height 11
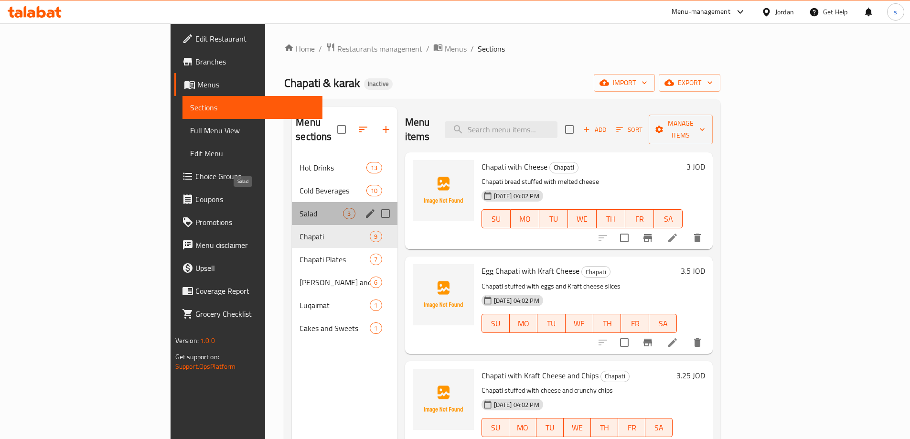
click at [300, 208] on span "Salad" at bounding box center [321, 213] width 43 height 11
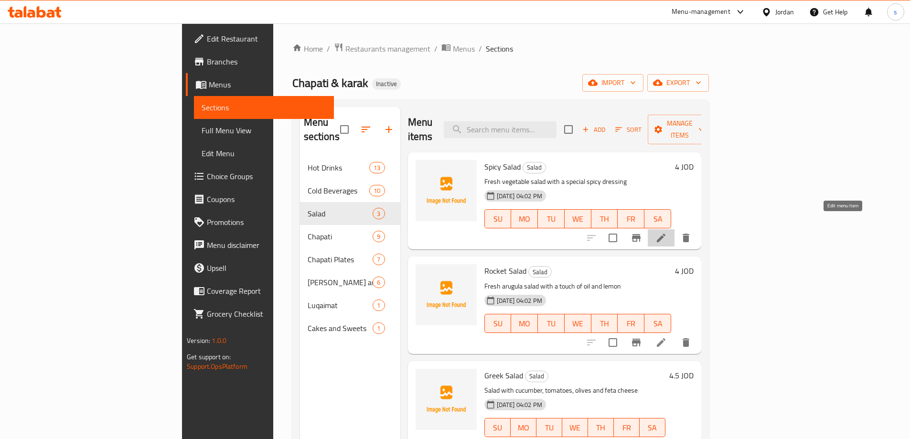
click at [666, 234] on icon at bounding box center [661, 238] width 9 height 9
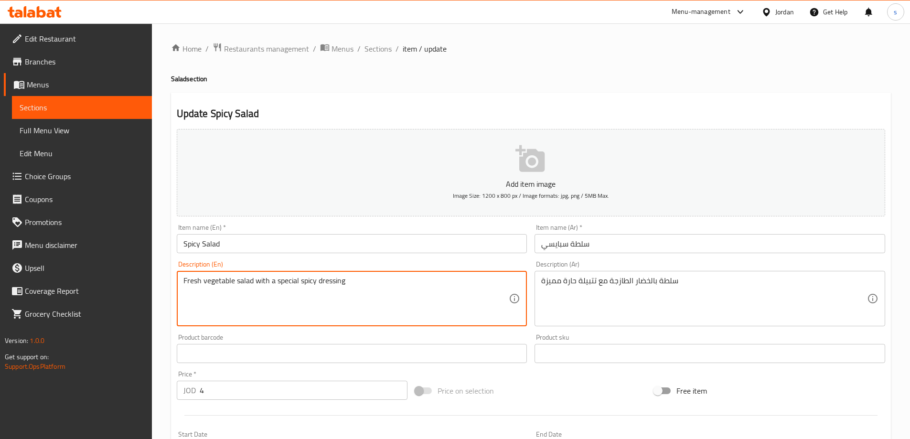
drag, startPoint x: 318, startPoint y: 283, endPoint x: 352, endPoint y: 284, distance: 33.5
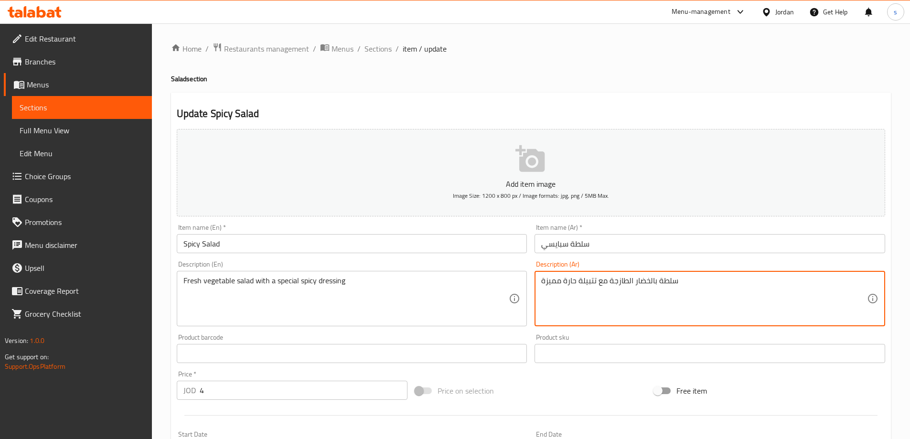
click at [580, 281] on textarea "سلطة بالخضار الطازجة مع تتبيلة حارة مميزة" at bounding box center [704, 298] width 326 height 45
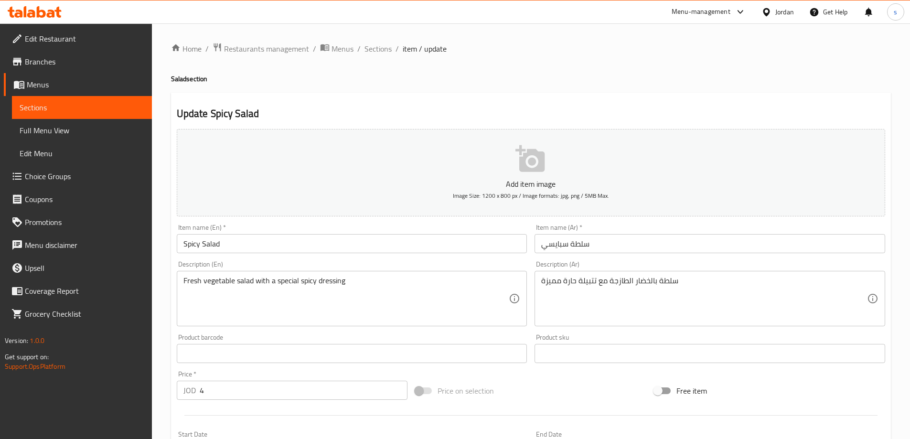
click at [581, 282] on textarea "سلطة بالخضار الطازجة مع تتبيلة حارة مميزة" at bounding box center [704, 298] width 326 height 45
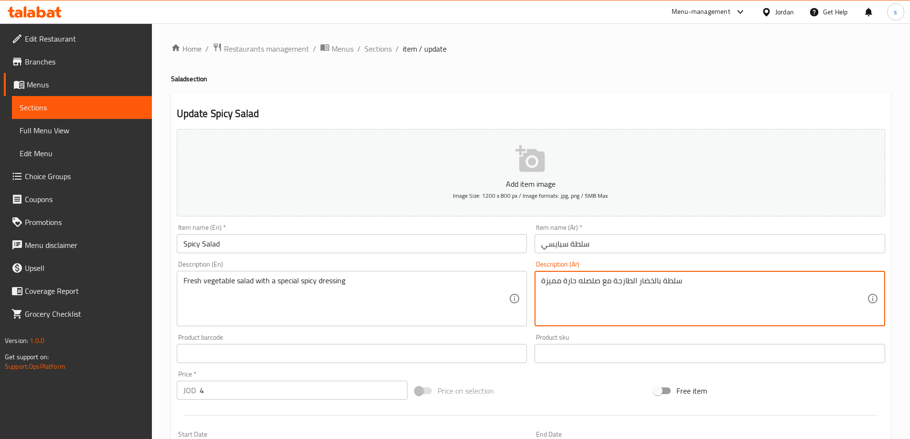
type textarea "سلطة بالخضار الطازجة مع صلصله حارة مميزة"
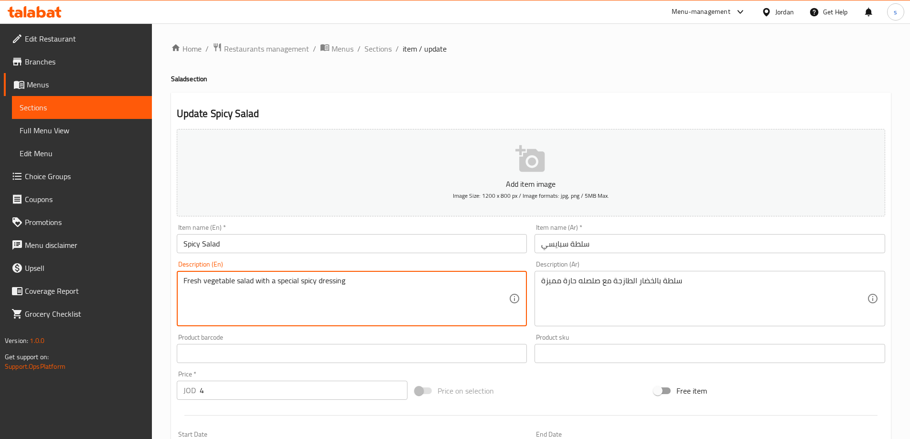
drag, startPoint x: 350, startPoint y: 280, endPoint x: 319, endPoint y: 280, distance: 31.1
click at [319, 280] on textarea "Fresh vegetable salad with a special spicy dressing" at bounding box center [347, 298] width 326 height 45
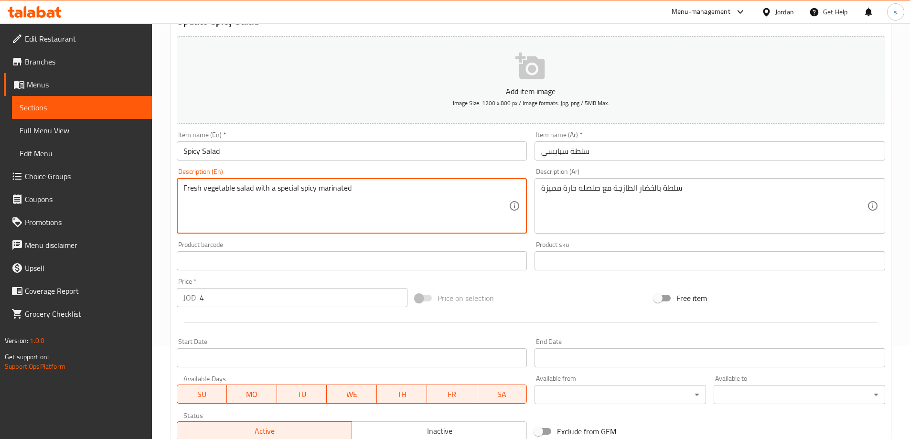
scroll to position [191, 0]
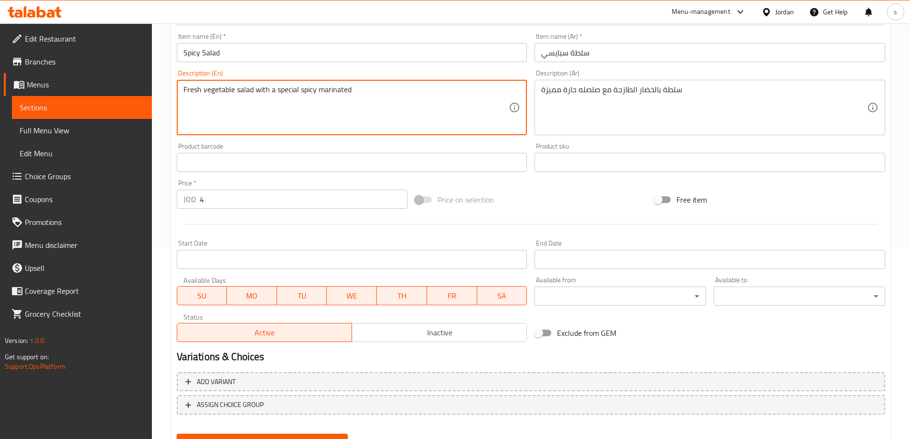
type textarea "Fresh vegetable salad with a special spicy marinated"
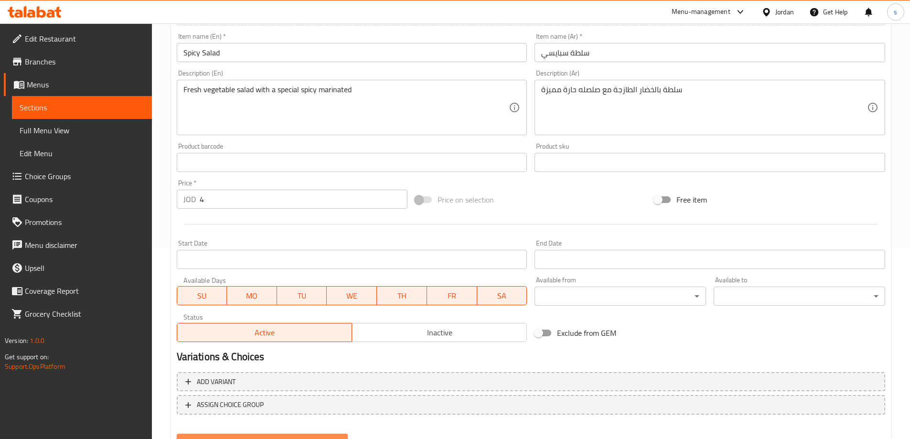
click at [296, 434] on button "Update" at bounding box center [263, 443] width 172 height 18
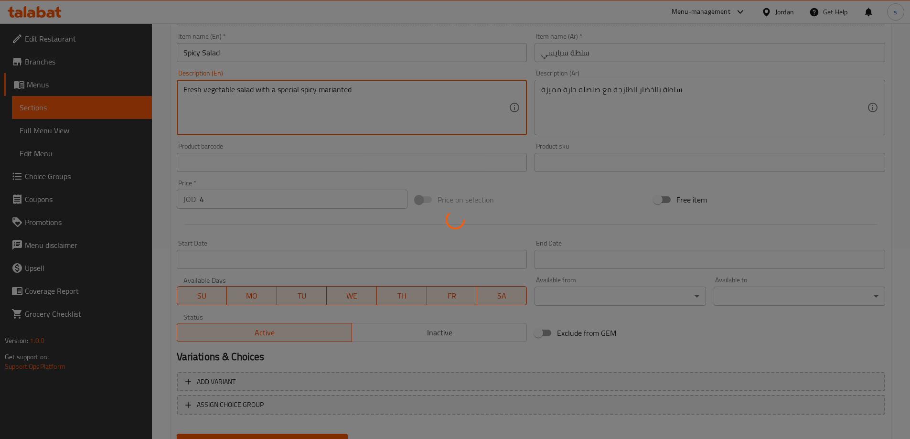
type textarea "Fresh vegetable salad with a special spicy marianted"
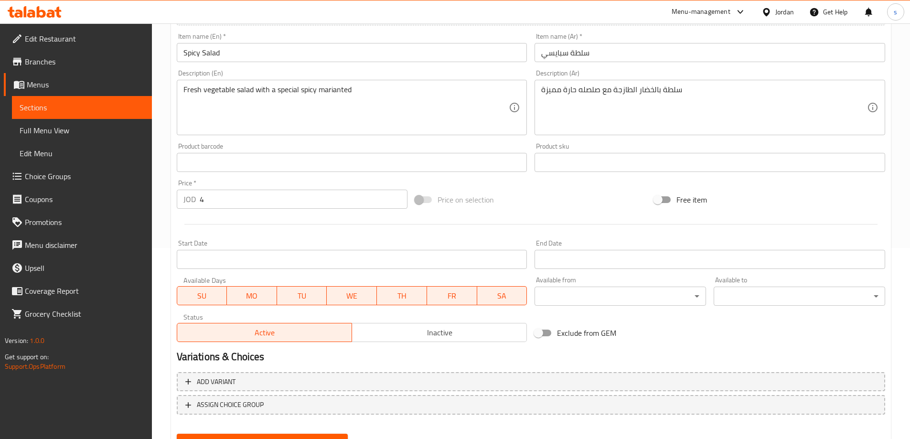
scroll to position [0, 0]
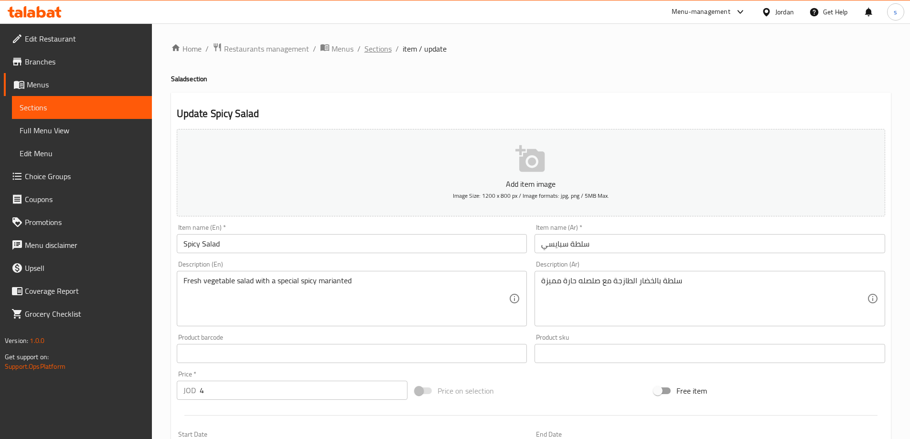
click at [376, 48] on span "Sections" at bounding box center [378, 48] width 27 height 11
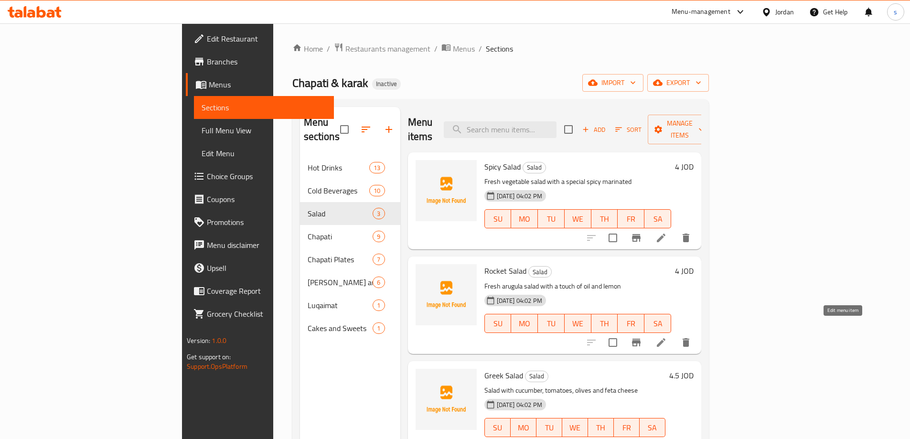
click at [667, 337] on icon at bounding box center [661, 342] width 11 height 11
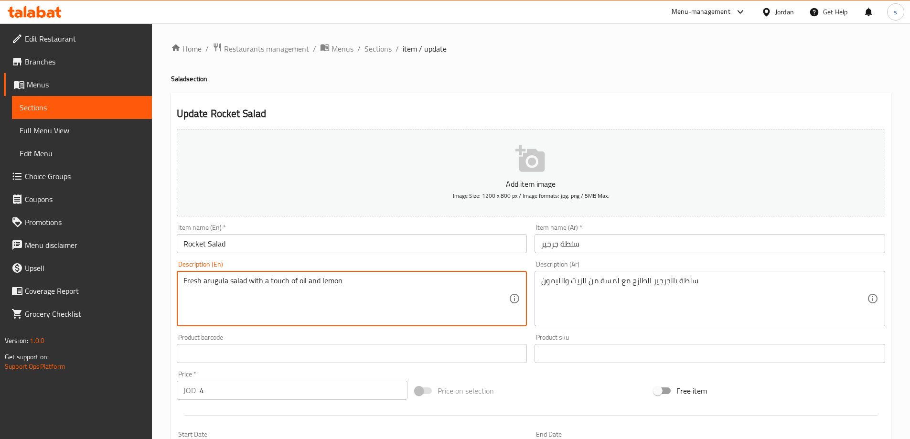
drag, startPoint x: 204, startPoint y: 283, endPoint x: 227, endPoint y: 283, distance: 23.4
click at [378, 47] on span "Sections" at bounding box center [378, 48] width 27 height 11
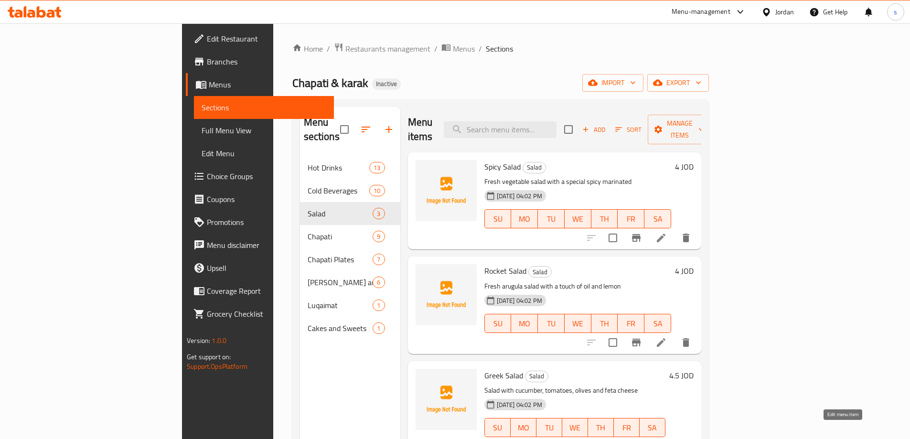
click at [667, 439] on icon at bounding box center [661, 446] width 11 height 11
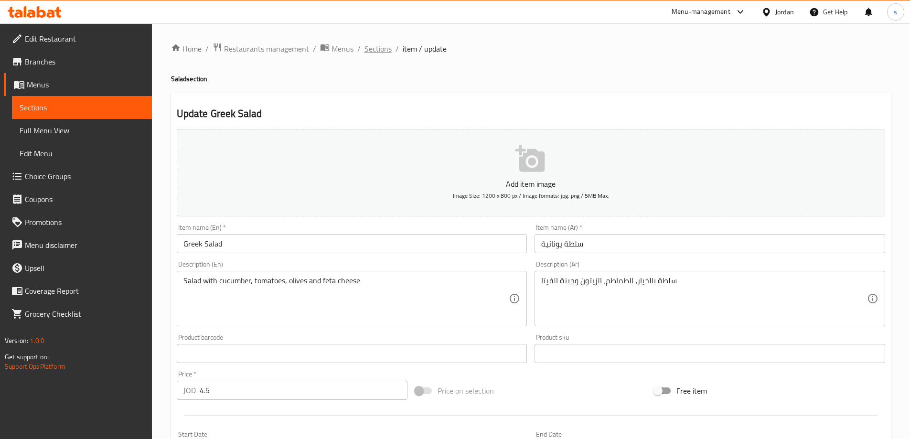
click at [372, 51] on span "Sections" at bounding box center [378, 48] width 27 height 11
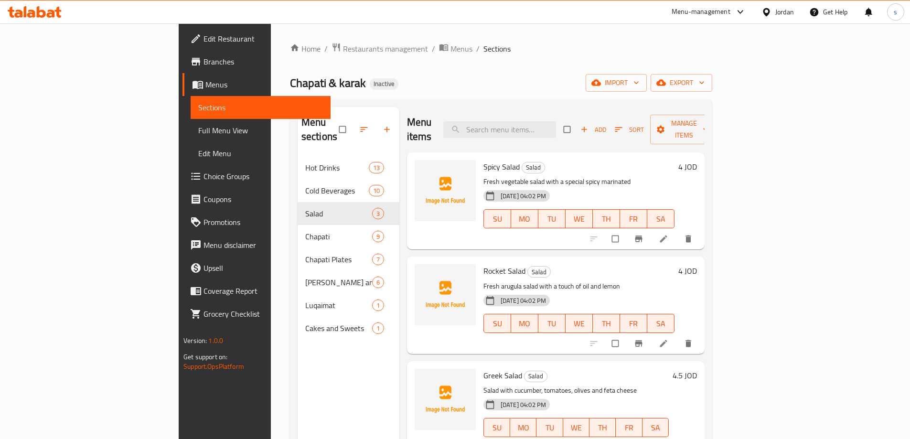
click at [198, 127] on span "Full Menu View" at bounding box center [260, 130] width 125 height 11
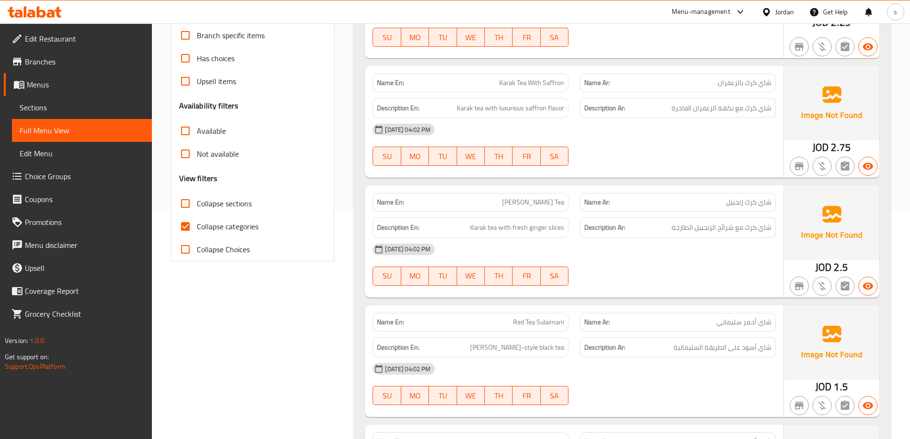
scroll to position [239, 0]
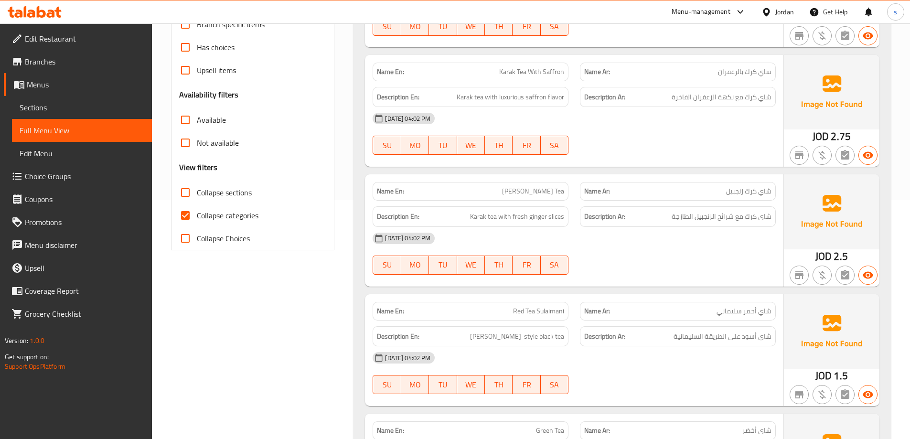
click at [237, 215] on span "Collapse categories" at bounding box center [228, 215] width 62 height 11
click at [197, 215] on input "Collapse categories" at bounding box center [185, 215] width 23 height 23
checkbox input "false"
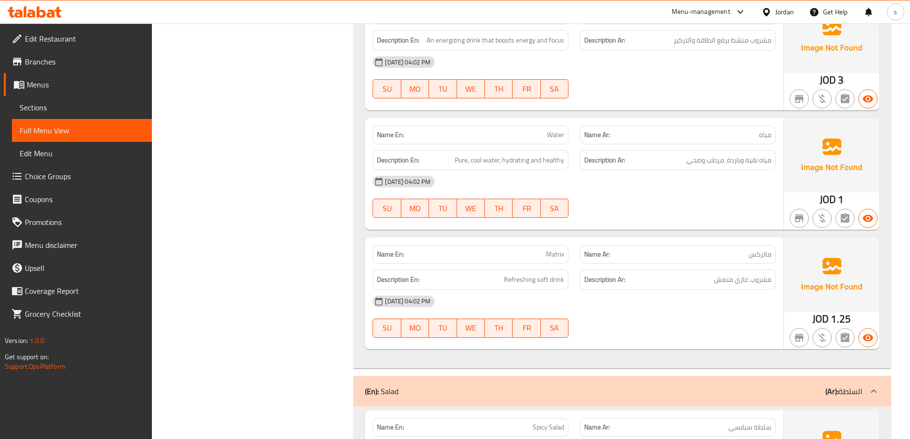
scroll to position [2819, 0]
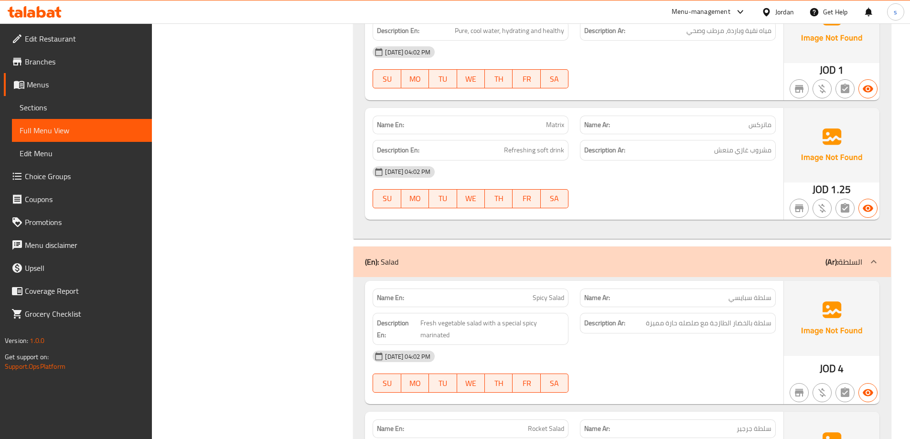
click at [713, 256] on div "(En): Salad (Ar): السلطة" at bounding box center [613, 261] width 497 height 11
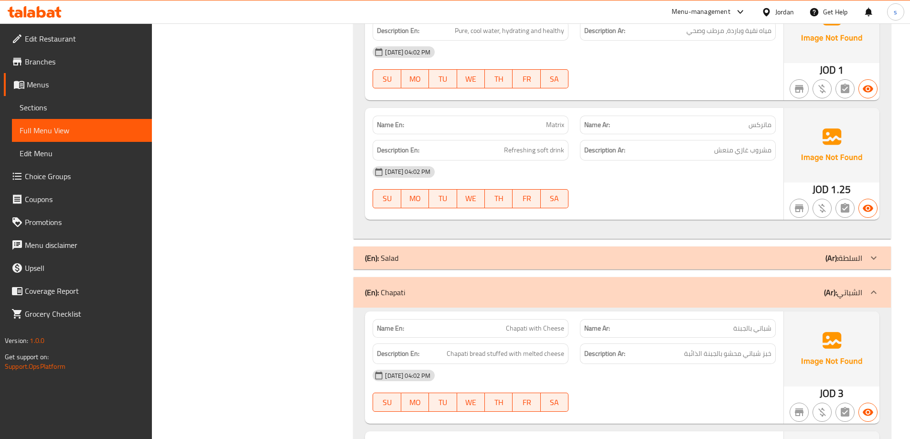
click at [707, 252] on div "(En): Salad (Ar): السلطة" at bounding box center [613, 257] width 497 height 11
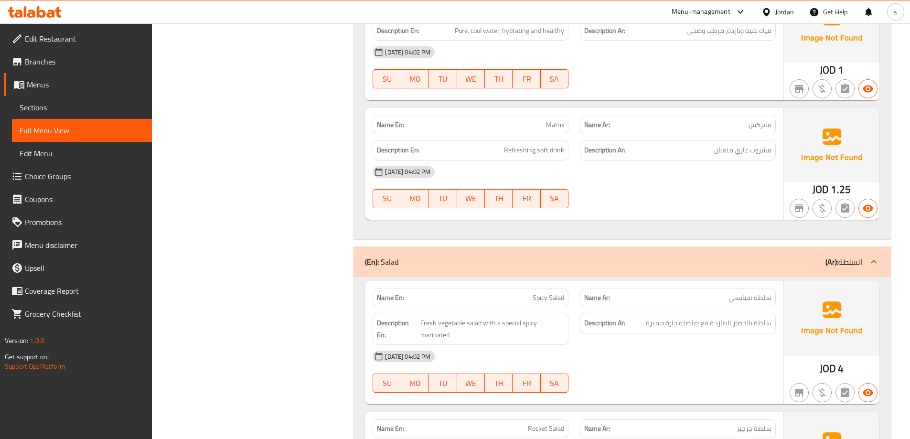
click at [100, 103] on span "Sections" at bounding box center [82, 107] width 125 height 11
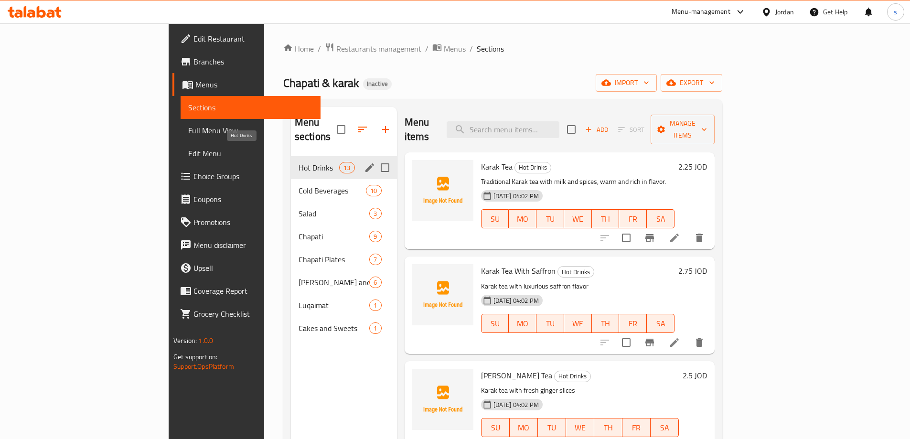
click at [299, 162] on span "Hot Drinks" at bounding box center [319, 167] width 41 height 11
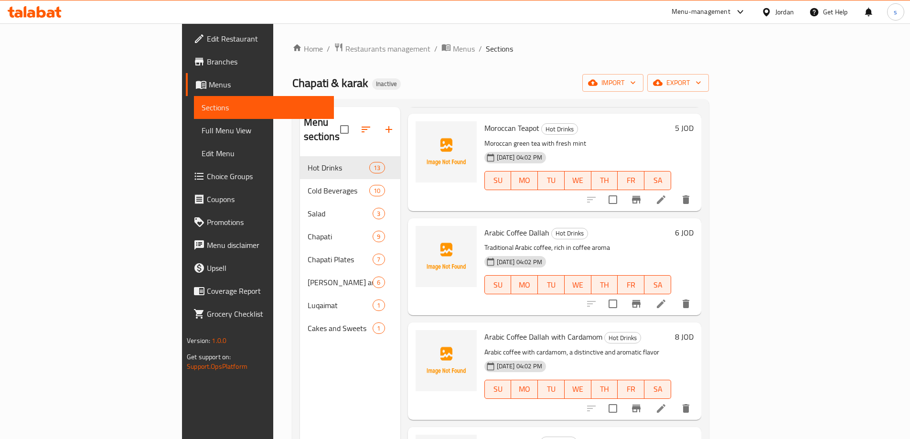
scroll to position [573, 0]
click at [667, 297] on icon at bounding box center [661, 302] width 11 height 11
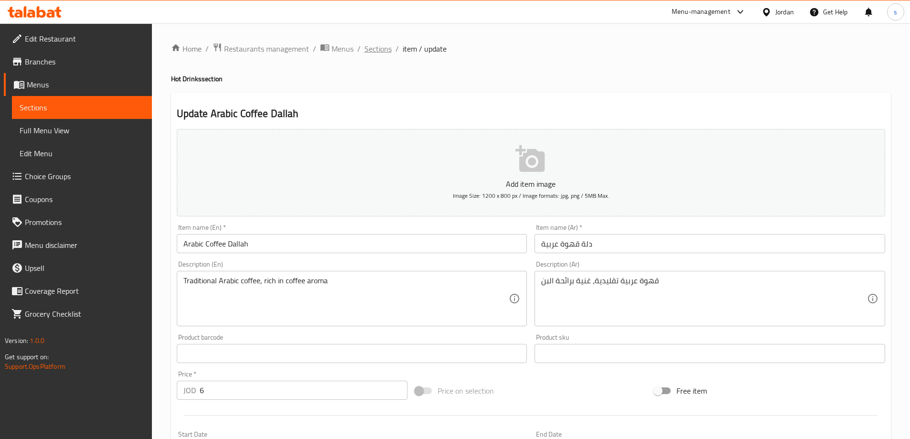
click at [373, 43] on span "Sections" at bounding box center [378, 48] width 27 height 11
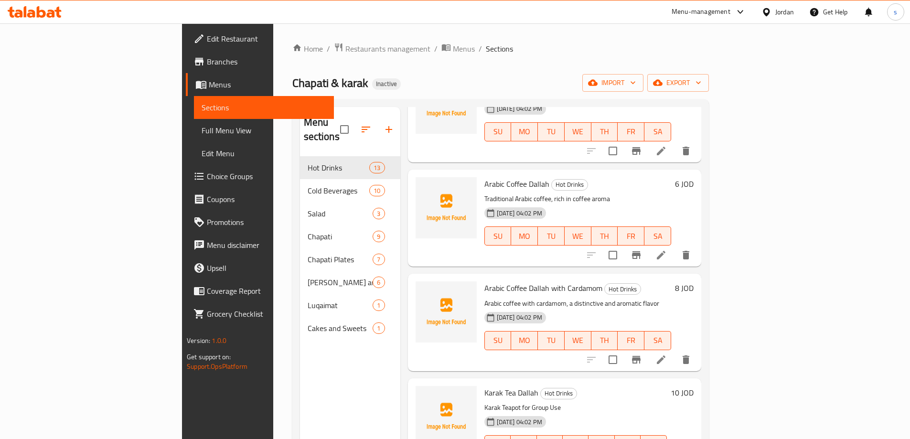
scroll to position [717, 0]
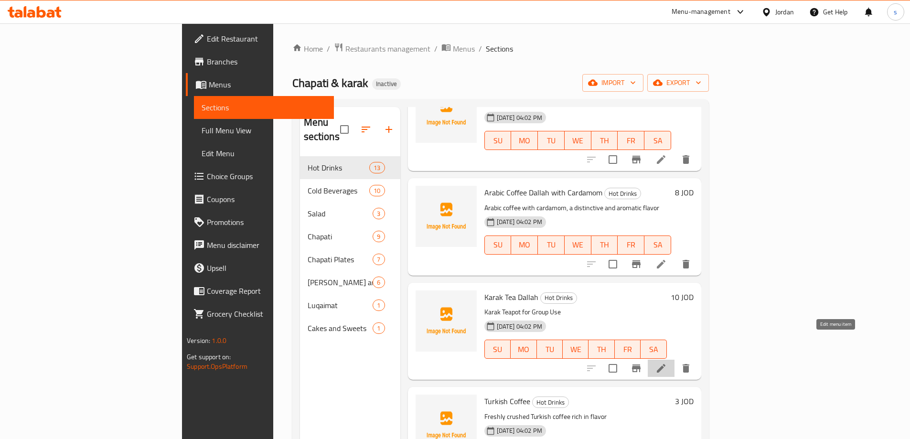
click at [667, 363] on icon at bounding box center [661, 368] width 11 height 11
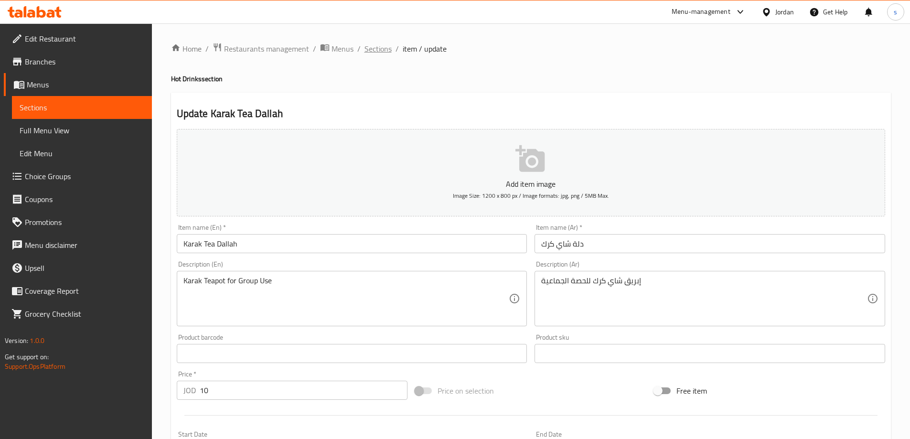
click at [383, 51] on span "Sections" at bounding box center [378, 48] width 27 height 11
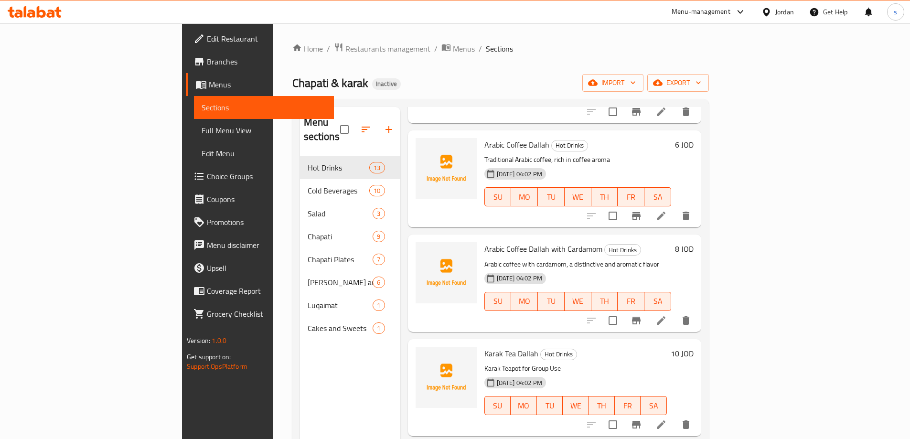
scroll to position [669, 0]
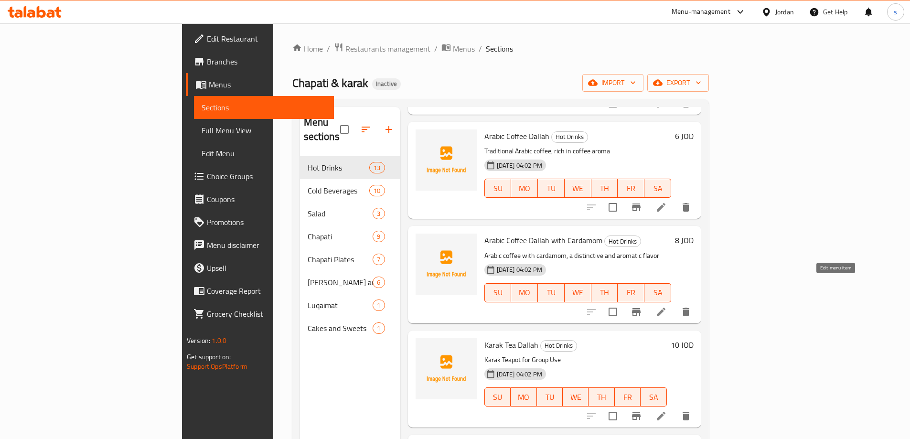
click at [666, 308] on icon at bounding box center [661, 312] width 9 height 9
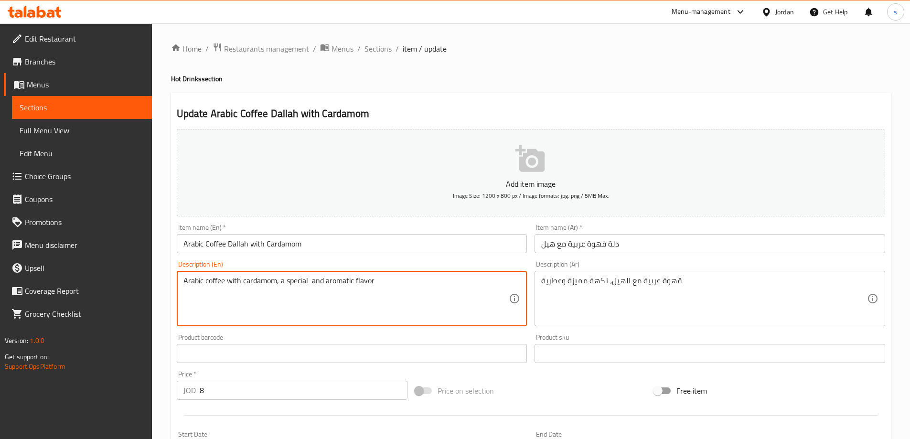
scroll to position [236, 0]
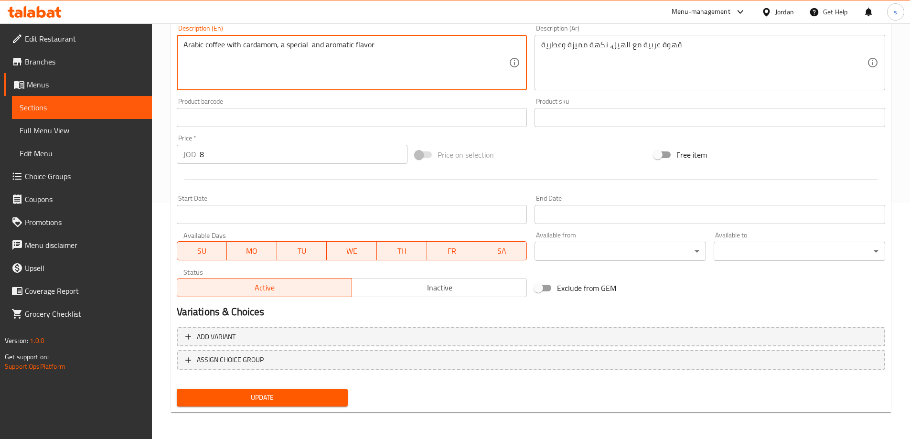
type textarea "Arabic coffee with cardamom, a special and aromatic flavor"
click at [305, 393] on span "Update" at bounding box center [262, 398] width 156 height 12
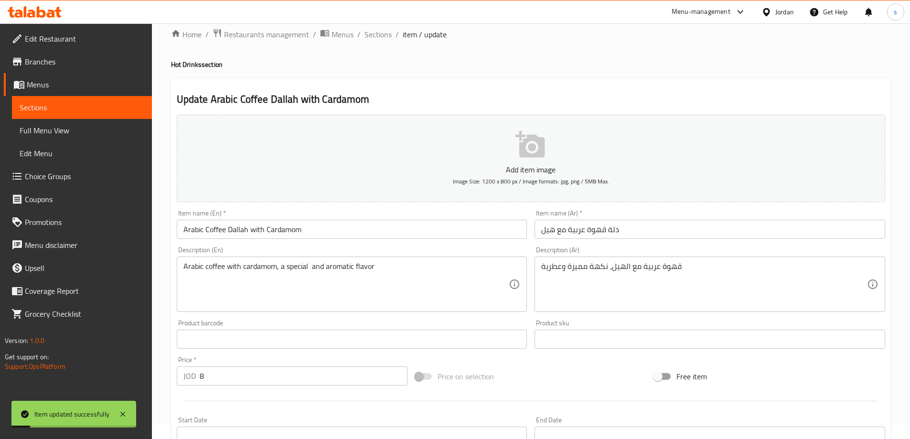
scroll to position [0, 0]
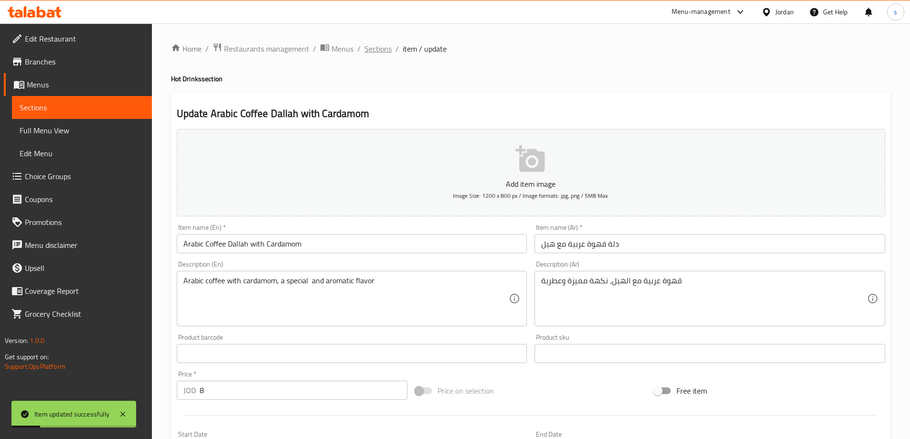
click at [374, 48] on span "Sections" at bounding box center [378, 48] width 27 height 11
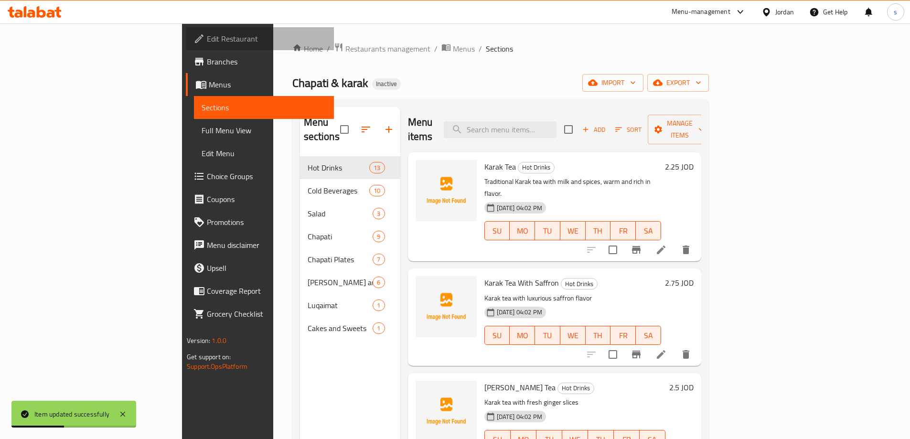
click at [207, 41] on span "Edit Restaurant" at bounding box center [266, 38] width 119 height 11
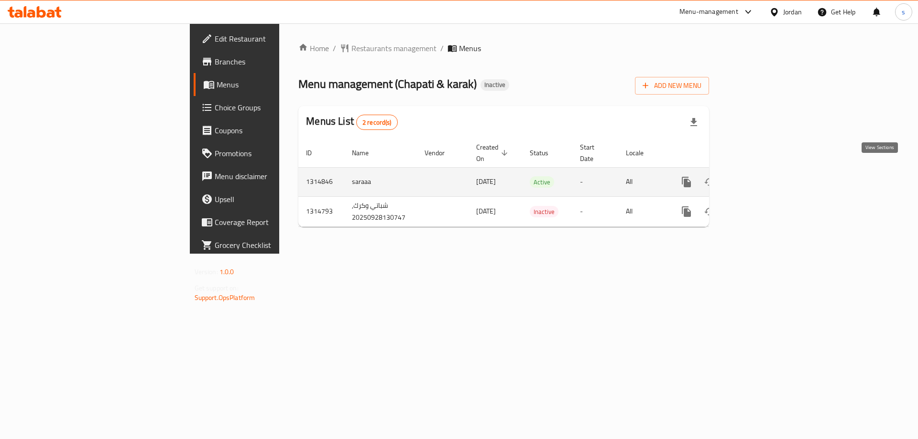
click at [761, 176] on icon "enhanced table" at bounding box center [754, 181] width 11 height 11
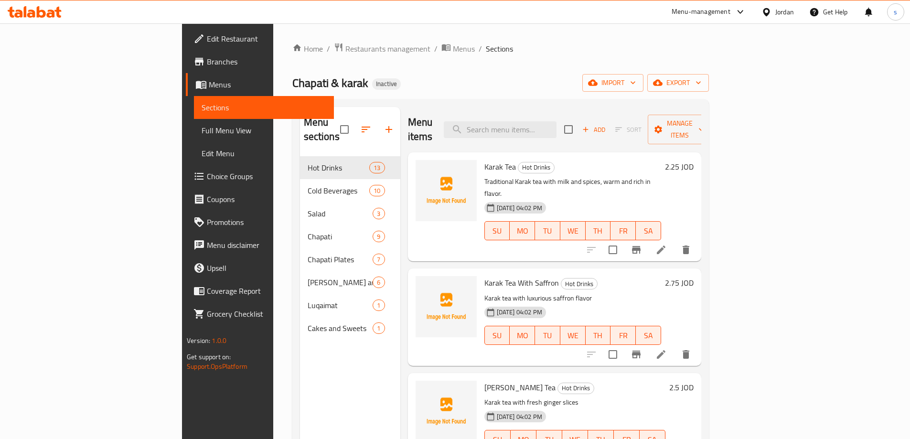
click at [202, 131] on span "Full Menu View" at bounding box center [264, 130] width 125 height 11
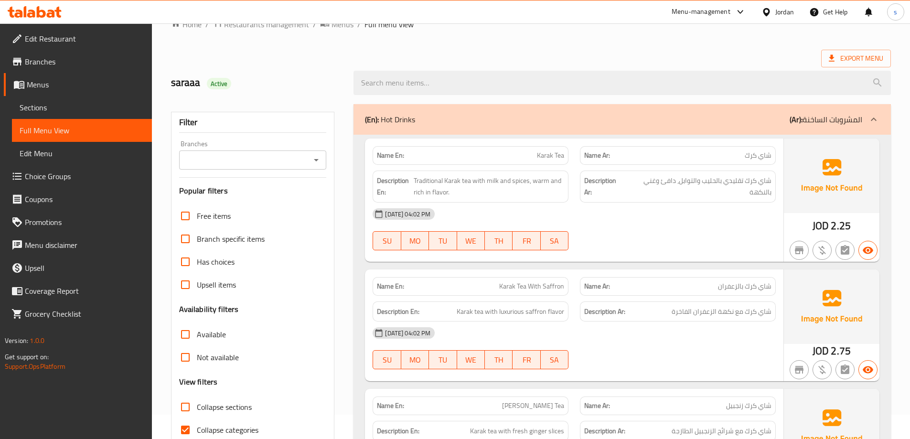
scroll to position [96, 0]
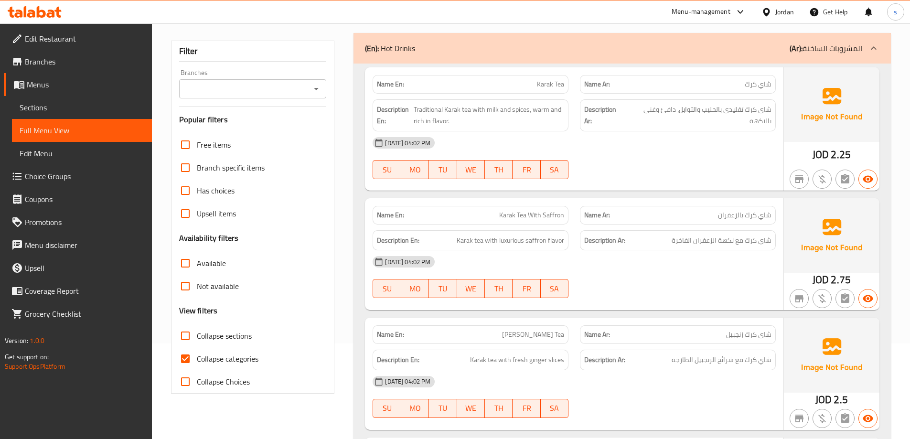
drag, startPoint x: 221, startPoint y: 359, endPoint x: 229, endPoint y: 319, distance: 41.4
click at [221, 359] on span "Collapse categories" at bounding box center [228, 358] width 62 height 11
click at [197, 359] on input "Collapse categories" at bounding box center [185, 358] width 23 height 23
checkbox input "false"
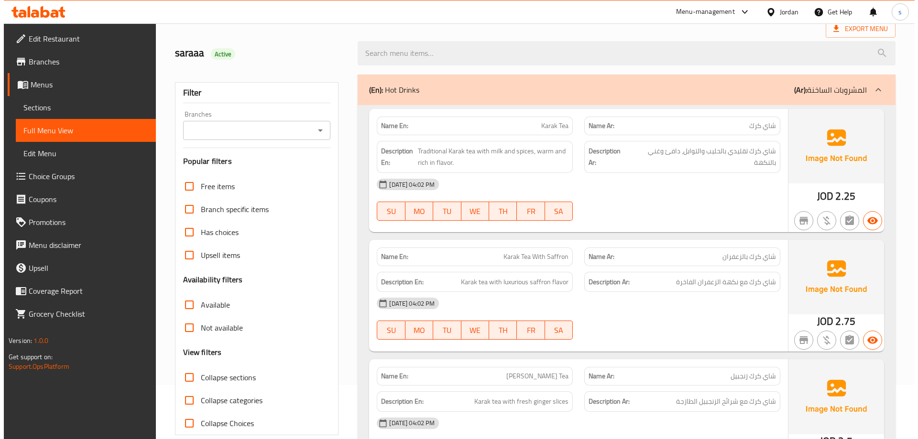
scroll to position [0, 0]
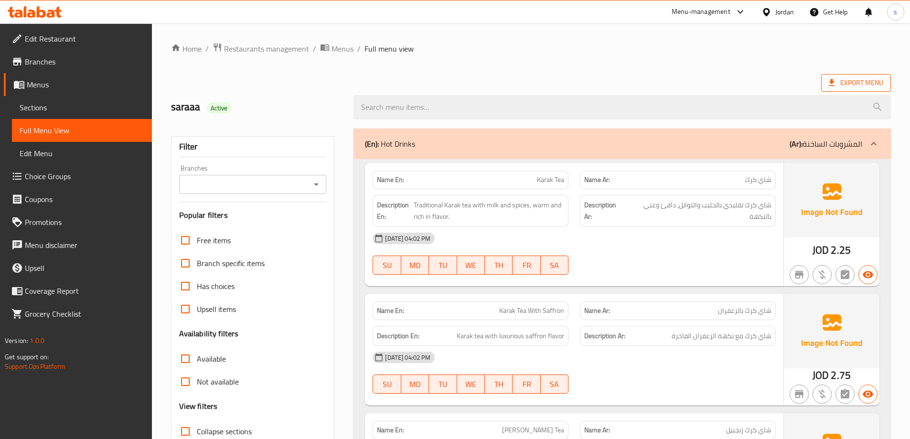
click at [843, 84] on span "Export Menu" at bounding box center [856, 83] width 54 height 12
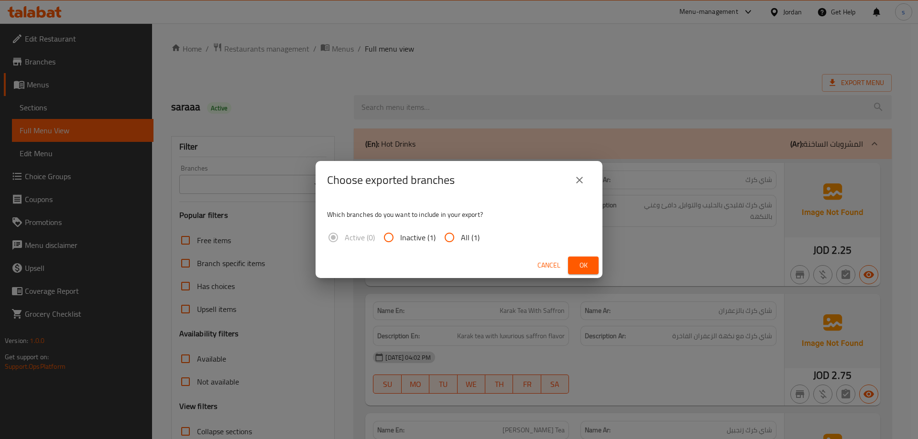
click at [446, 237] on input "All (1)" at bounding box center [449, 237] width 23 height 23
radio input "true"
click at [589, 266] on span "Ok" at bounding box center [582, 265] width 15 height 12
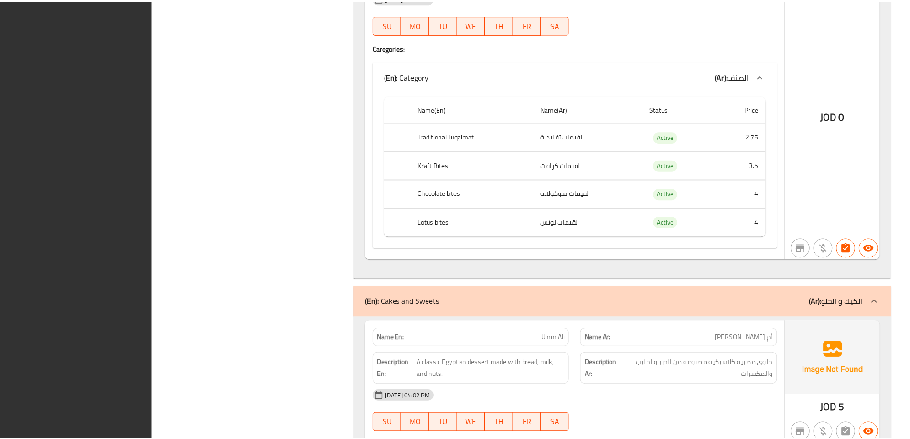
scroll to position [6551, 0]
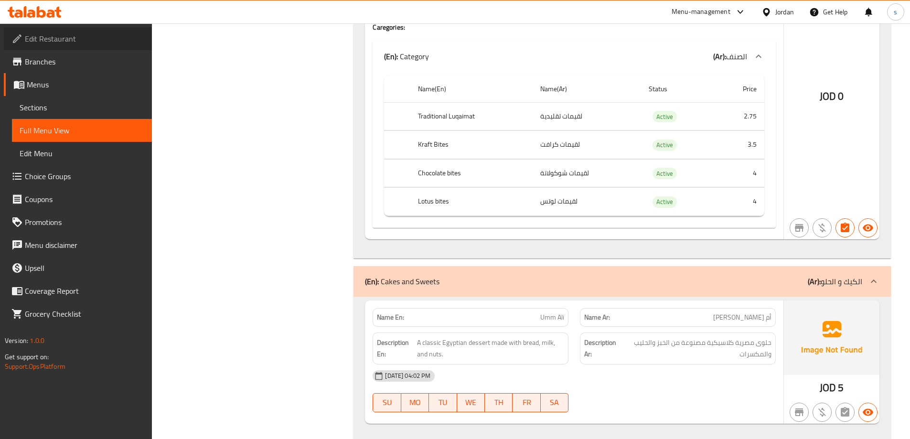
click at [54, 33] on span "Edit Restaurant" at bounding box center [84, 38] width 119 height 11
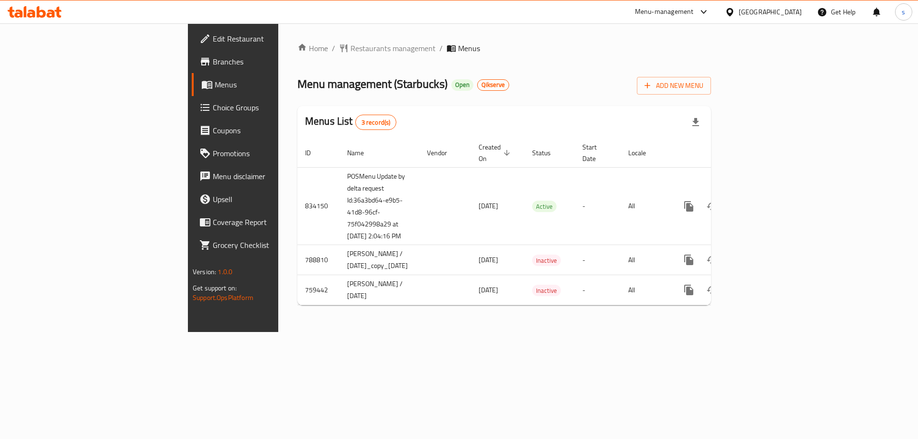
click at [192, 55] on link "Branches" at bounding box center [267, 61] width 150 height 23
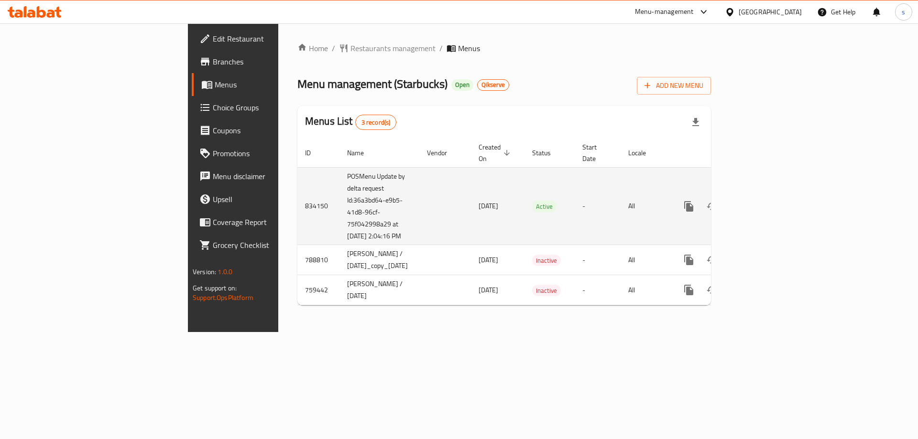
click at [762, 202] on icon "enhanced table" at bounding box center [757, 206] width 9 height 9
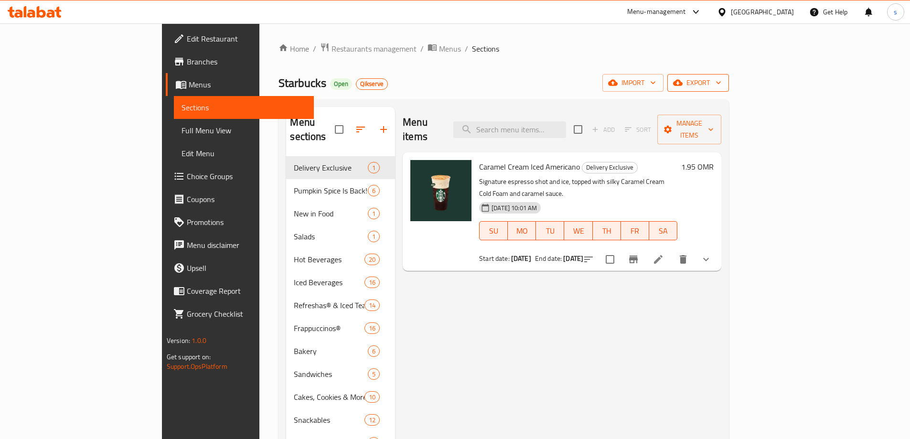
click at [722, 84] on span "export" at bounding box center [698, 83] width 46 height 12
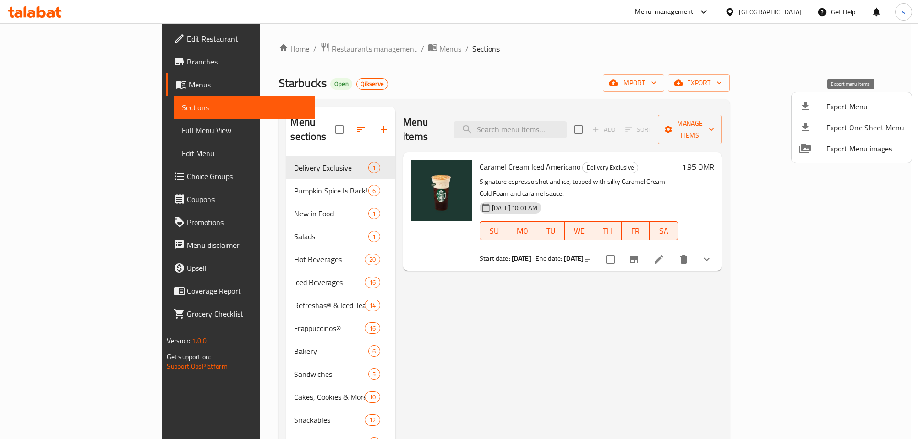
click at [842, 104] on span "Export Menu" at bounding box center [865, 106] width 78 height 11
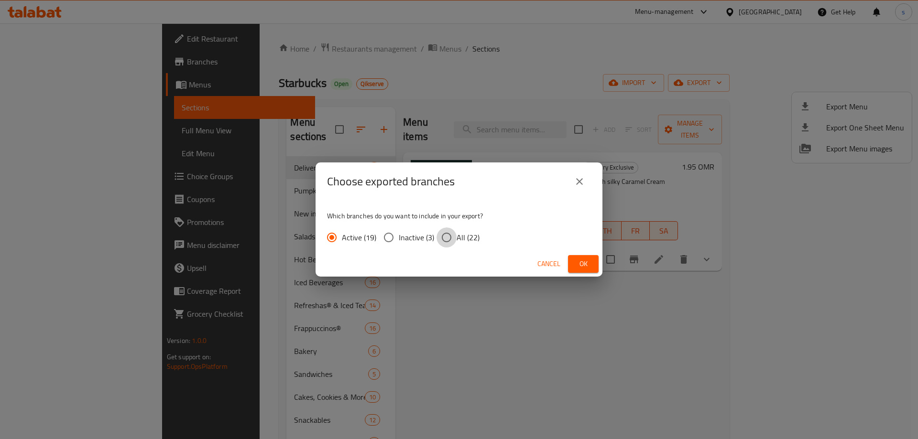
click at [451, 231] on input "All (22)" at bounding box center [446, 237] width 20 height 20
radio input "true"
click at [583, 268] on span "Ok" at bounding box center [582, 264] width 15 height 12
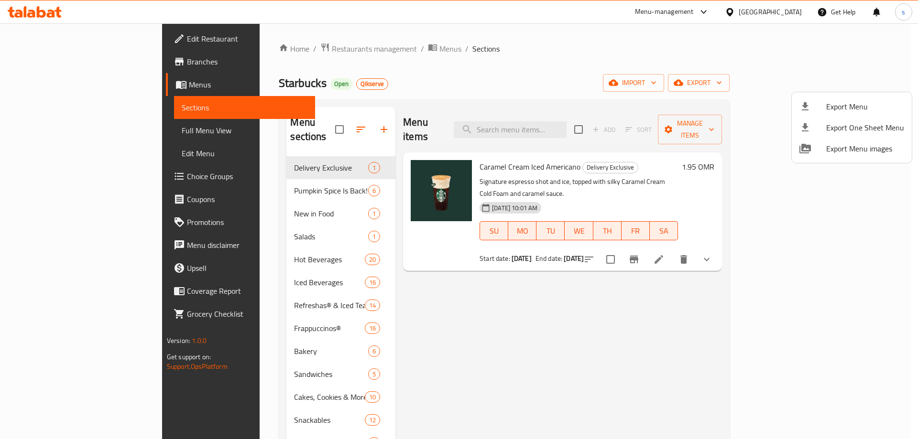
click at [709, 80] on div at bounding box center [459, 219] width 918 height 439
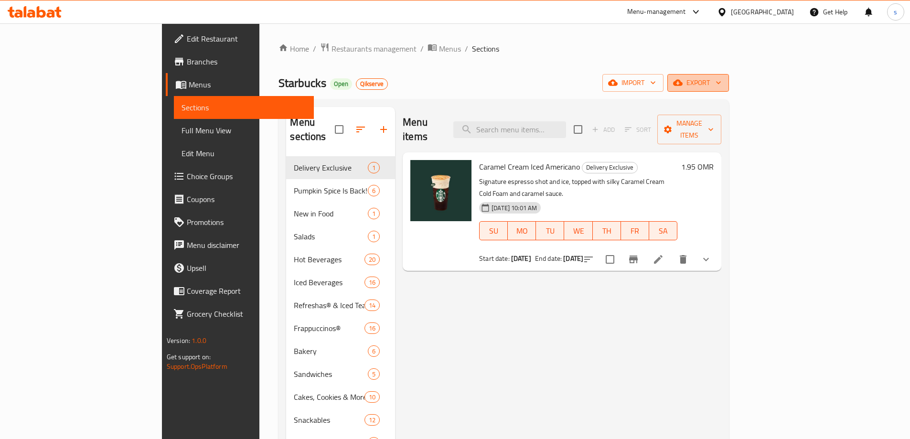
click at [722, 84] on span "export" at bounding box center [698, 83] width 46 height 12
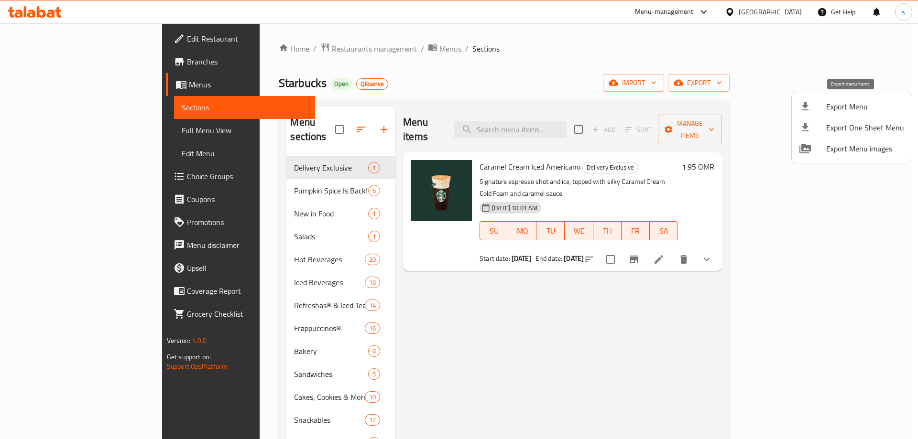
click at [864, 106] on span "Export Menu" at bounding box center [865, 106] width 78 height 11
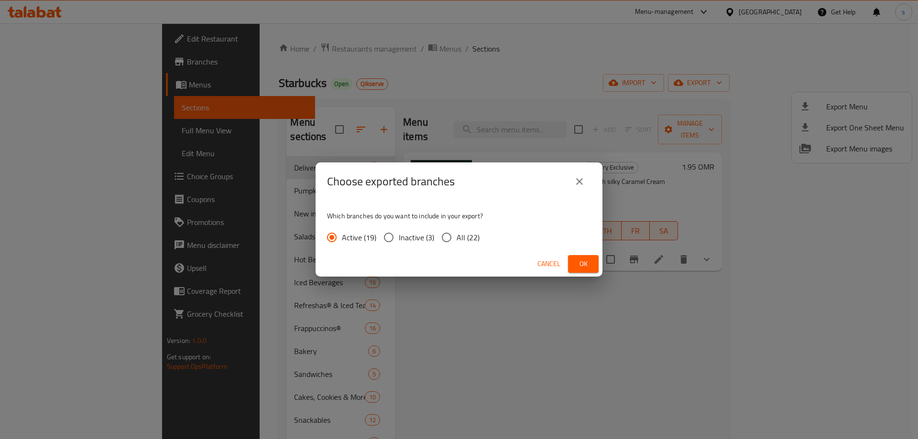
click at [446, 236] on input "All (22)" at bounding box center [446, 237] width 20 height 20
radio input "true"
click at [591, 269] on button "Ok" at bounding box center [583, 264] width 31 height 18
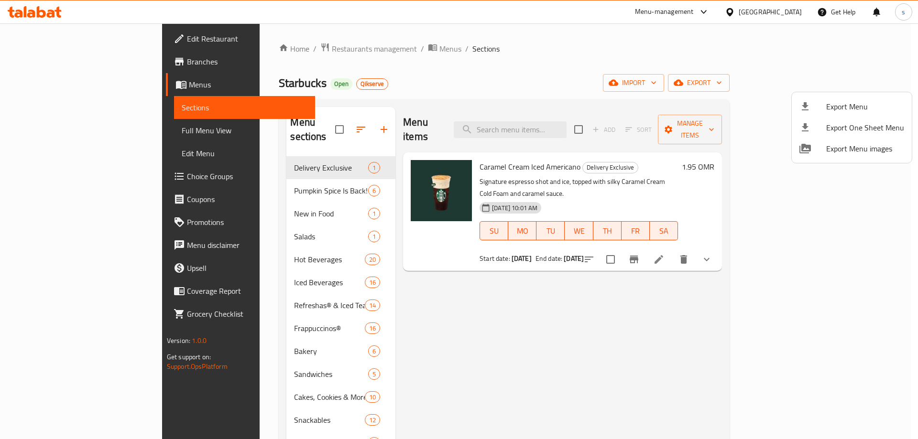
click at [591, 82] on div at bounding box center [459, 219] width 918 height 439
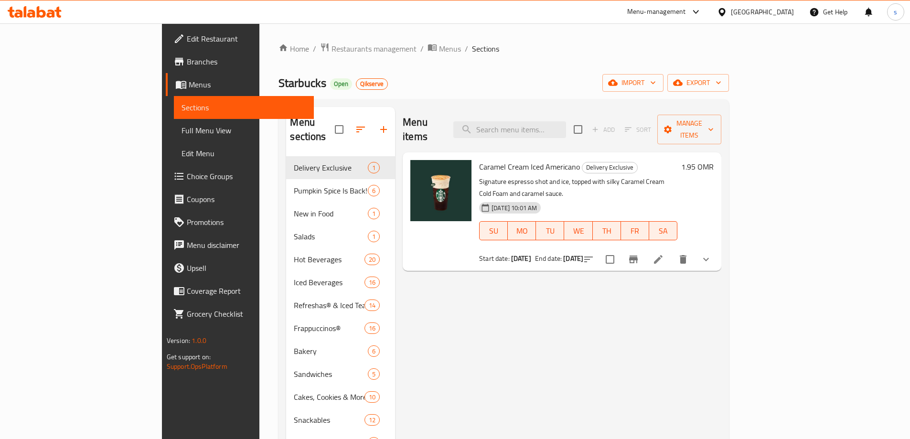
click at [189, 82] on span "Menus" at bounding box center [248, 84] width 118 height 11
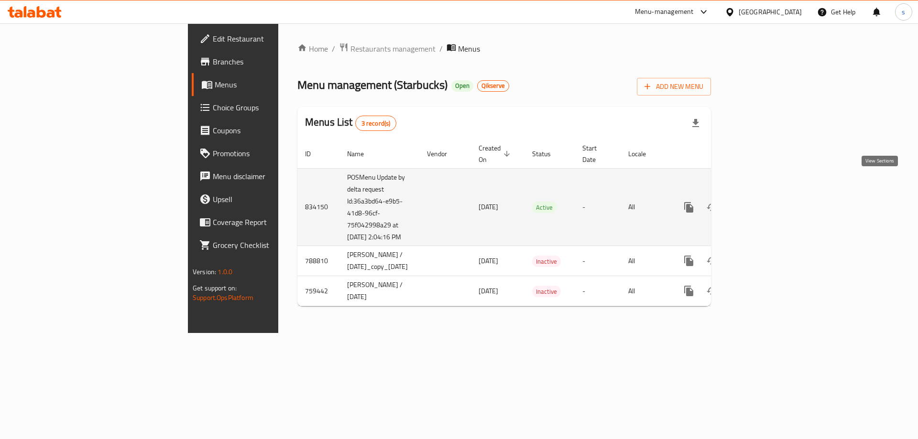
click at [763, 202] on icon "enhanced table" at bounding box center [757, 207] width 11 height 11
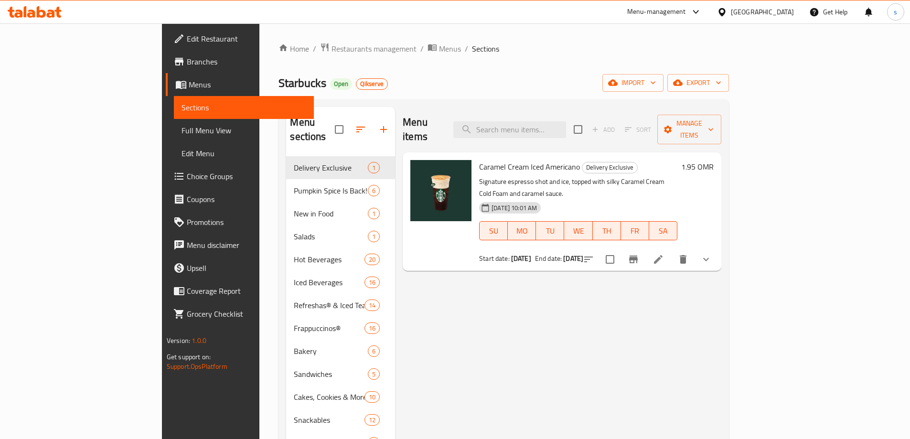
click at [166, 55] on link "Branches" at bounding box center [240, 61] width 148 height 23
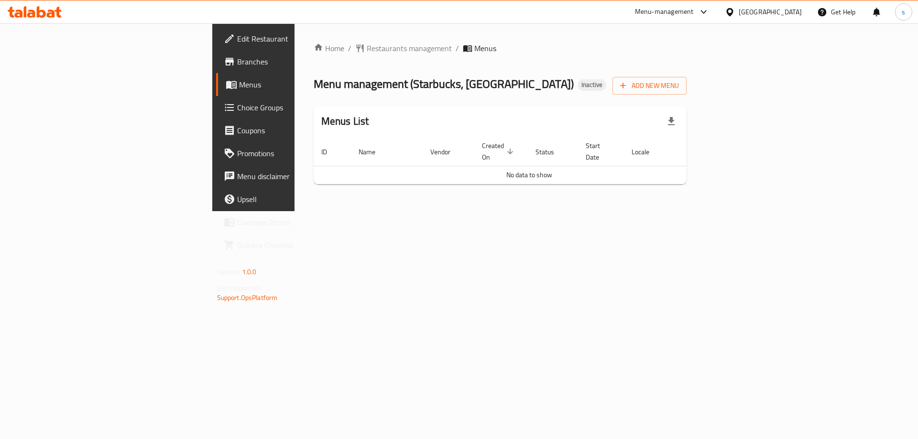
click at [237, 62] on span "Branches" at bounding box center [297, 61] width 121 height 11
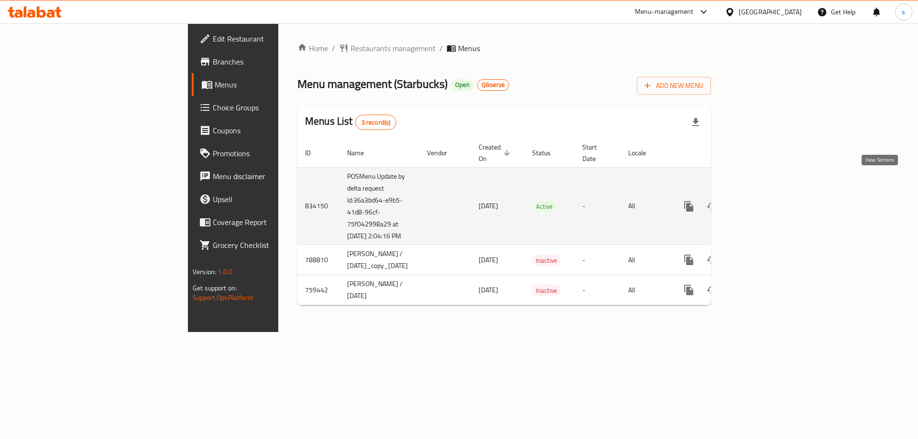
click at [769, 195] on link "enhanced table" at bounding box center [757, 206] width 23 height 23
